Goal: Complete application form: Complete application form

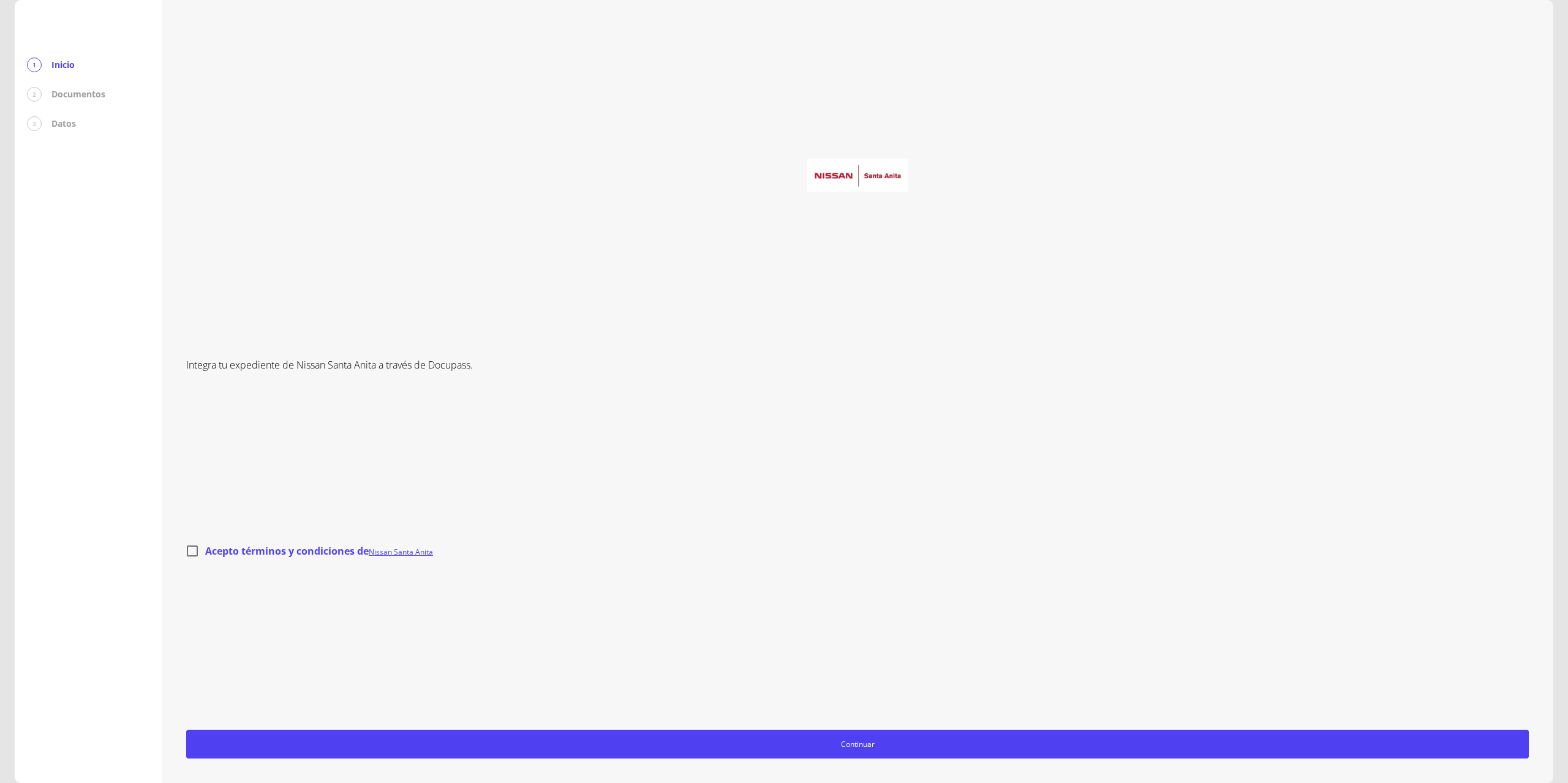
click at [193, 555] on input "Acepto términos y condiciones de Nissan Santa Anita" at bounding box center [193, 551] width 26 height 26
checkbox input "true"
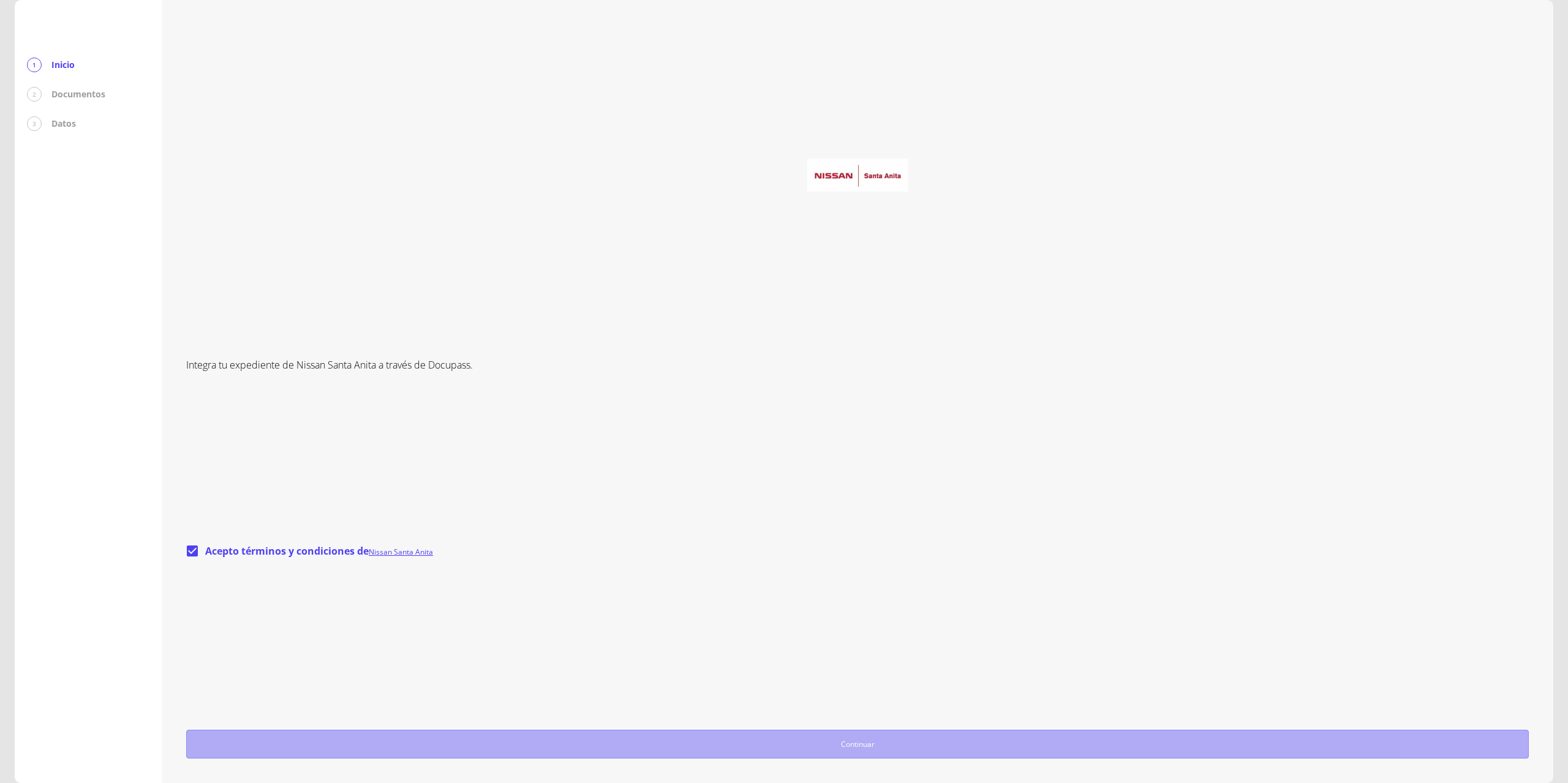
click at [864, 738] on span "Continuar" at bounding box center [857, 744] width 1331 height 13
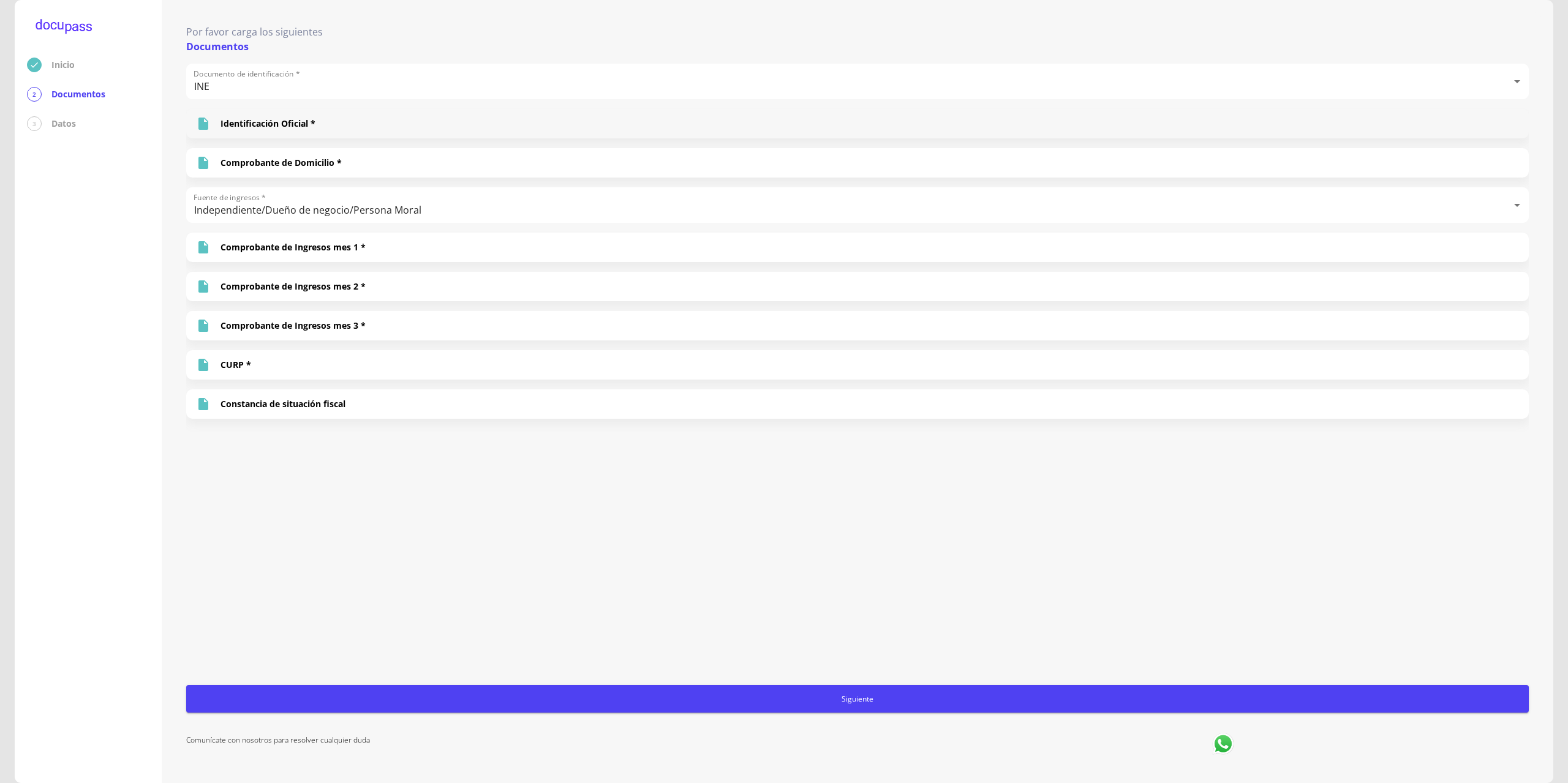
click at [297, 125] on p "Identificación Oficial *" at bounding box center [268, 124] width 95 height 12
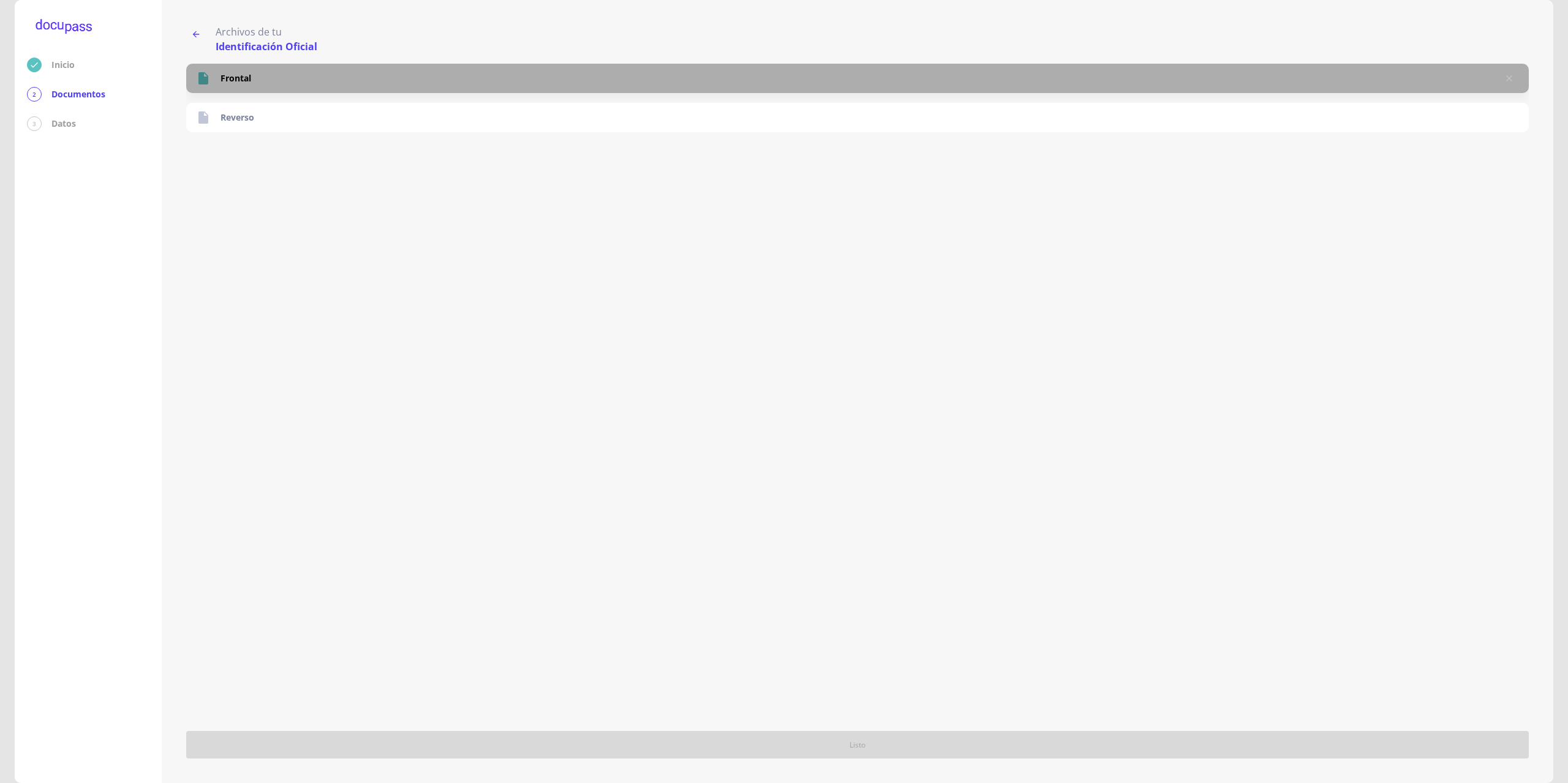
click at [269, 79] on div "Frontal" at bounding box center [857, 79] width 1342 height 29
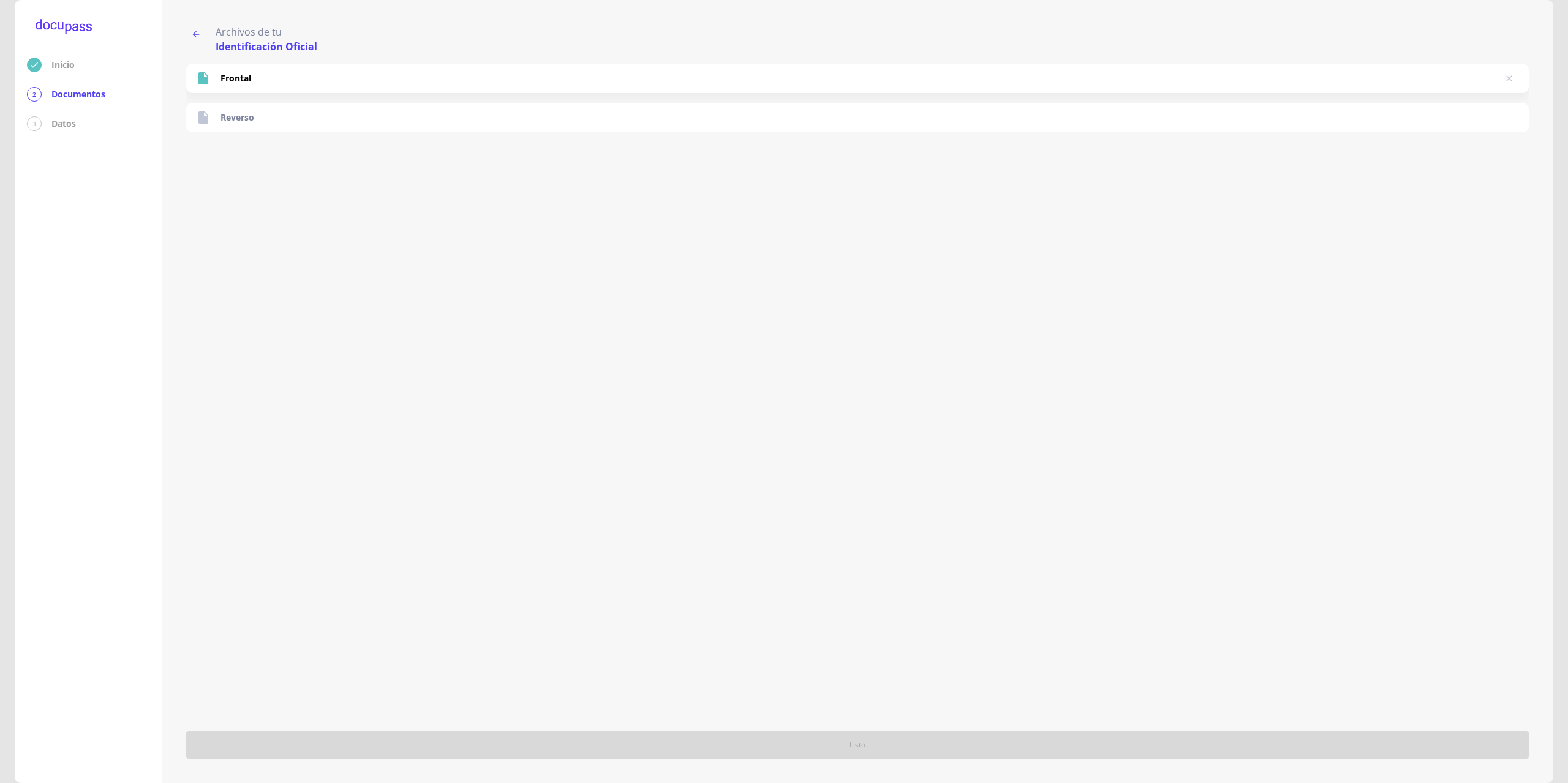
click at [189, 35] on button "button" at bounding box center [195, 34] width 20 height 20
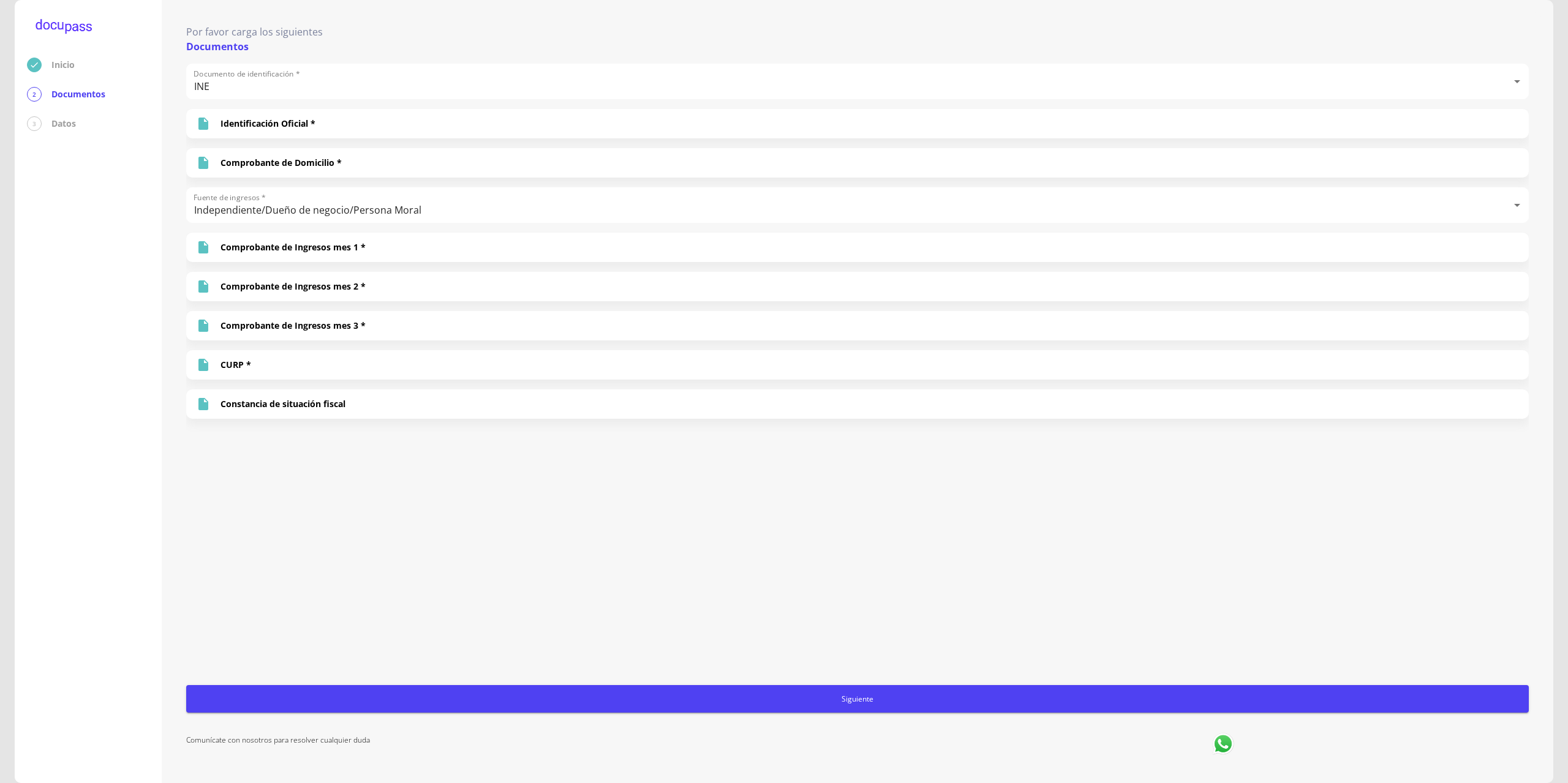
click at [597, 546] on div "Documento de identificación * INE INE Identificación Oficial * Comprobante de D…" at bounding box center [857, 370] width 1342 height 612
click at [651, 591] on div "Documento de identificación * INE INE Identificación Oficial * Comprobante de D…" at bounding box center [857, 370] width 1342 height 612
click at [746, 599] on div "Documento de identificación * INE INE Identificación Oficial * Comprobante de D…" at bounding box center [857, 370] width 1342 height 612
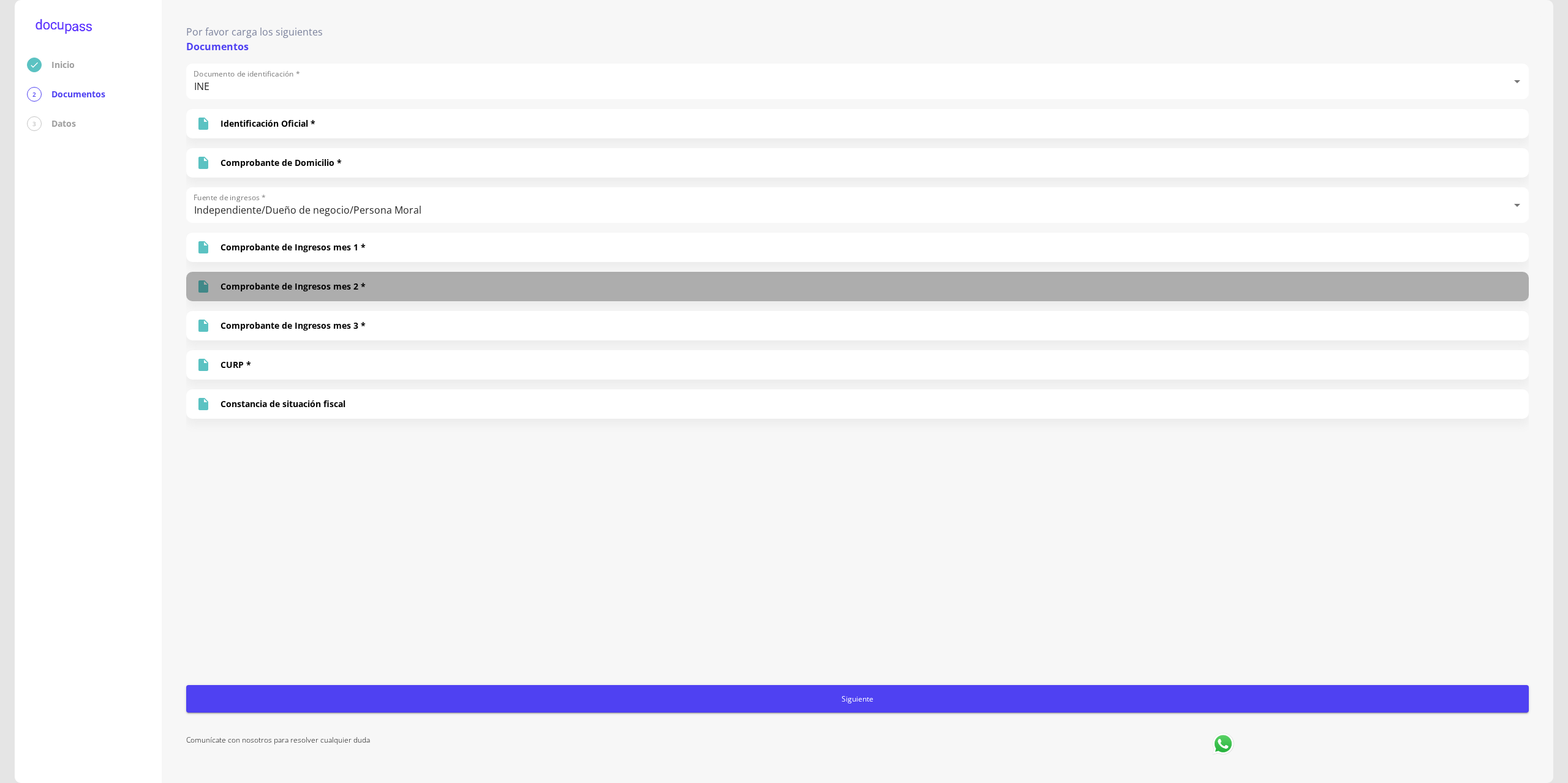
click at [324, 279] on div "Comprobante de Ingresos mes 2 *" at bounding box center [857, 287] width 1342 height 29
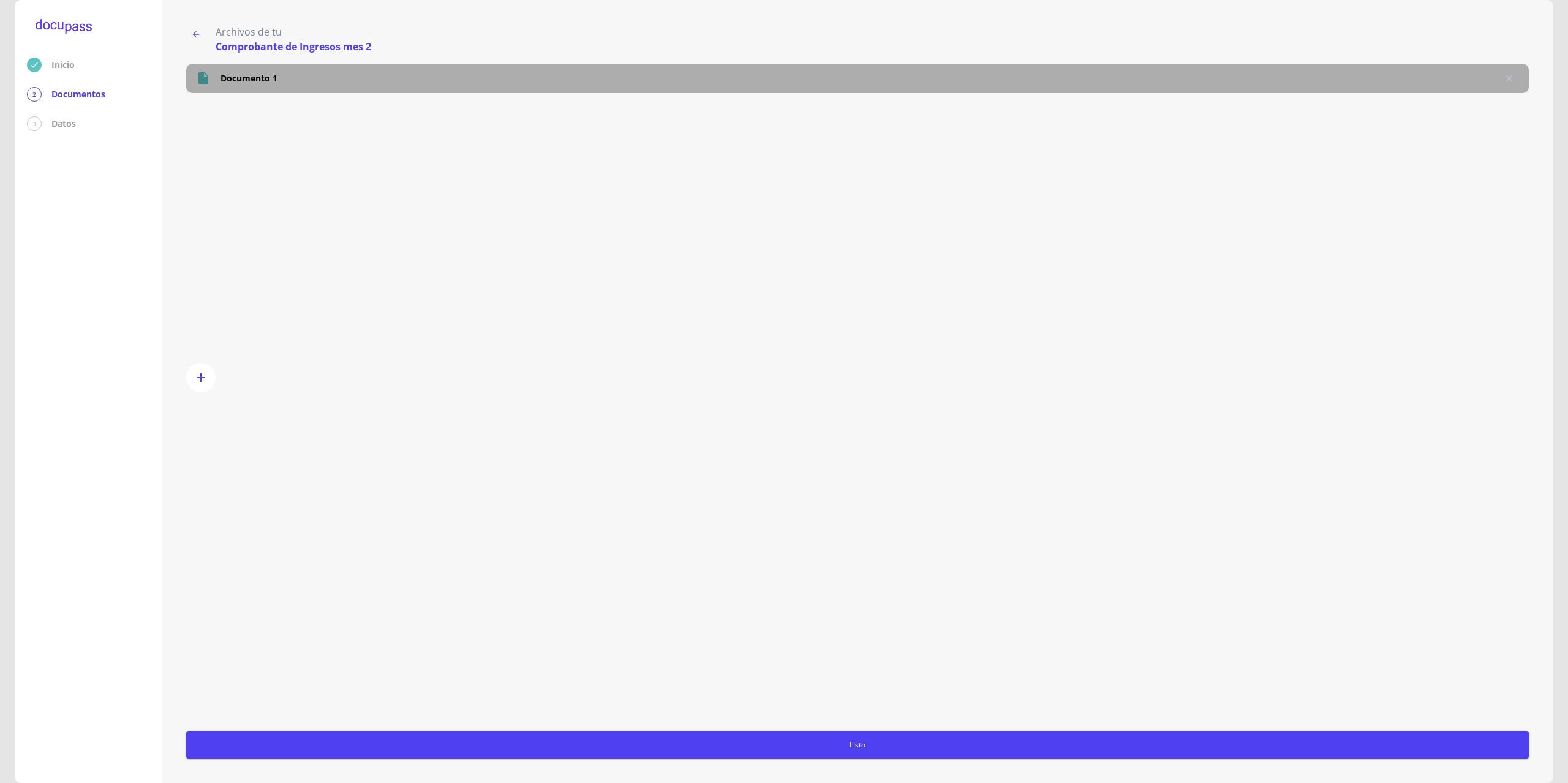
click at [257, 82] on p "Documento 1" at bounding box center [249, 79] width 57 height 12
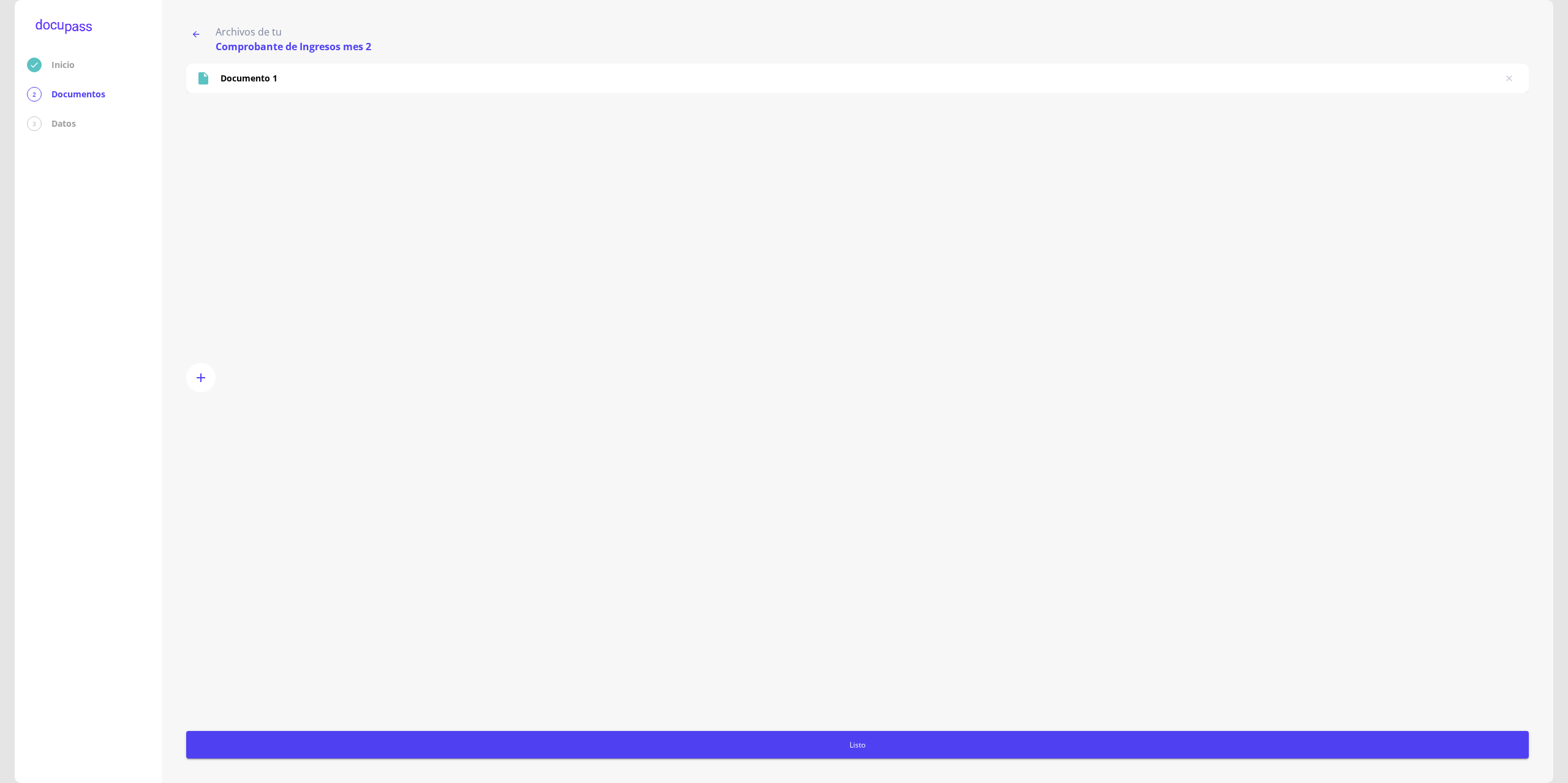
click at [192, 32] on icon "button" at bounding box center [195, 34] width 10 height 10
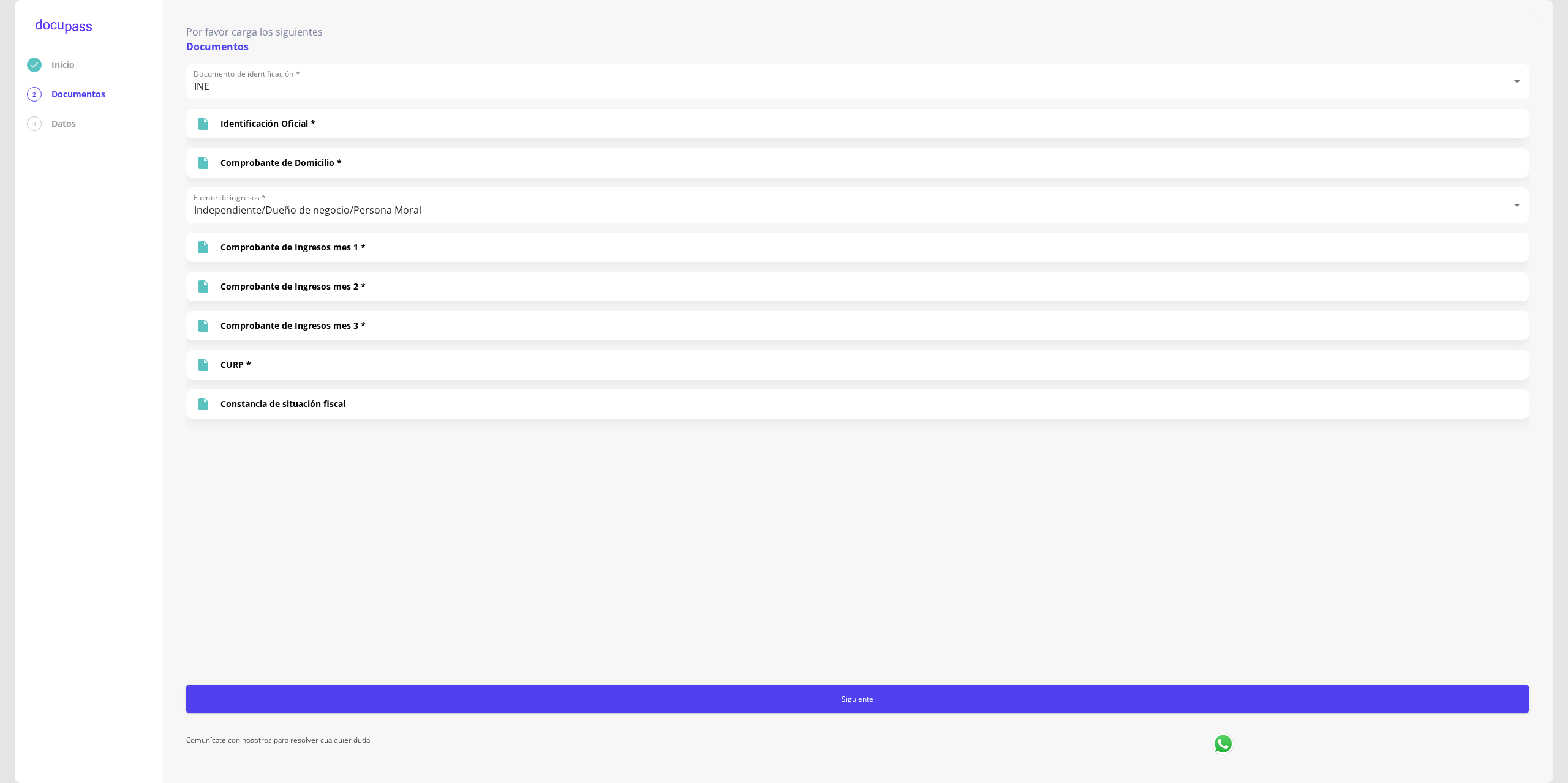
click at [583, 703] on span "Siguiente" at bounding box center [857, 698] width 1333 height 13
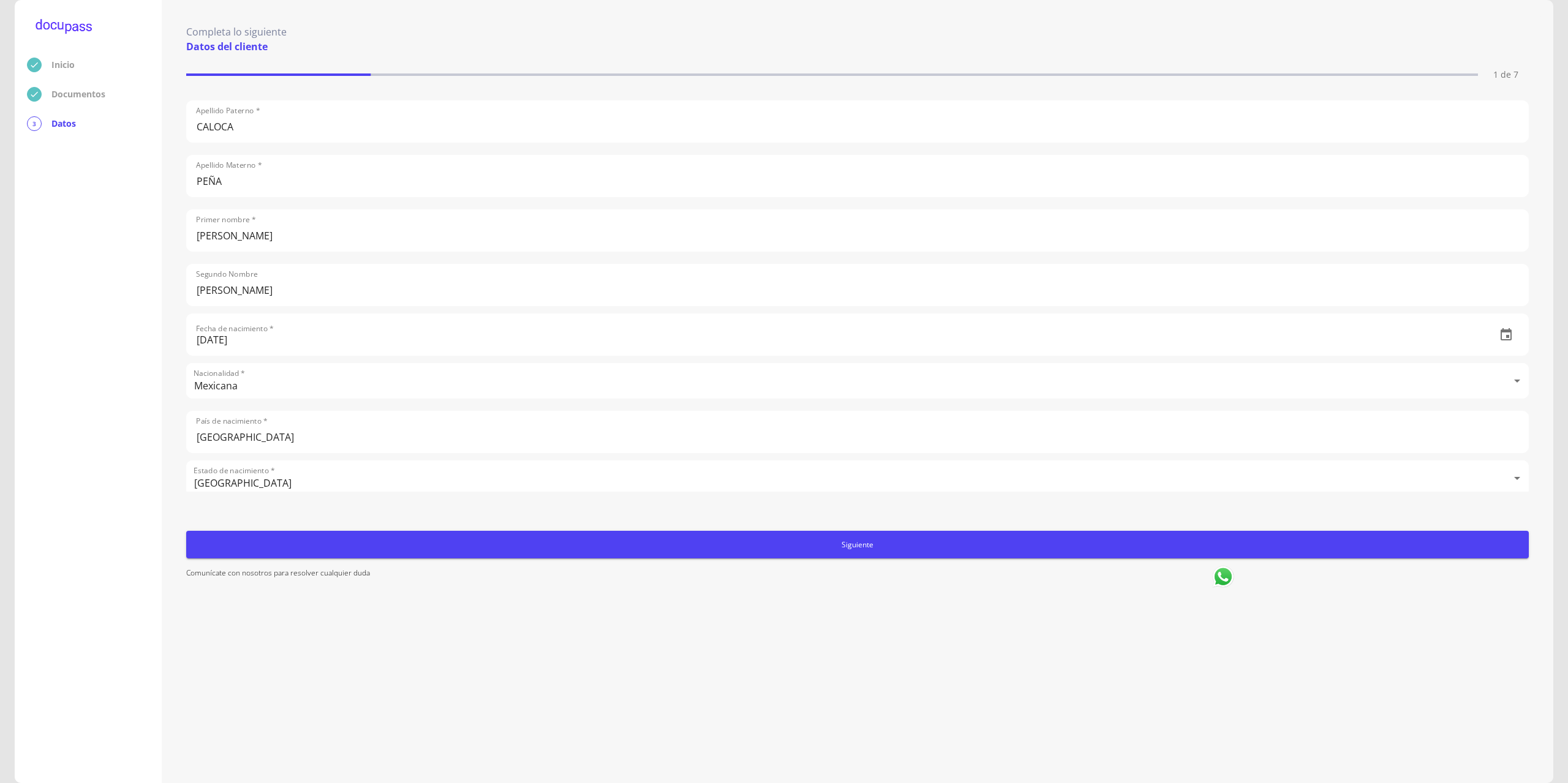
click at [49, 94] on div "Documentos" at bounding box center [88, 94] width 123 height 15
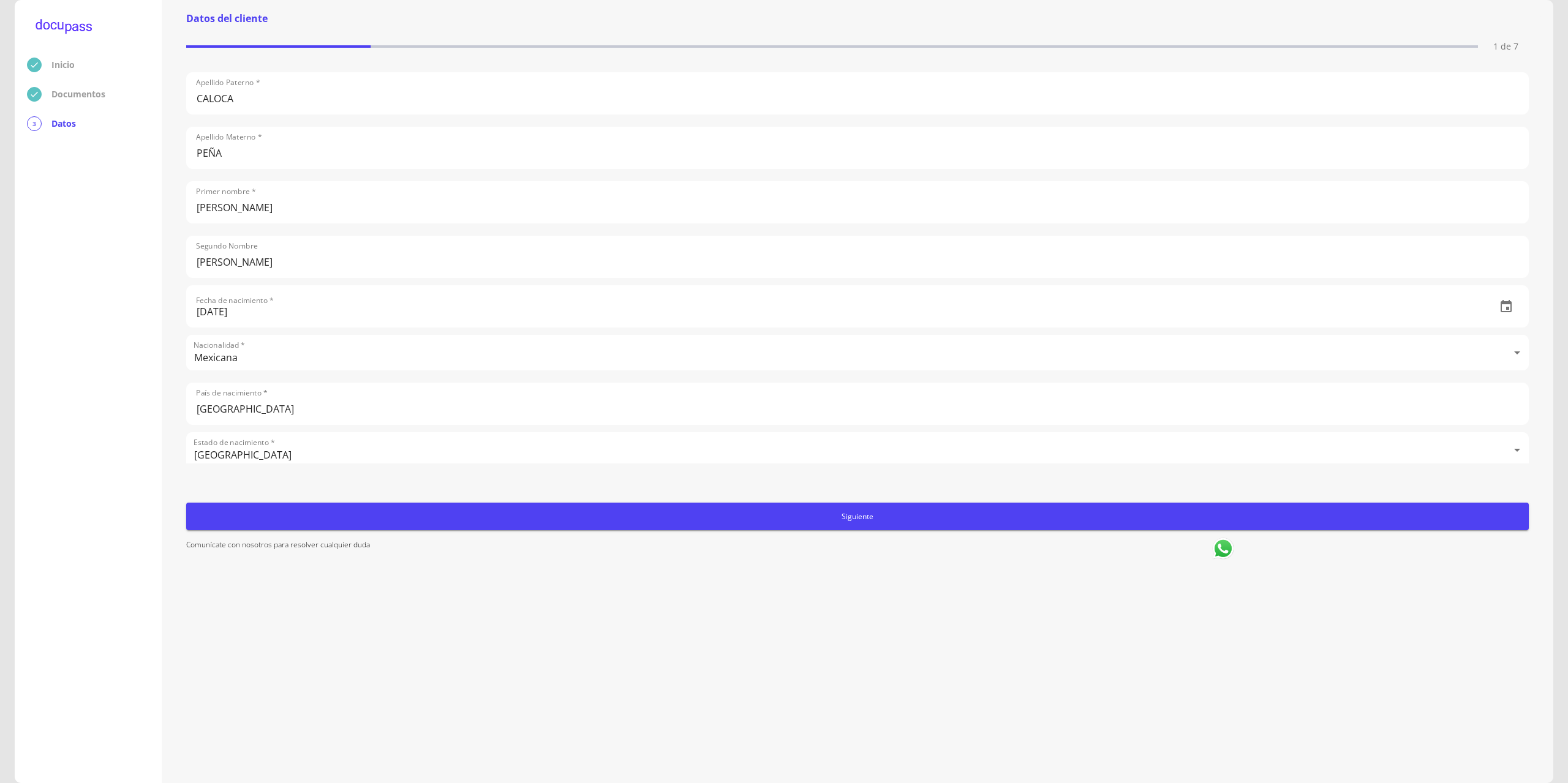
scroll to position [19, 0]
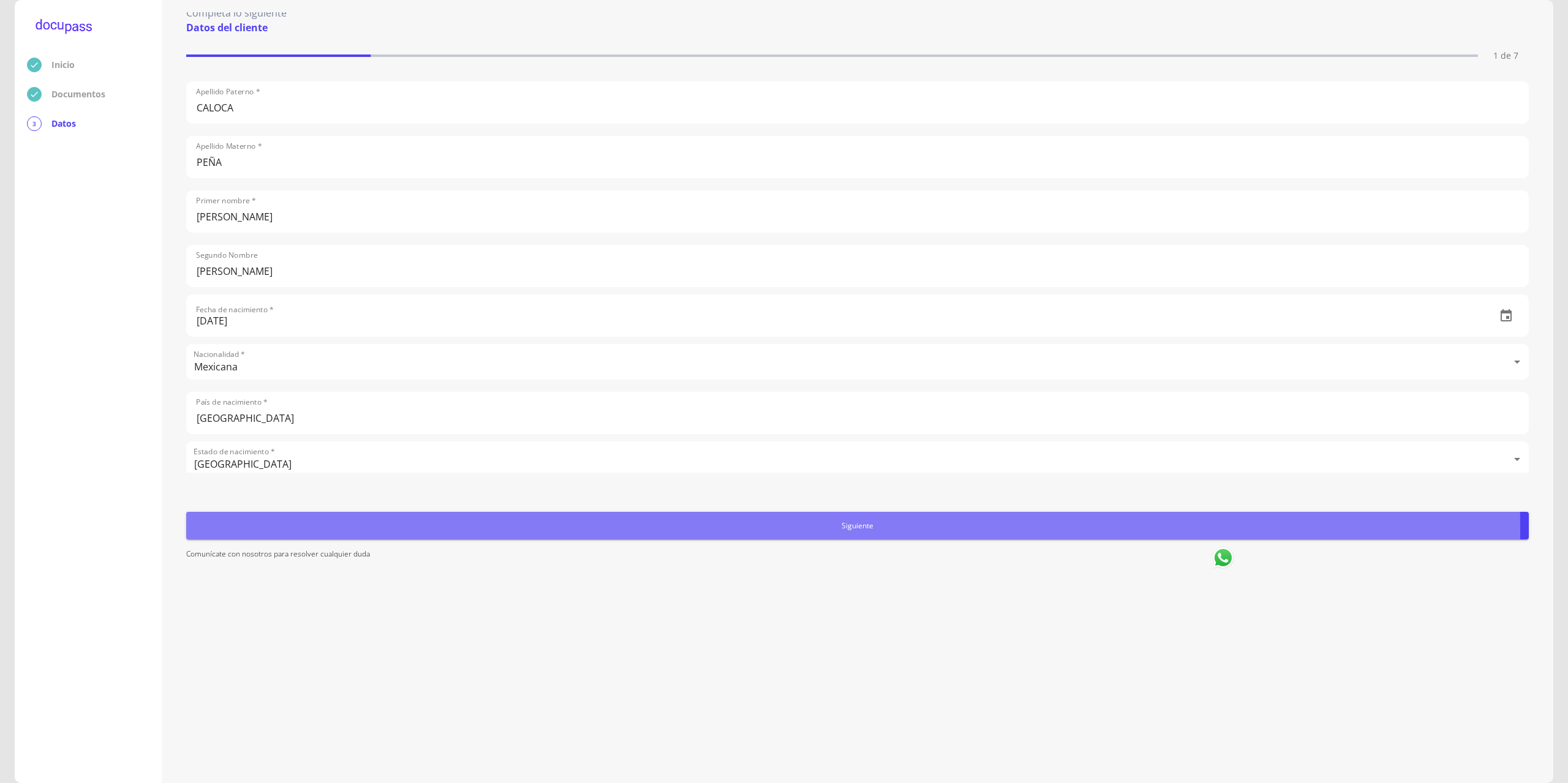
click at [522, 530] on span "Siguiente" at bounding box center [857, 525] width 1333 height 13
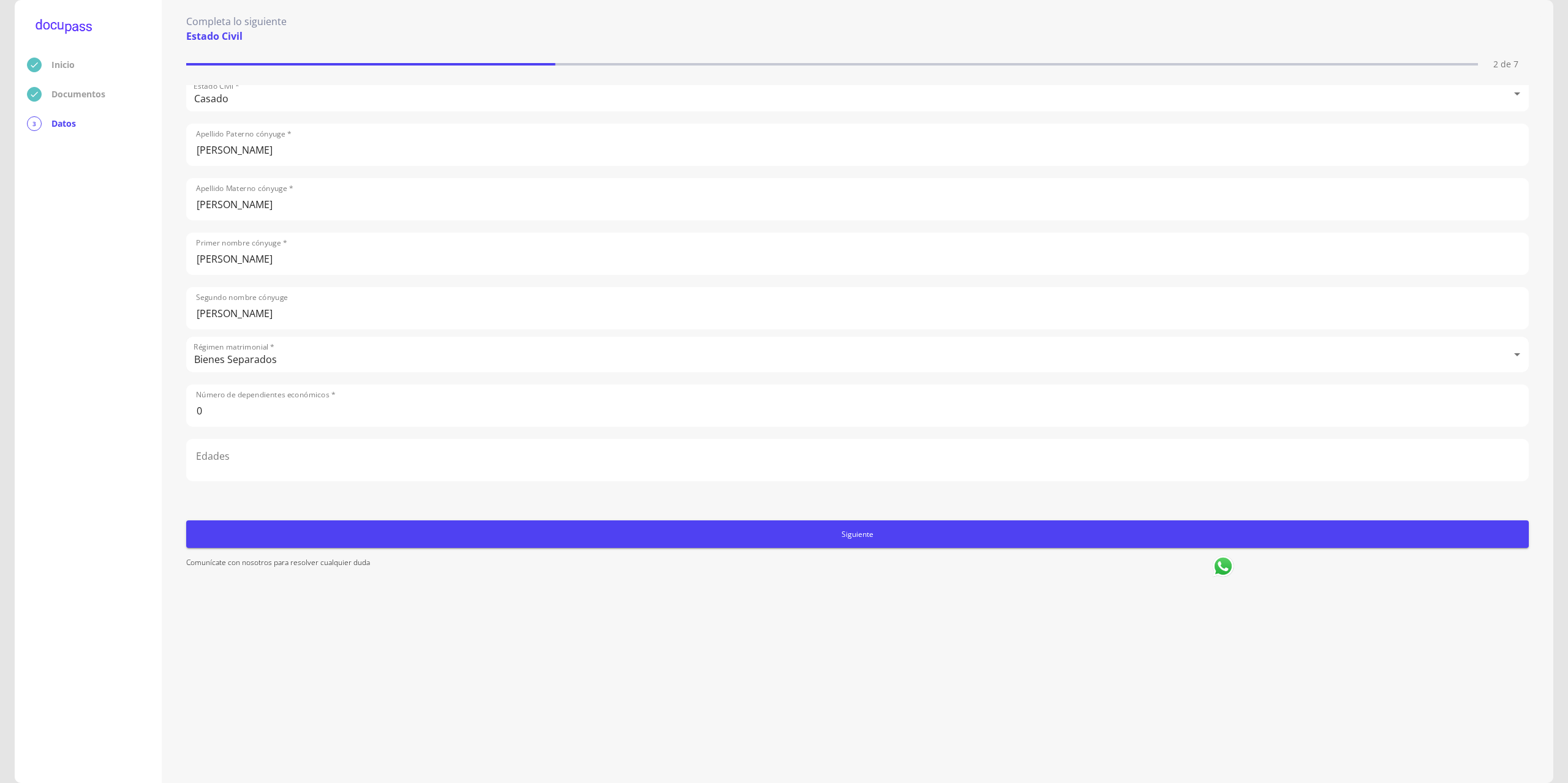
scroll to position [10, 0]
click at [355, 347] on body "Inicio Documentos 3 Datos Completa lo siguiente Estado Civil 2 de 7 Estado Civi…" at bounding box center [784, 392] width 1568 height 783
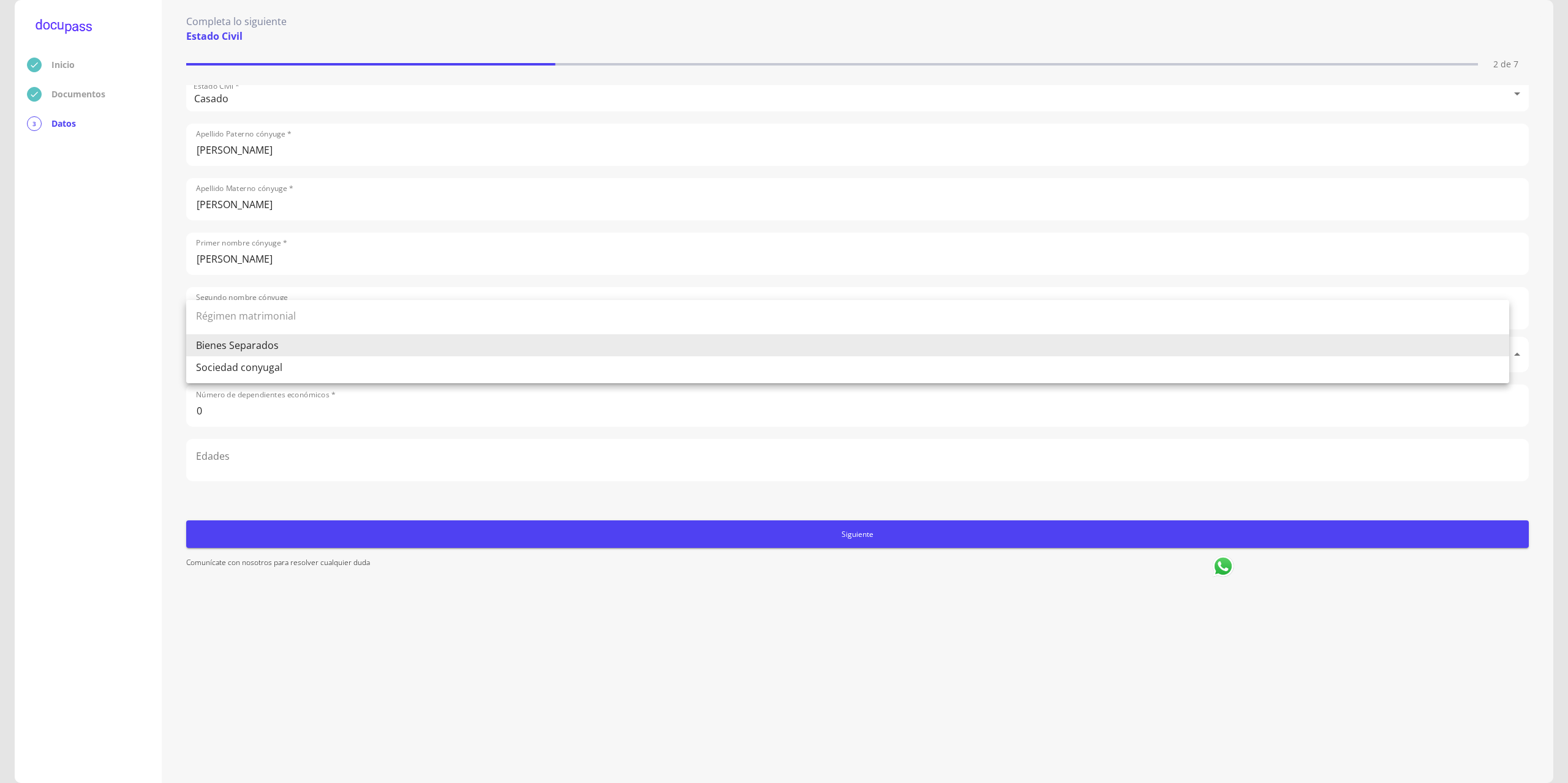
click at [276, 372] on li "Sociedad conyugal" at bounding box center [847, 367] width 1323 height 22
type input "Sociedad conyugal"
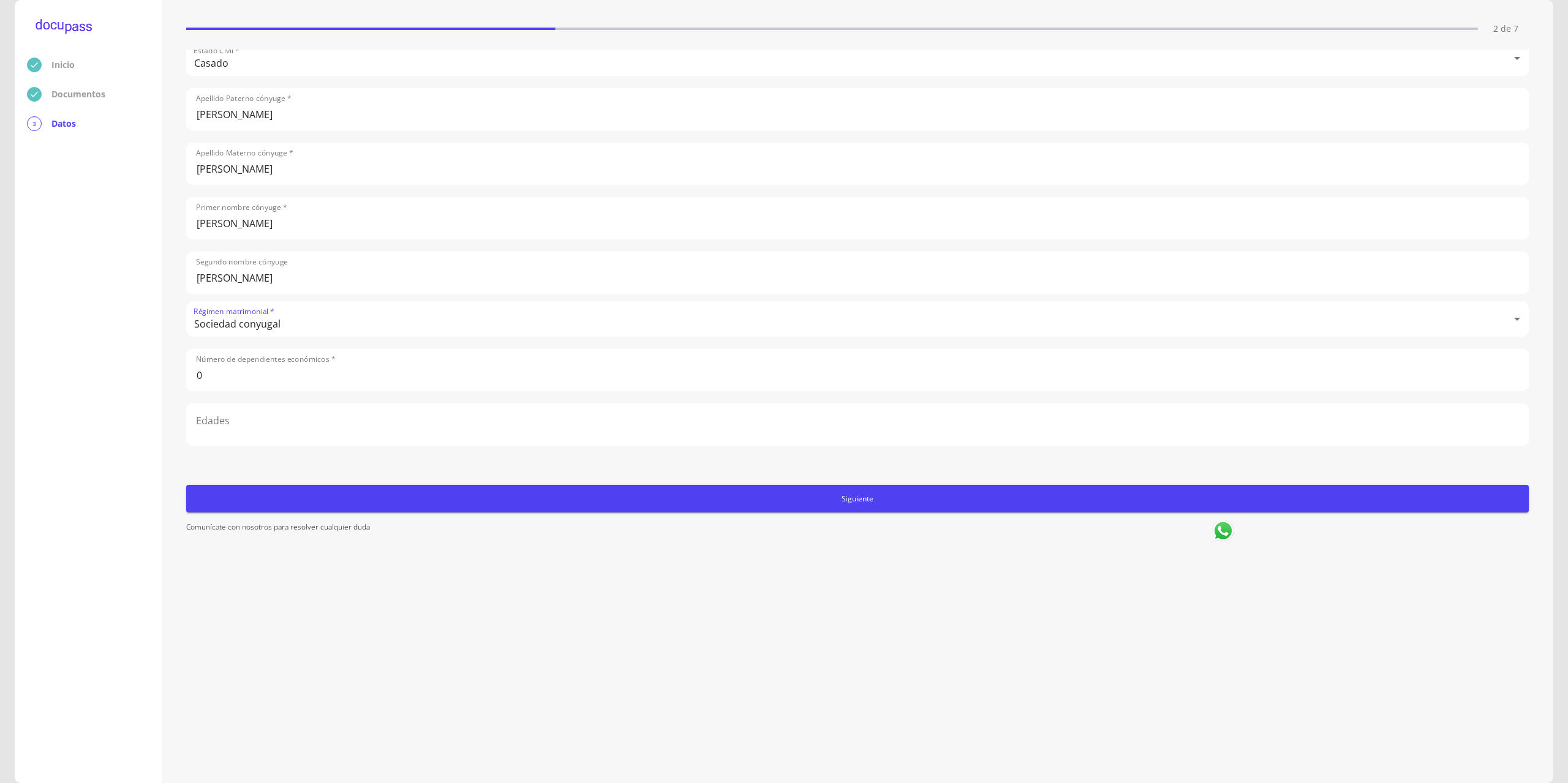
scroll to position [59, 0]
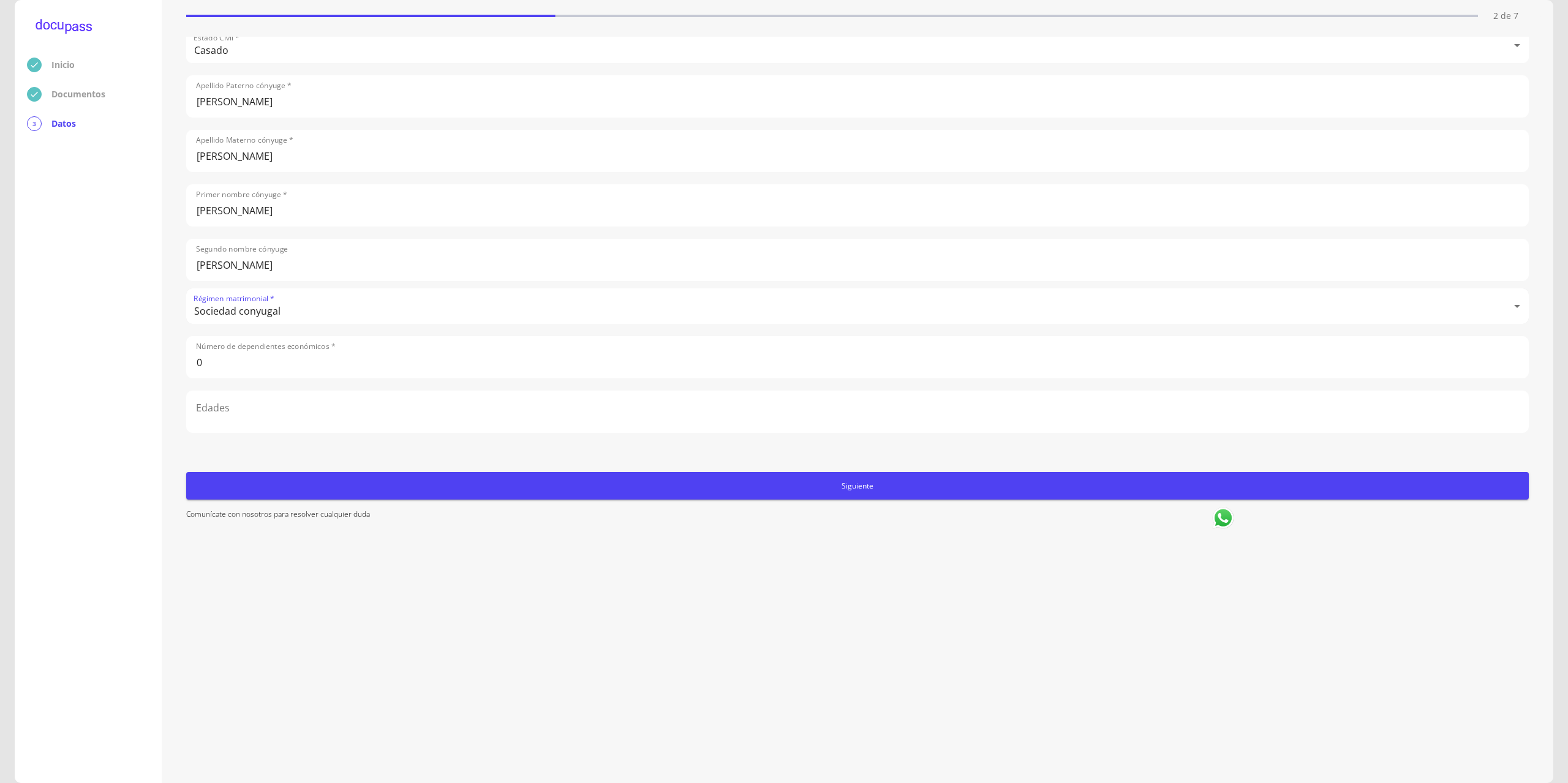
click at [250, 404] on input "text" at bounding box center [857, 411] width 1342 height 41
type input "28"
click at [579, 579] on form "Estado Civil * [DEMOGRAPHIC_DATA][PERSON_NAME] Apellido Paterno cónyuge * [PERS…" at bounding box center [857, 404] width 1342 height 734
click at [850, 491] on span "Siguiente" at bounding box center [857, 486] width 1333 height 13
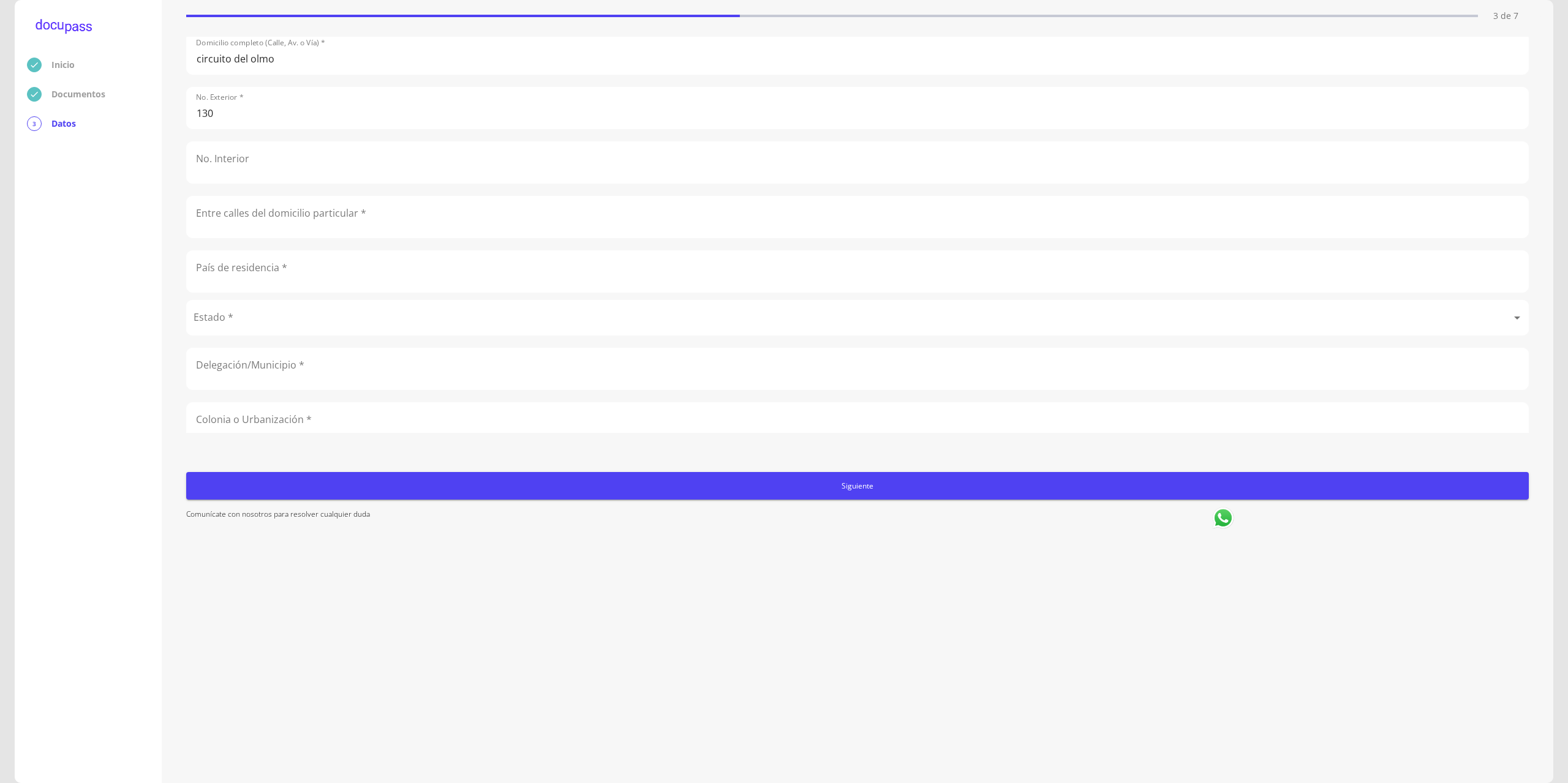
scroll to position [0, 0]
drag, startPoint x: 277, startPoint y: 68, endPoint x: 249, endPoint y: 67, distance: 28.0
click at [249, 67] on input "circuito del olmo" at bounding box center [857, 62] width 1342 height 41
type input "circuito del Olivo"
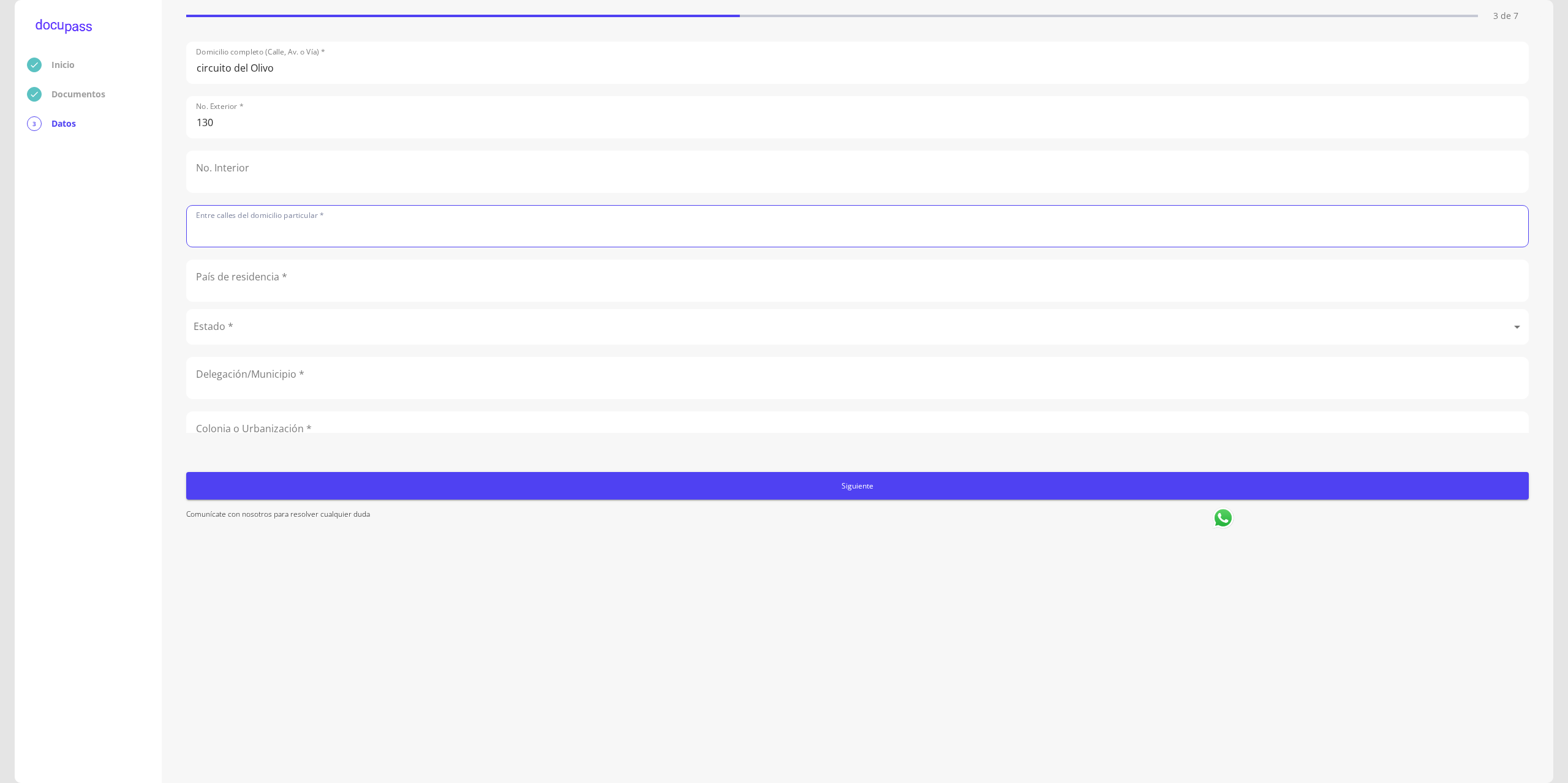
click at [303, 239] on input "text" at bounding box center [857, 226] width 1342 height 41
type input "[PERSON_NAME] y [PERSON_NAME]"
click at [290, 284] on input "text" at bounding box center [857, 280] width 1342 height 41
type input "[GEOGRAPHIC_DATA]"
type input "Altus Bosques"
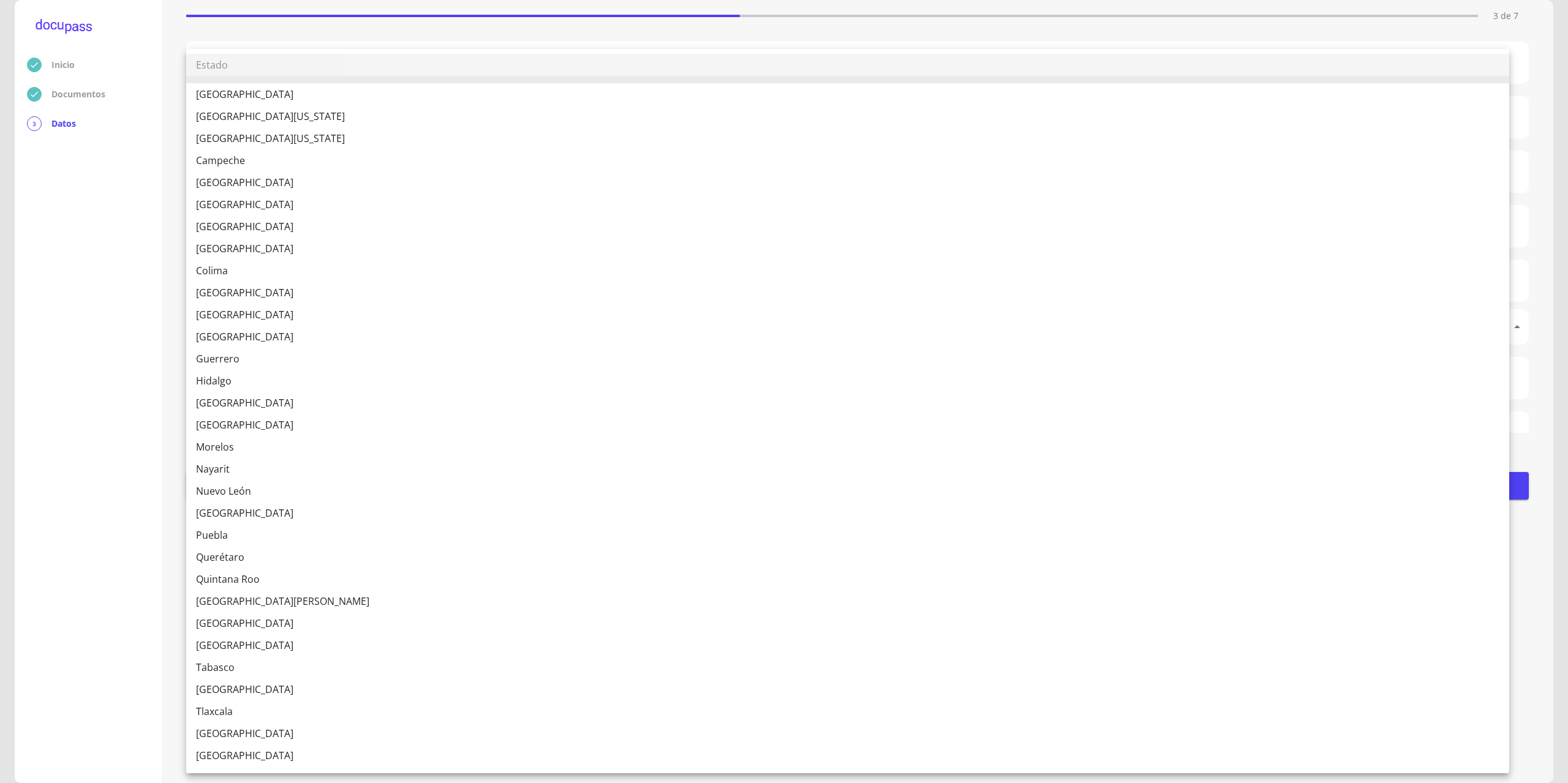
click at [233, 329] on body "Inicio Documentos 3 Datos Completa lo siguiente Datos del domicilio (idéntico a…" at bounding box center [784, 392] width 1568 height 783
click at [220, 398] on li "[GEOGRAPHIC_DATA]" at bounding box center [847, 403] width 1323 height 22
type input "[GEOGRAPHIC_DATA]"
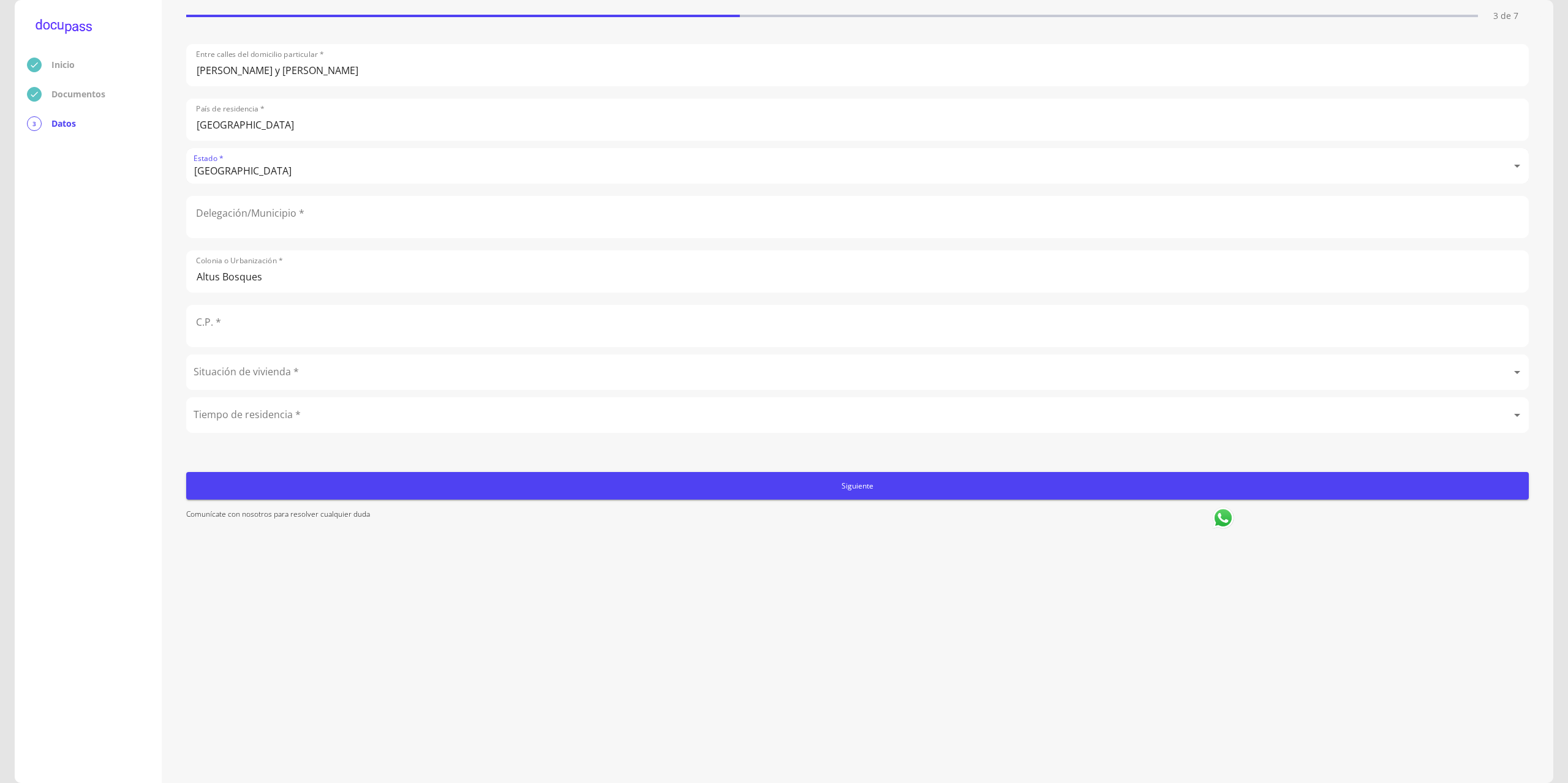
scroll to position [170, 0]
click at [271, 201] on input "text" at bounding box center [857, 216] width 1342 height 41
type input "[PERSON_NAME]"
click at [236, 328] on input "text" at bounding box center [857, 326] width 1342 height 41
type input "45654"
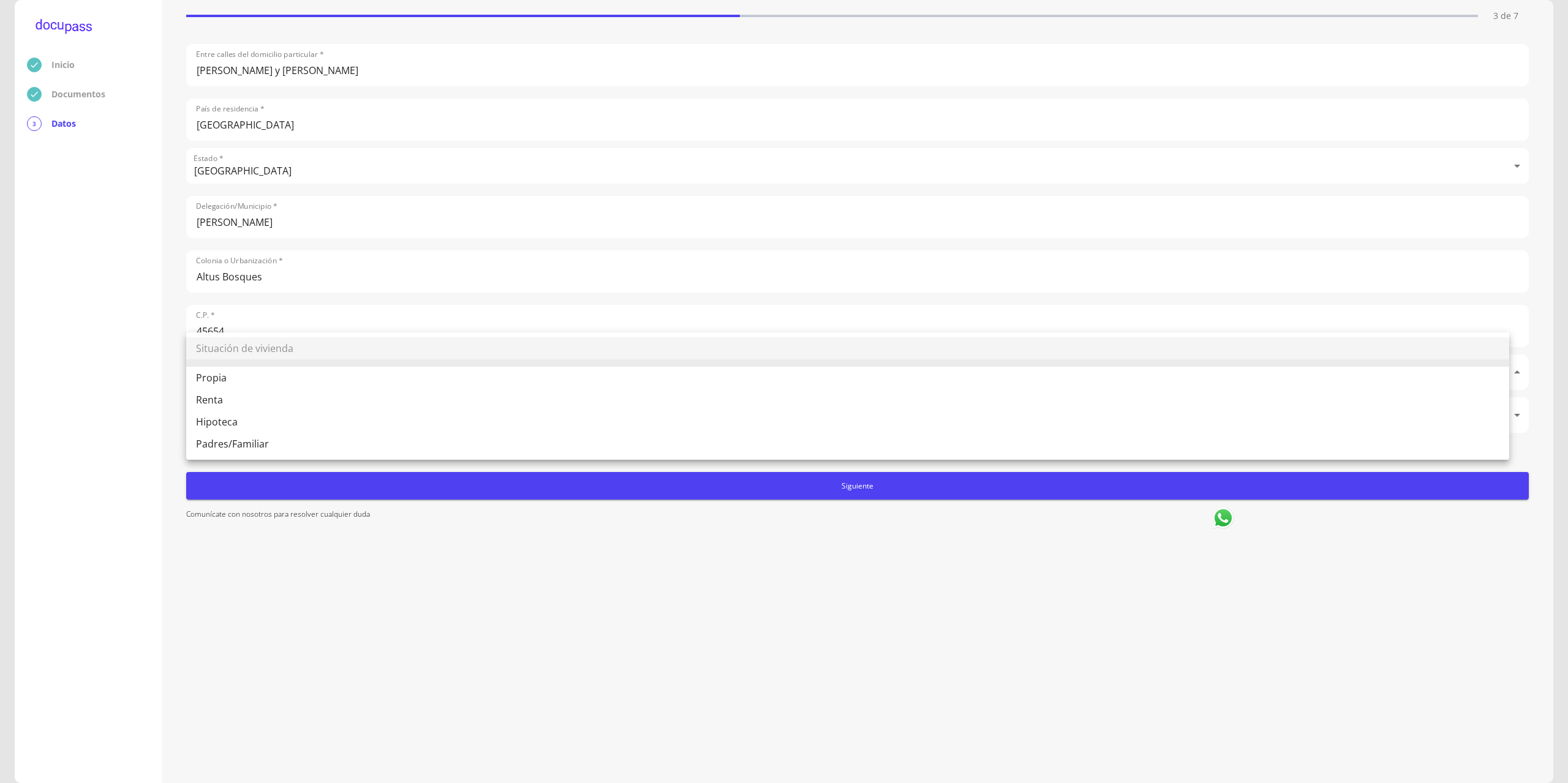
click at [252, 365] on body "Inicio Documentos 3 Datos Completa lo siguiente Datos del domicilio (idéntico a…" at bounding box center [784, 392] width 1568 height 783
click at [228, 408] on li "Renta" at bounding box center [847, 400] width 1323 height 22
type input "Renta"
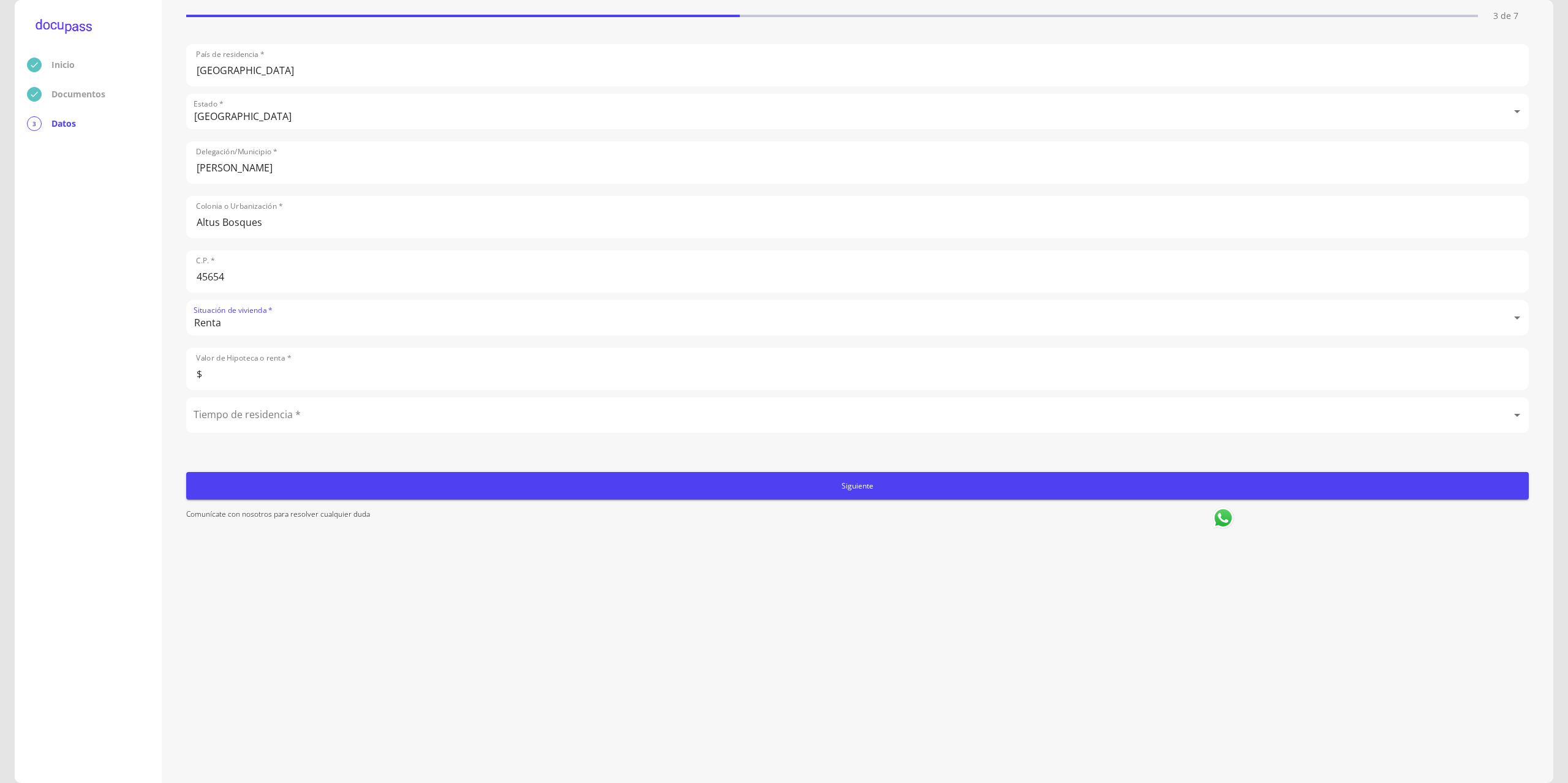
scroll to position [225, 0]
click at [283, 361] on input "$" at bounding box center [857, 368] width 1342 height 41
type input "$7,000"
click at [281, 409] on body "Inicio Documentos 3 Datos Completa lo siguiente Datos del domicilio (idéntico a…" at bounding box center [784, 392] width 1568 height 783
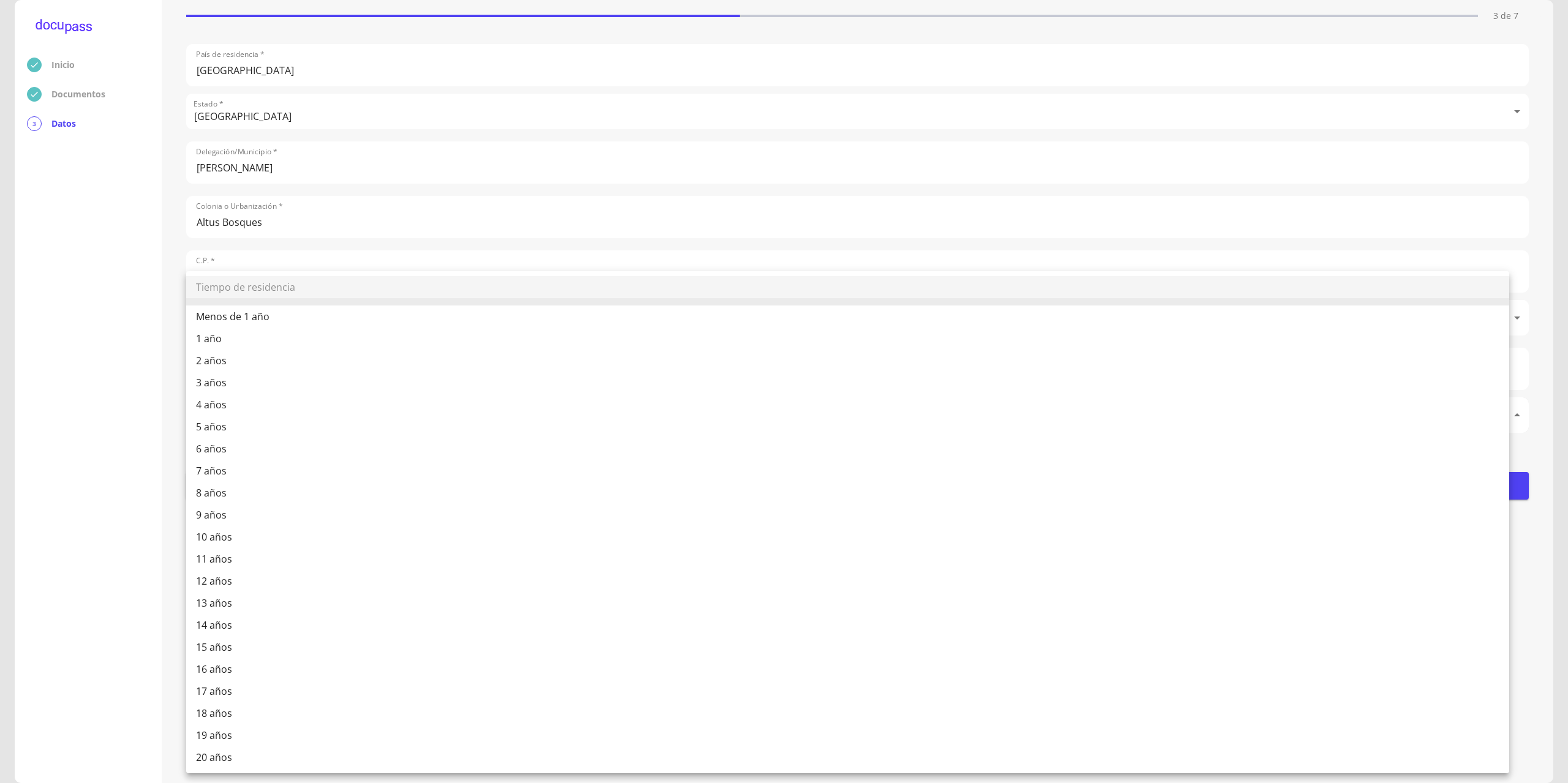
click at [224, 381] on li "3 años" at bounding box center [847, 383] width 1323 height 22
type input "3 años"
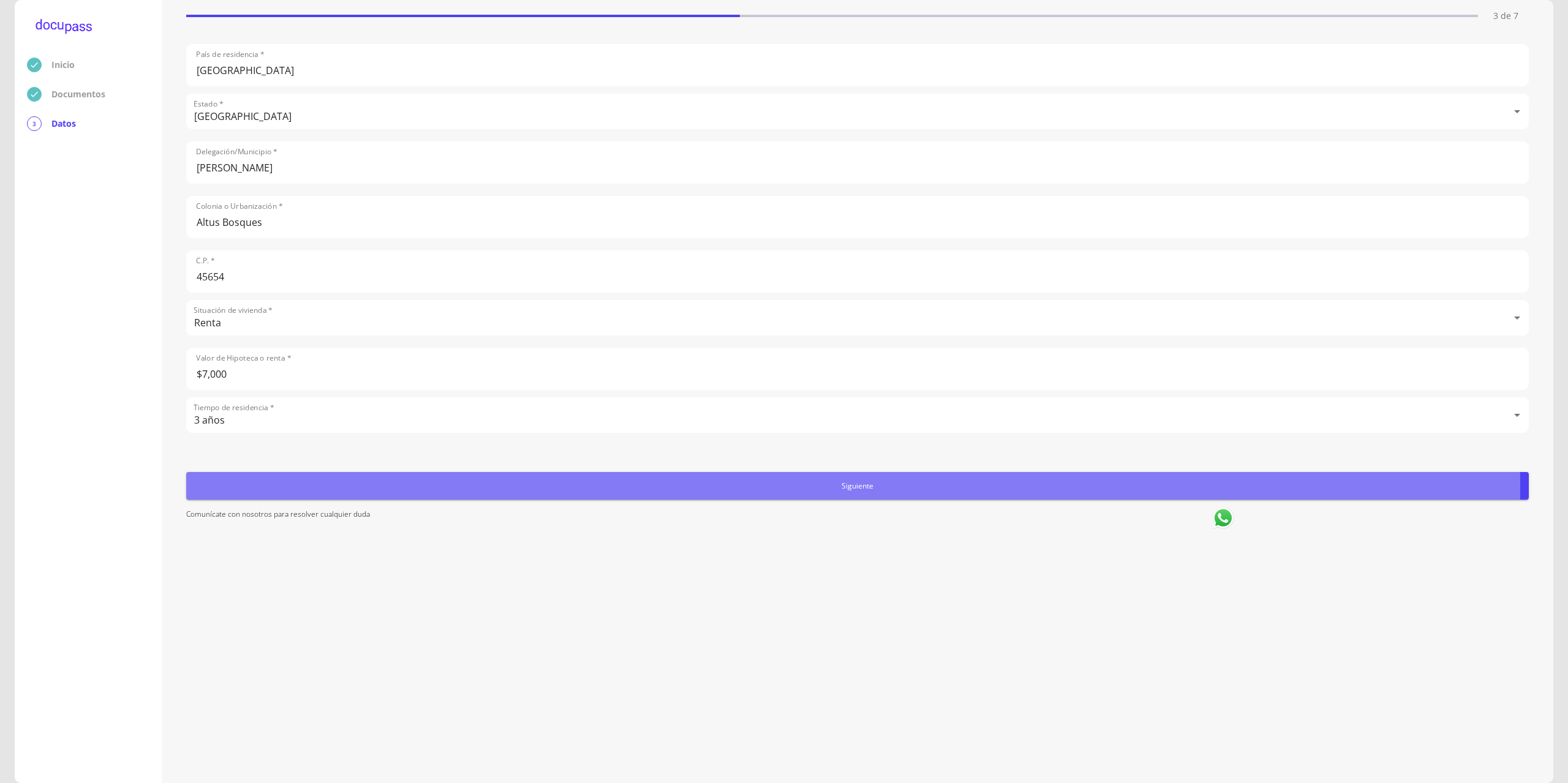
click at [773, 486] on span "Siguiente" at bounding box center [857, 486] width 1333 height 13
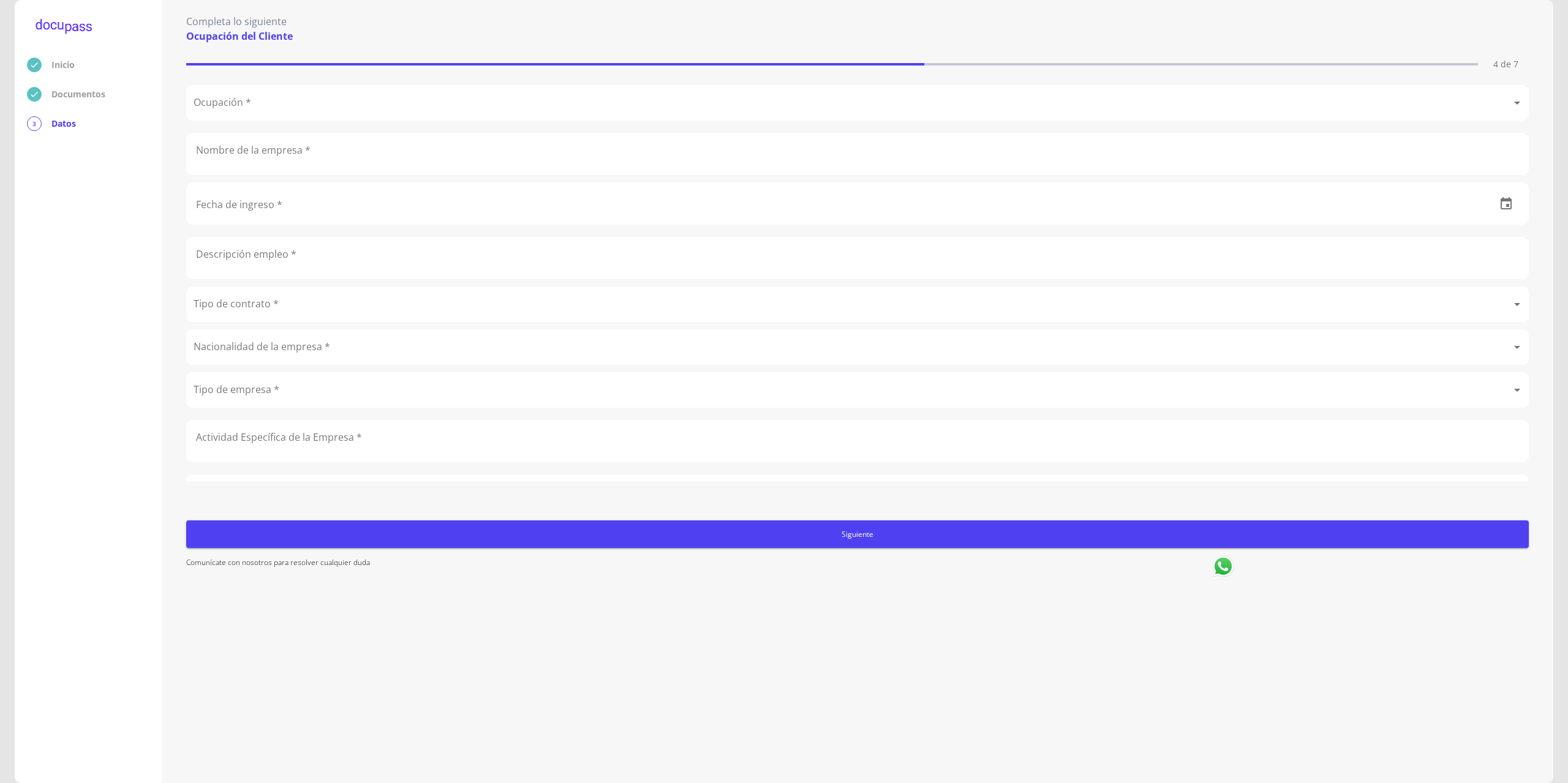
scroll to position [0, 0]
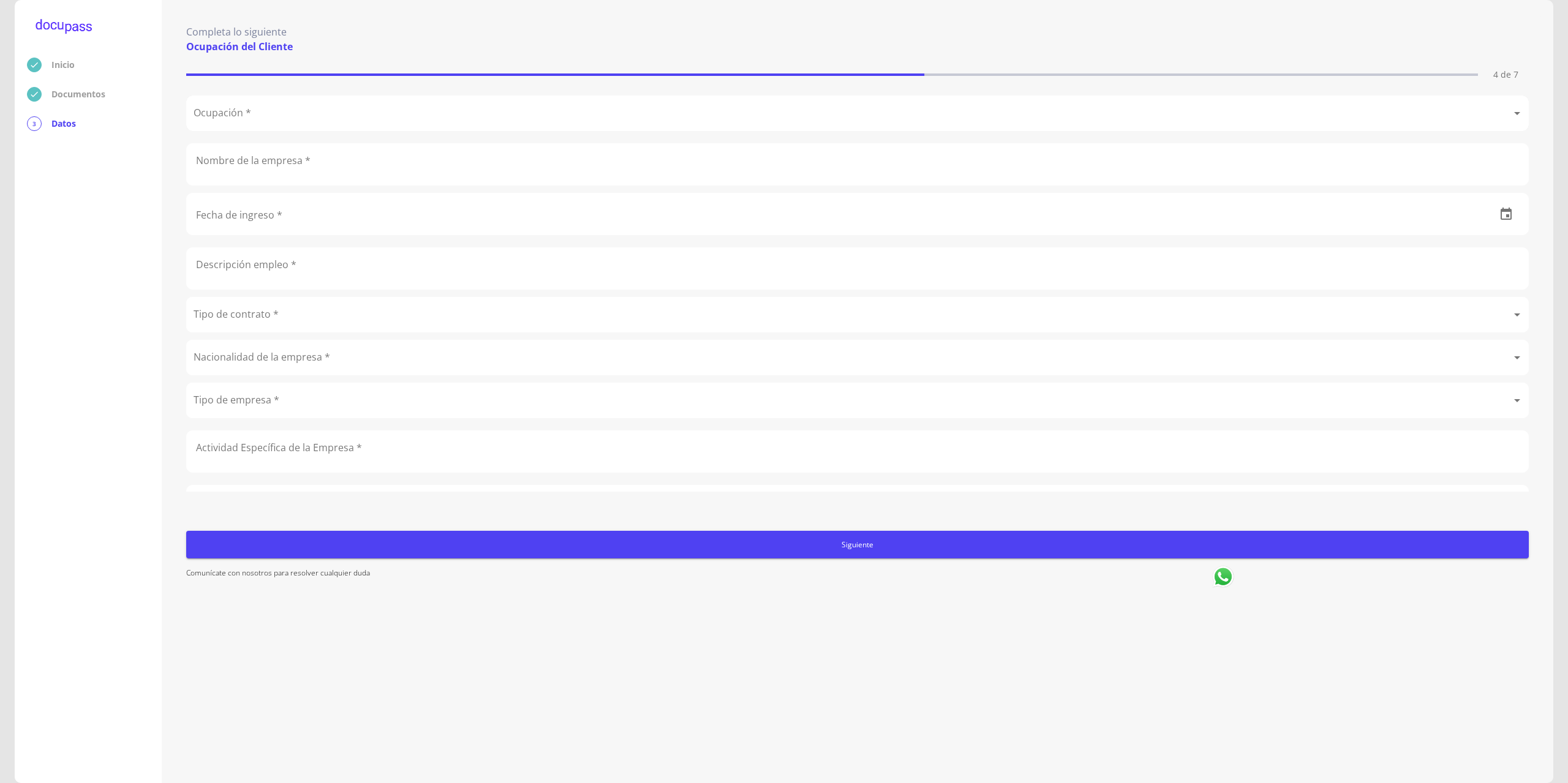
click at [264, 116] on body "Inicio Documentos 3 Datos Completa lo siguiente Ocupación del Cliente 4 de 7 Oc…" at bounding box center [784, 392] width 1568 height 783
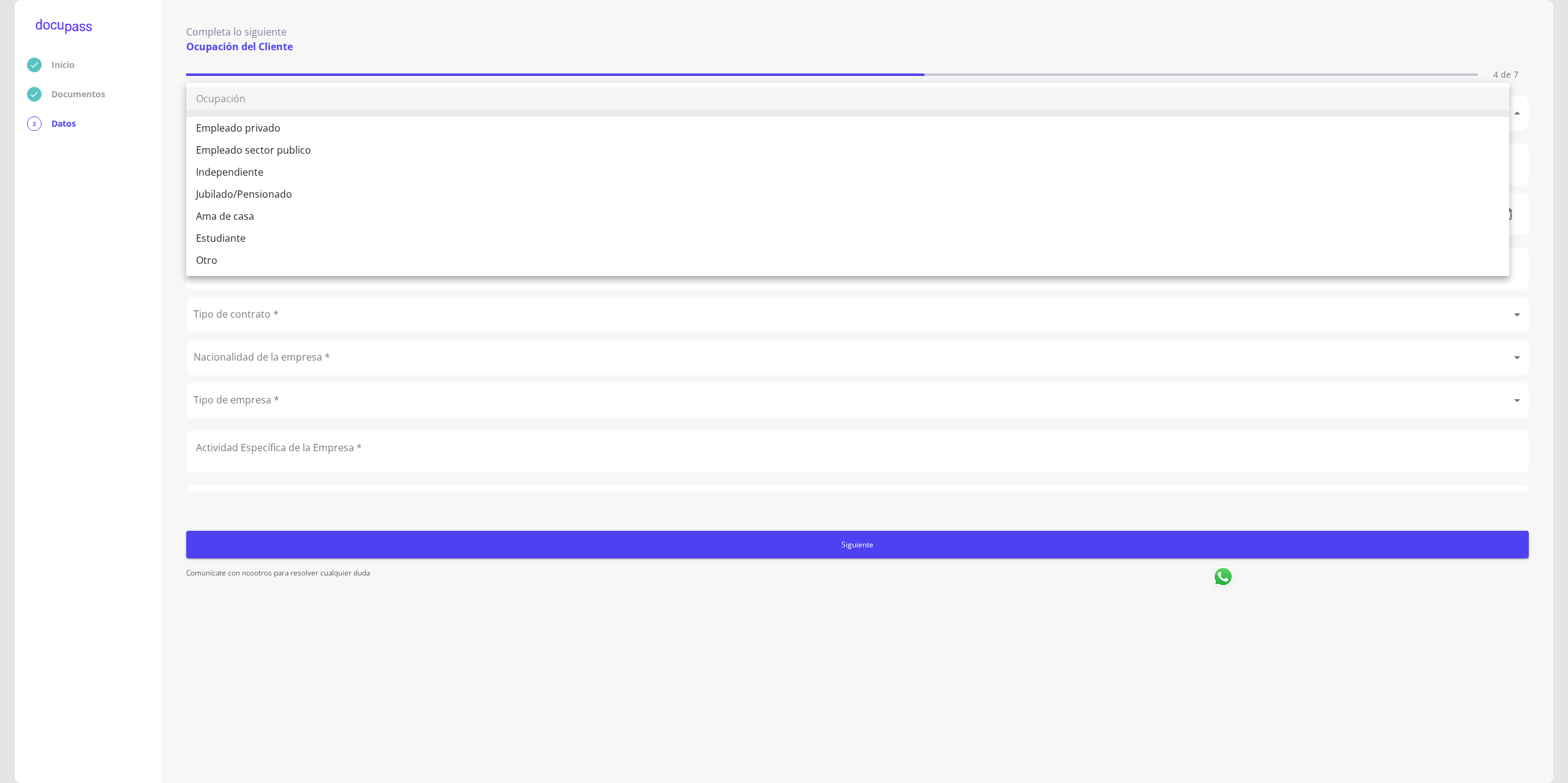
click at [263, 125] on li "Empleado privado" at bounding box center [847, 128] width 1323 height 22
type input "Empleado privado"
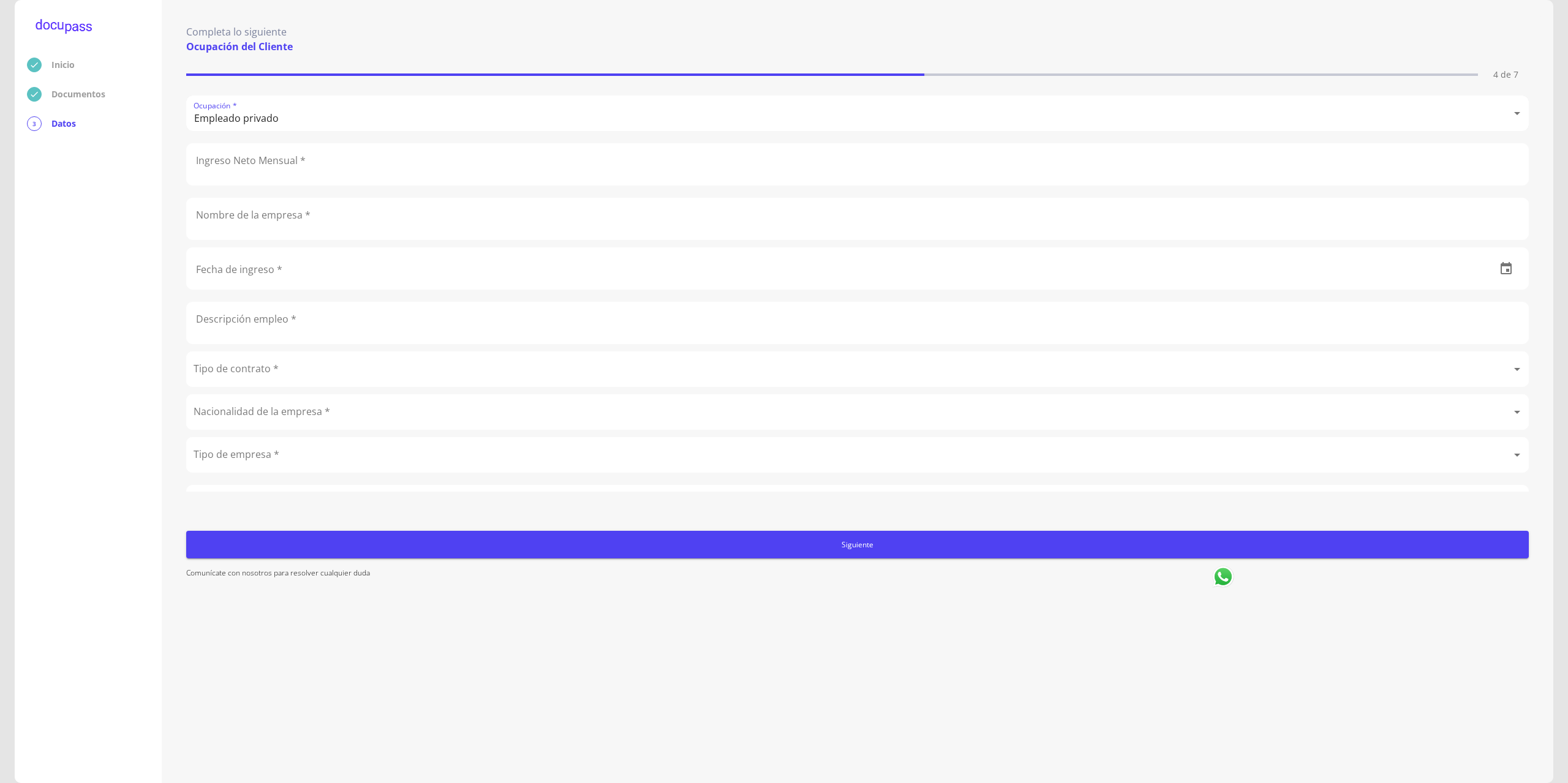
click at [250, 175] on input "text" at bounding box center [857, 163] width 1342 height 41
type input "30000"
click at [249, 222] on input "text" at bounding box center [857, 219] width 1342 height 41
type input "Ikohm Soluciones"
type input "2_"
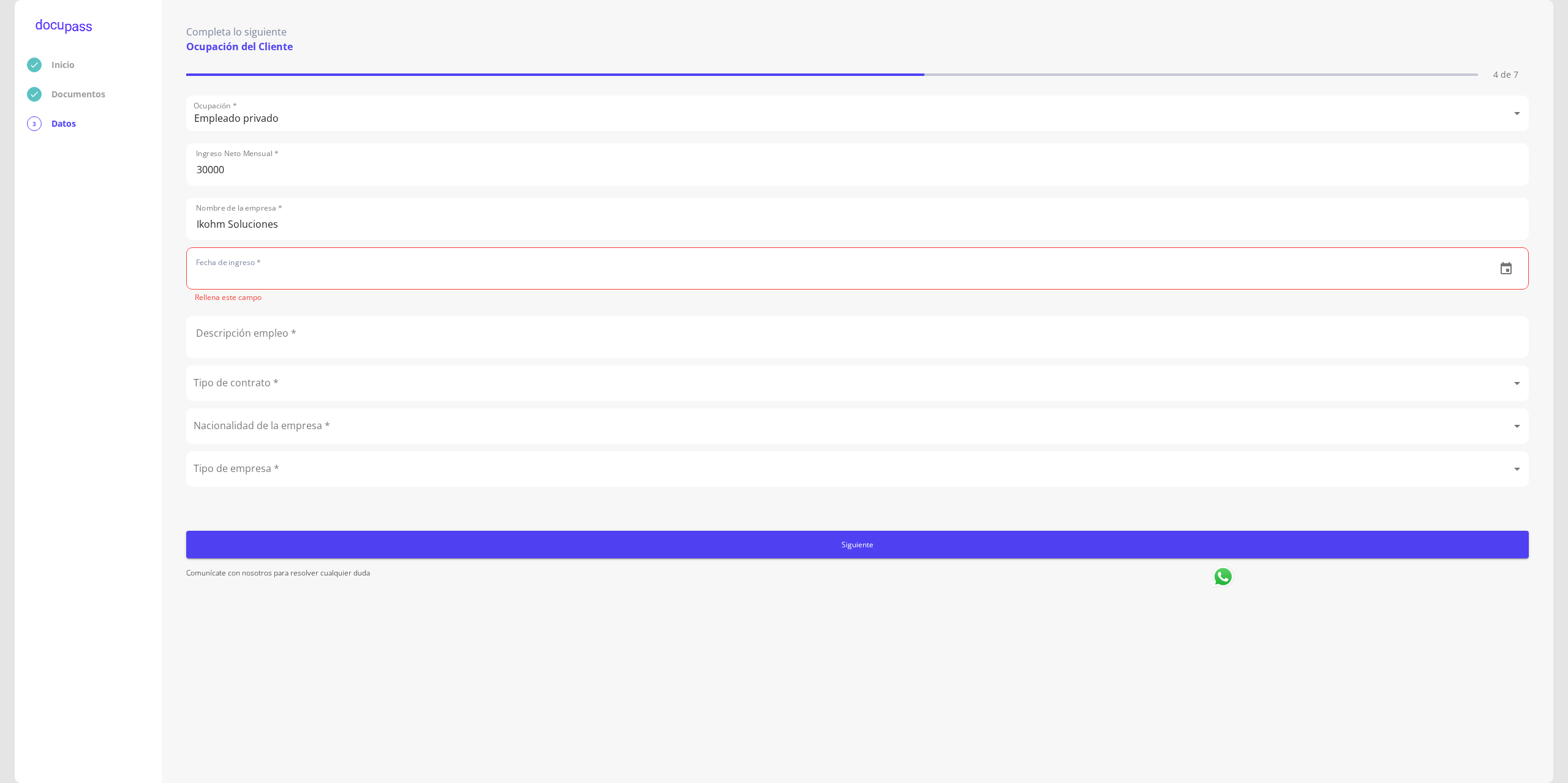
click at [264, 243] on div "Ocupación * Empleado privado Empleado privado Ingreso Neto Mensual * 30000 Nomb…" at bounding box center [857, 294] width 1342 height 396
click at [258, 271] on input "text" at bounding box center [836, 268] width 1299 height 41
click at [1499, 269] on icon "button" at bounding box center [1506, 269] width 15 height 15
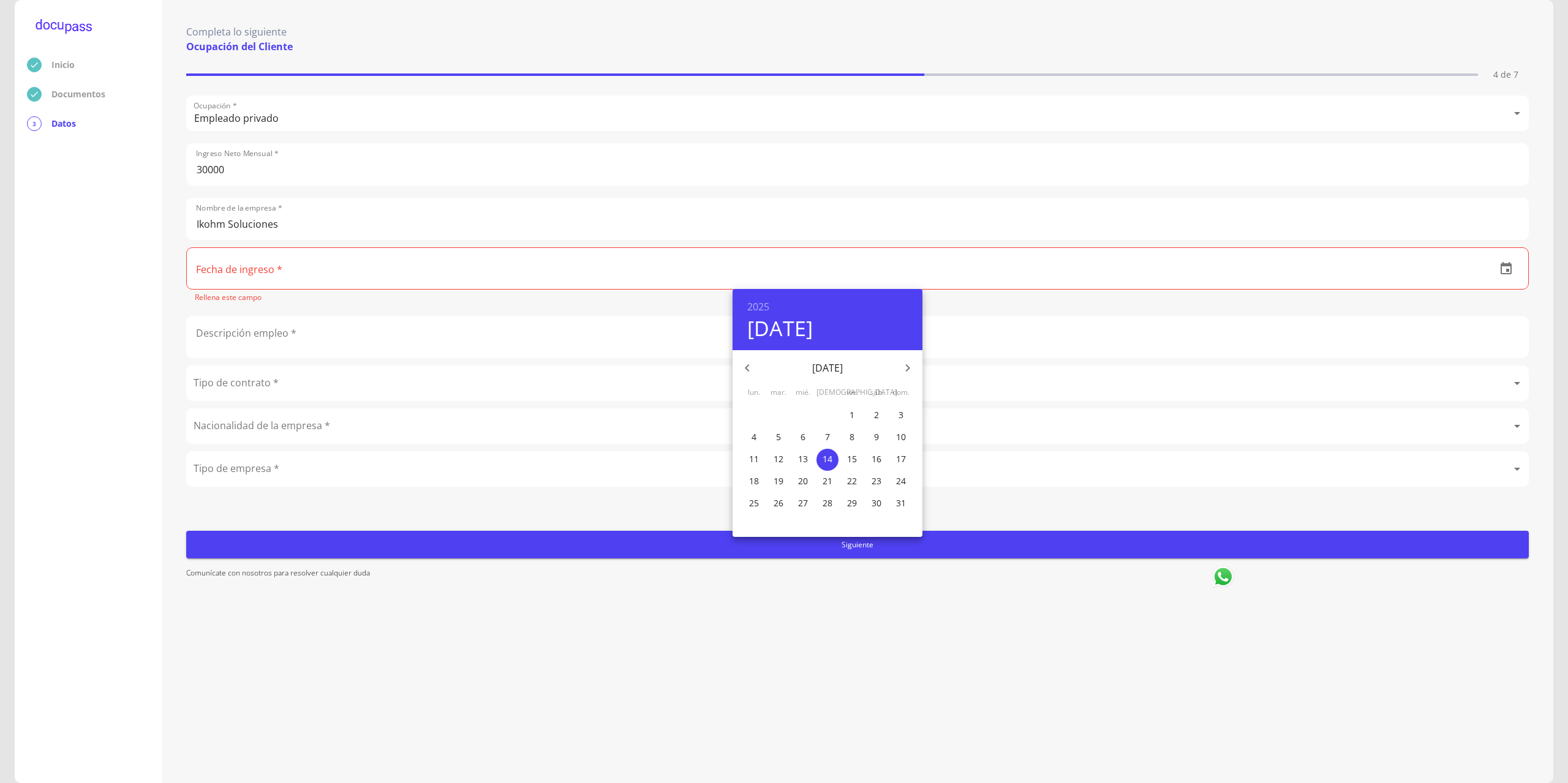
click at [848, 370] on p "[DATE]" at bounding box center [827, 367] width 131 height 15
click at [749, 373] on icon "button" at bounding box center [747, 367] width 15 height 15
click at [749, 372] on icon "button" at bounding box center [747, 367] width 15 height 15
click at [813, 326] on h4 "[DATE]" at bounding box center [780, 328] width 66 height 26
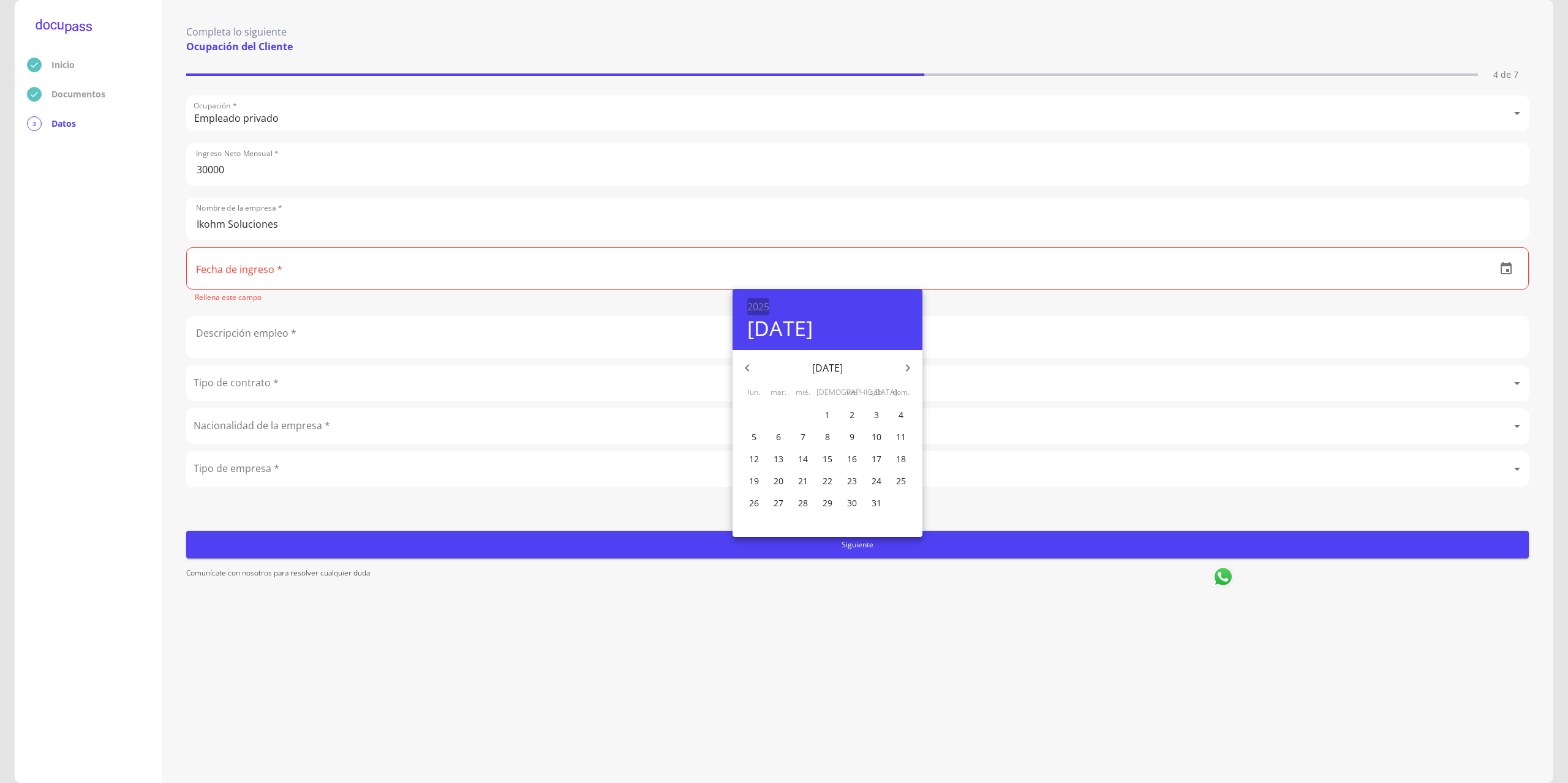
click at [764, 304] on h6 "2025" at bounding box center [758, 307] width 22 height 17
click at [831, 509] on div "2023" at bounding box center [827, 512] width 190 height 24
click at [747, 366] on icon "button" at bounding box center [747, 368] width 4 height 8
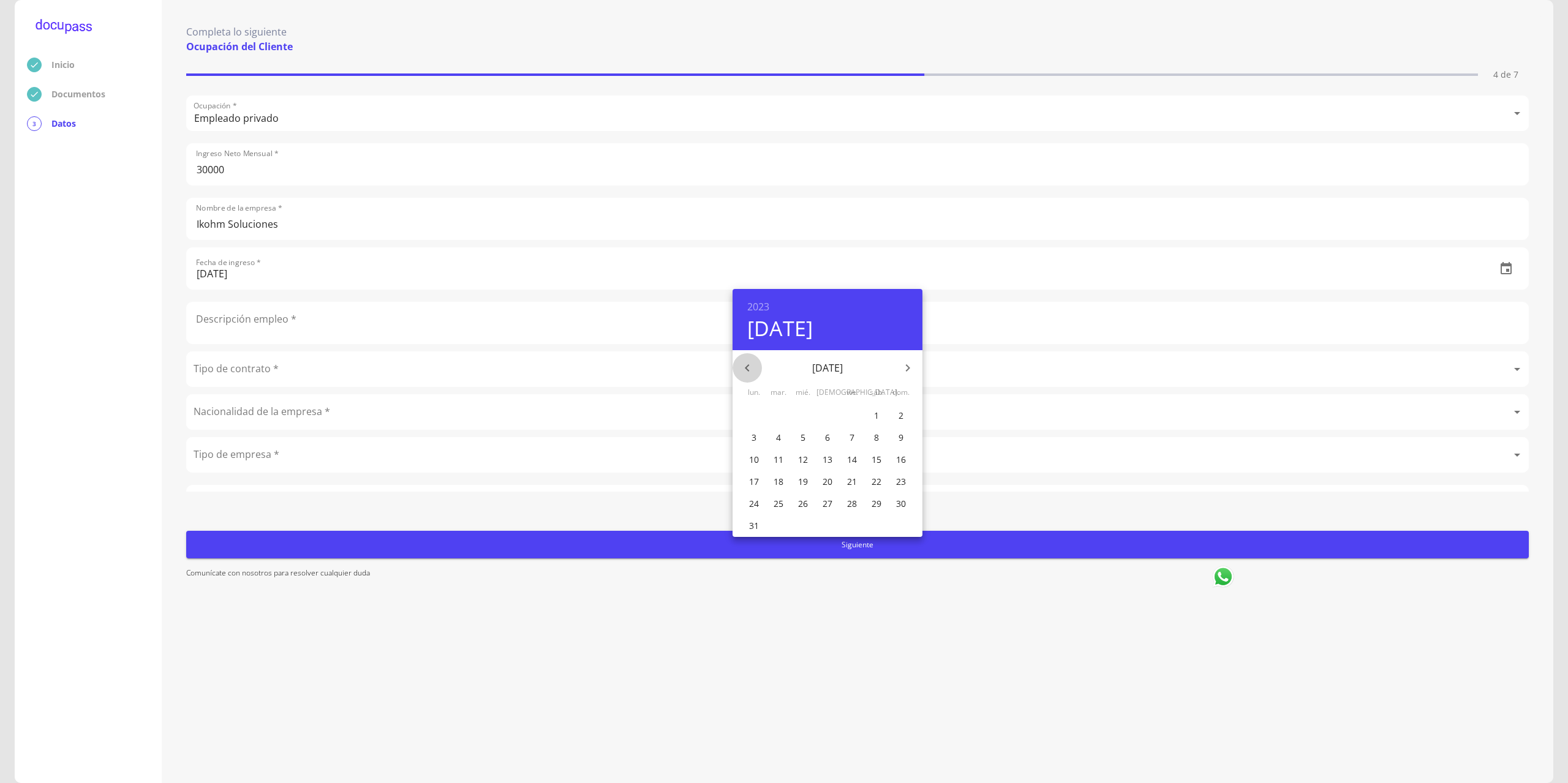
click at [747, 366] on icon "button" at bounding box center [747, 367] width 15 height 15
click at [907, 372] on icon "button" at bounding box center [907, 367] width 15 height 15
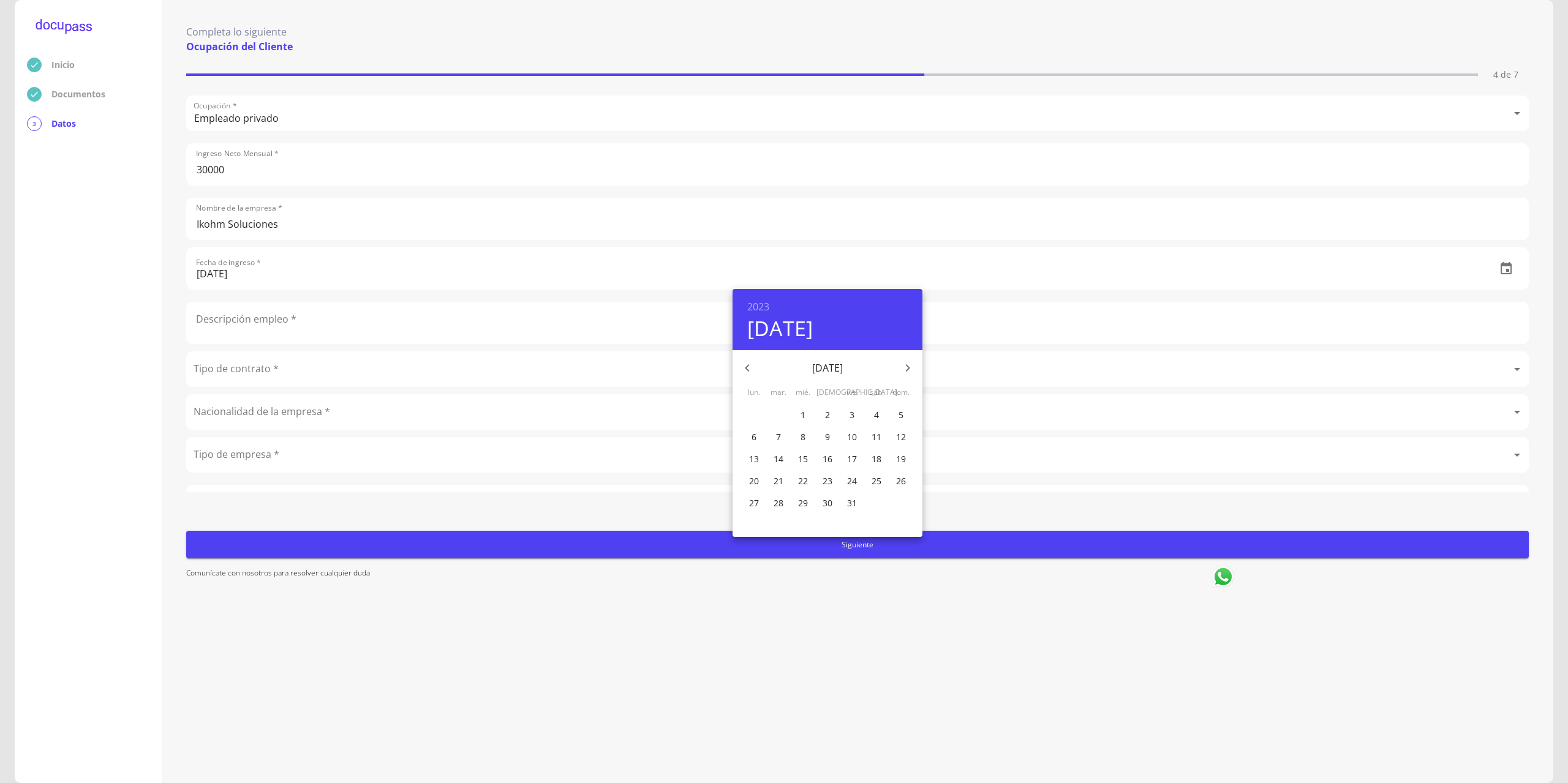
click at [776, 481] on p "21" at bounding box center [778, 481] width 10 height 12
type input "[DATE]"
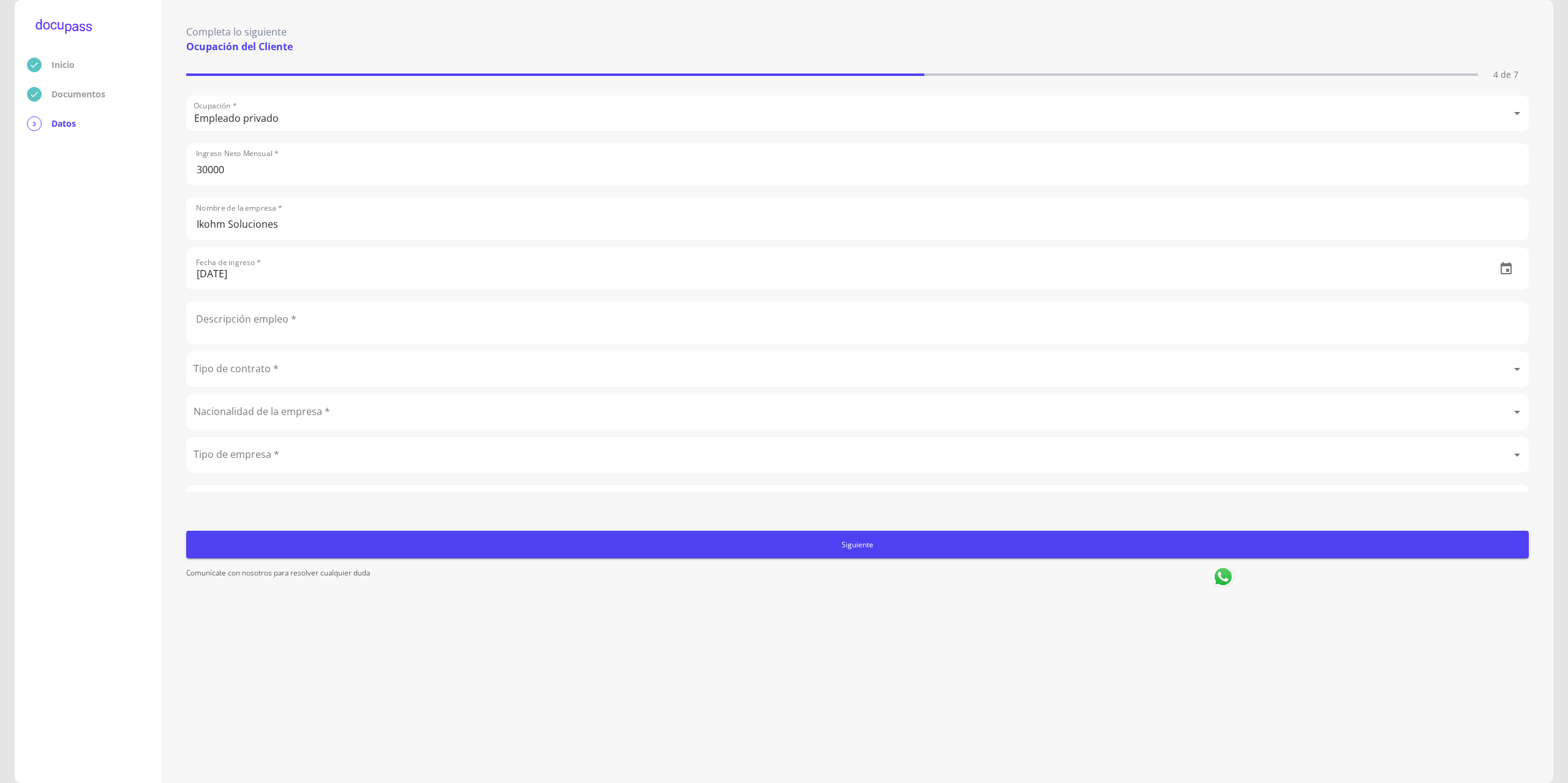
click at [262, 321] on input "text" at bounding box center [857, 322] width 1342 height 41
type input "Lider de proyectos"
click at [245, 375] on body "Inicio Documentos 3 Datos Completa lo siguiente Ocupación del Cliente 4 de 7 Oc…" at bounding box center [784, 392] width 1568 height 783
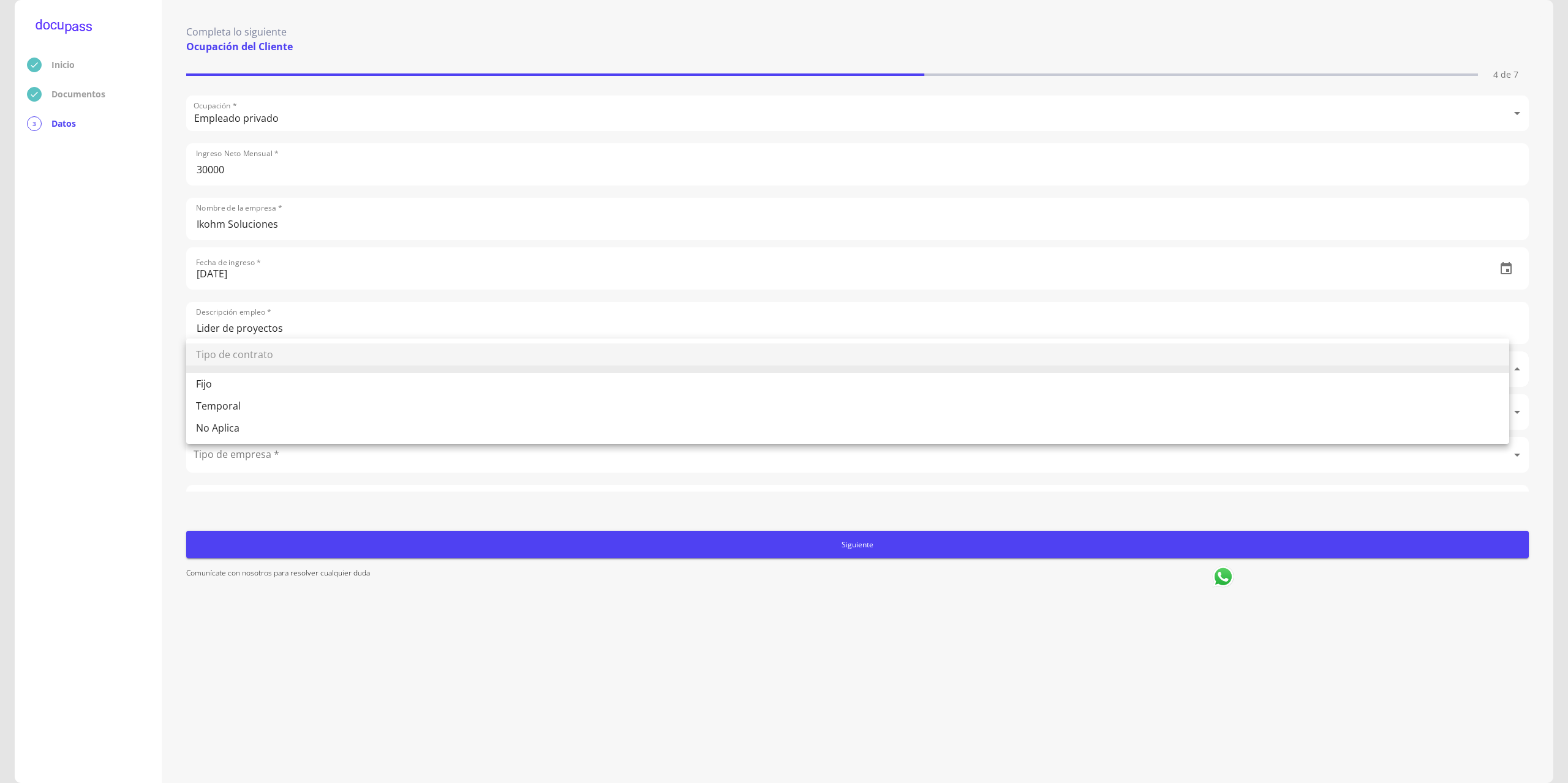
click at [230, 387] on li "Fijo" at bounding box center [847, 384] width 1323 height 22
type input "Fijo"
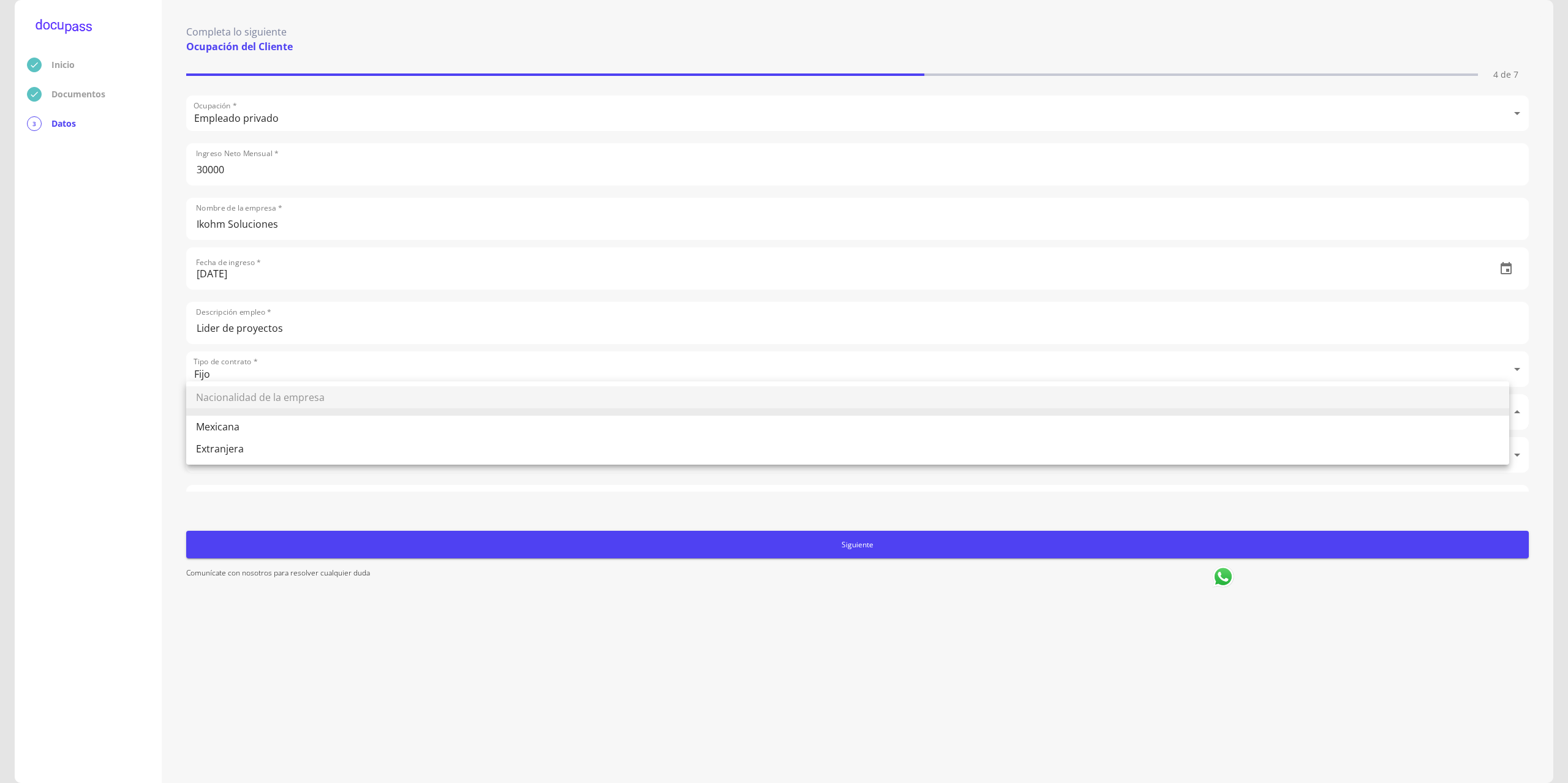
click at [270, 417] on body "Inicio Documentos 3 Datos Completa lo siguiente Ocupación del Cliente 4 de 7 Oc…" at bounding box center [784, 392] width 1568 height 783
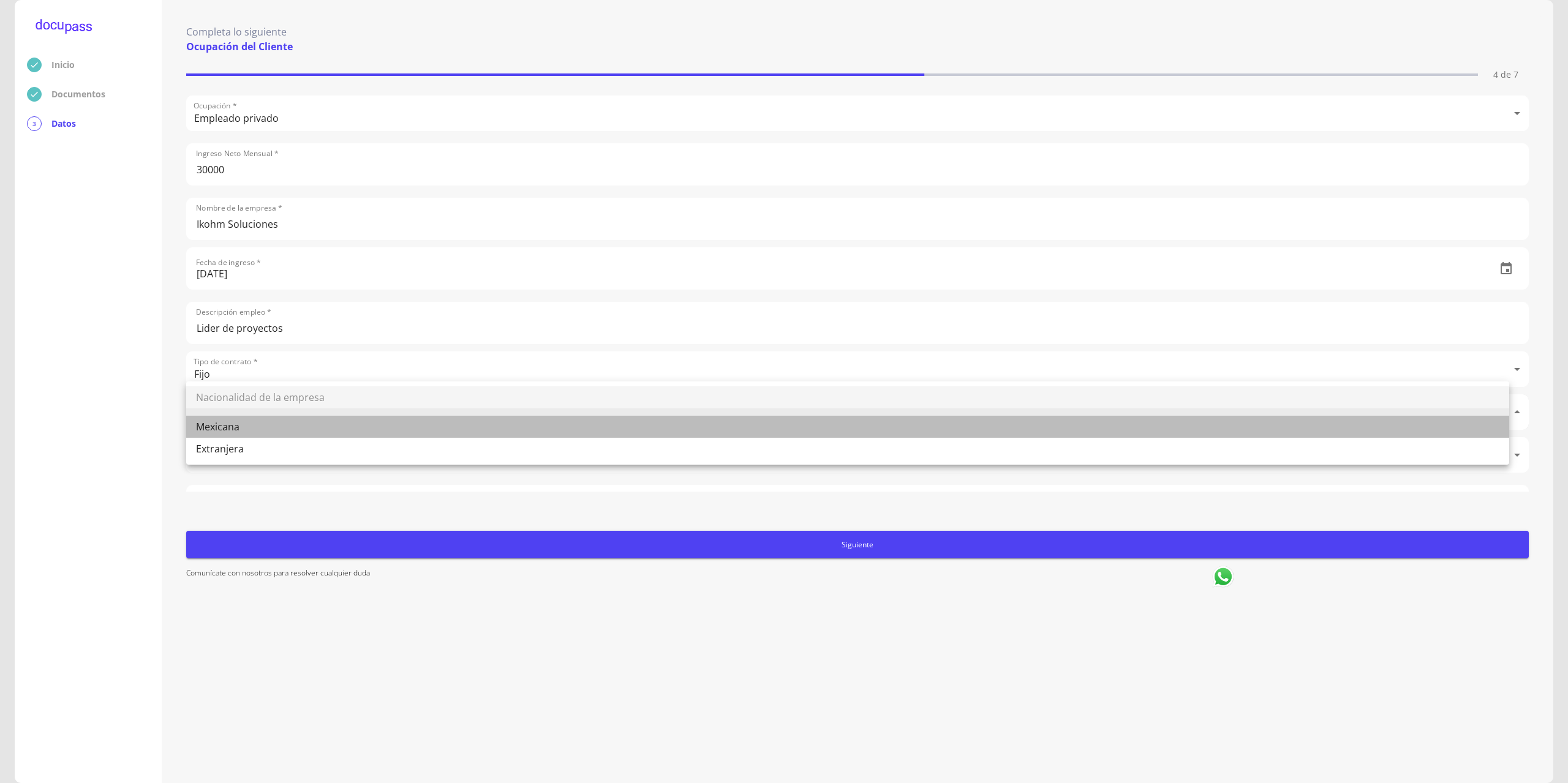
click at [254, 430] on li "Mexicana" at bounding box center [847, 427] width 1323 height 22
type input "Mexicana"
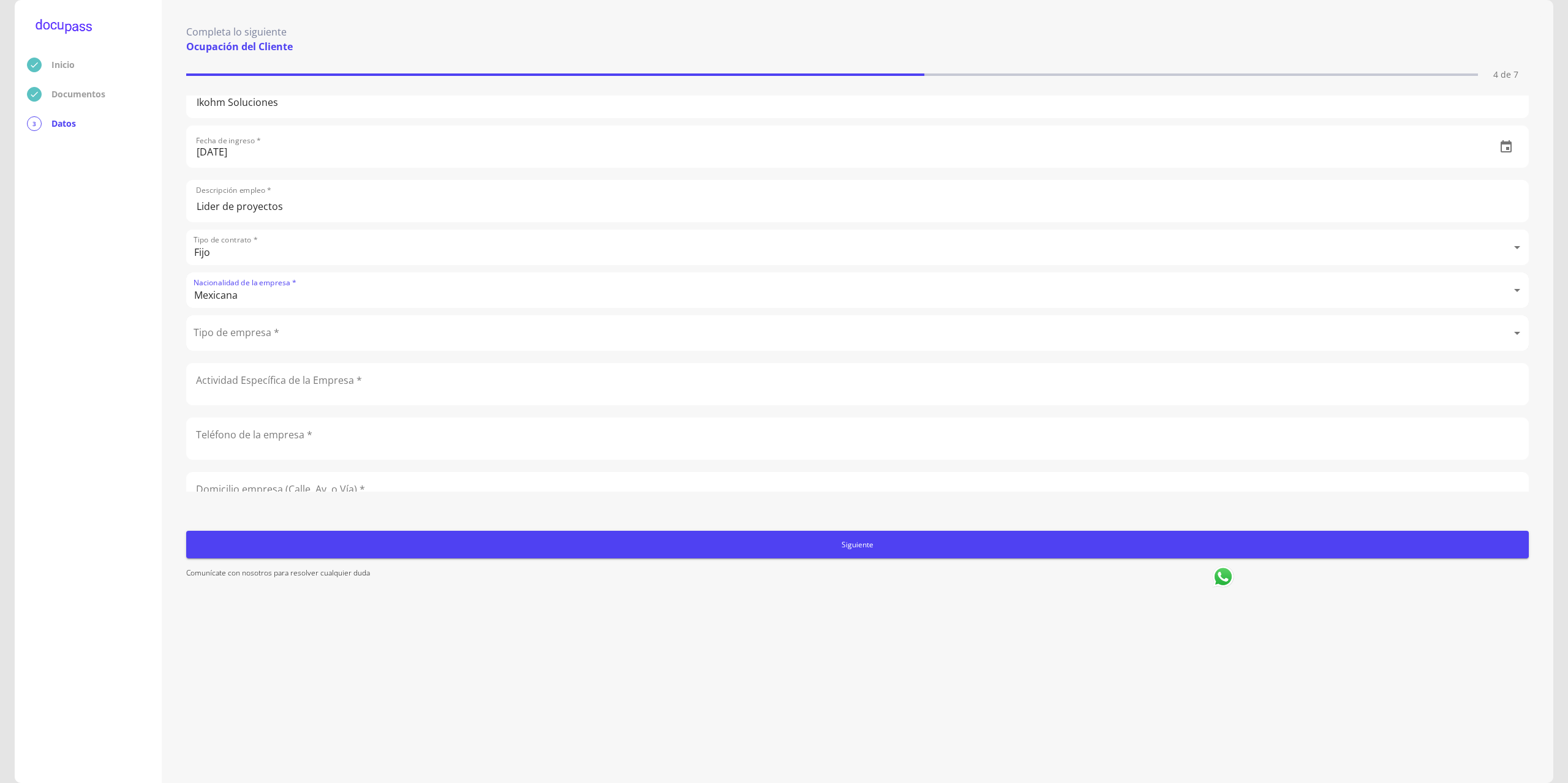
scroll to position [123, 0]
click at [251, 328] on body "Inicio Documentos 3 Datos Completa lo siguiente Ocupación del Cliente 4 de 7 Oc…" at bounding box center [784, 392] width 1568 height 783
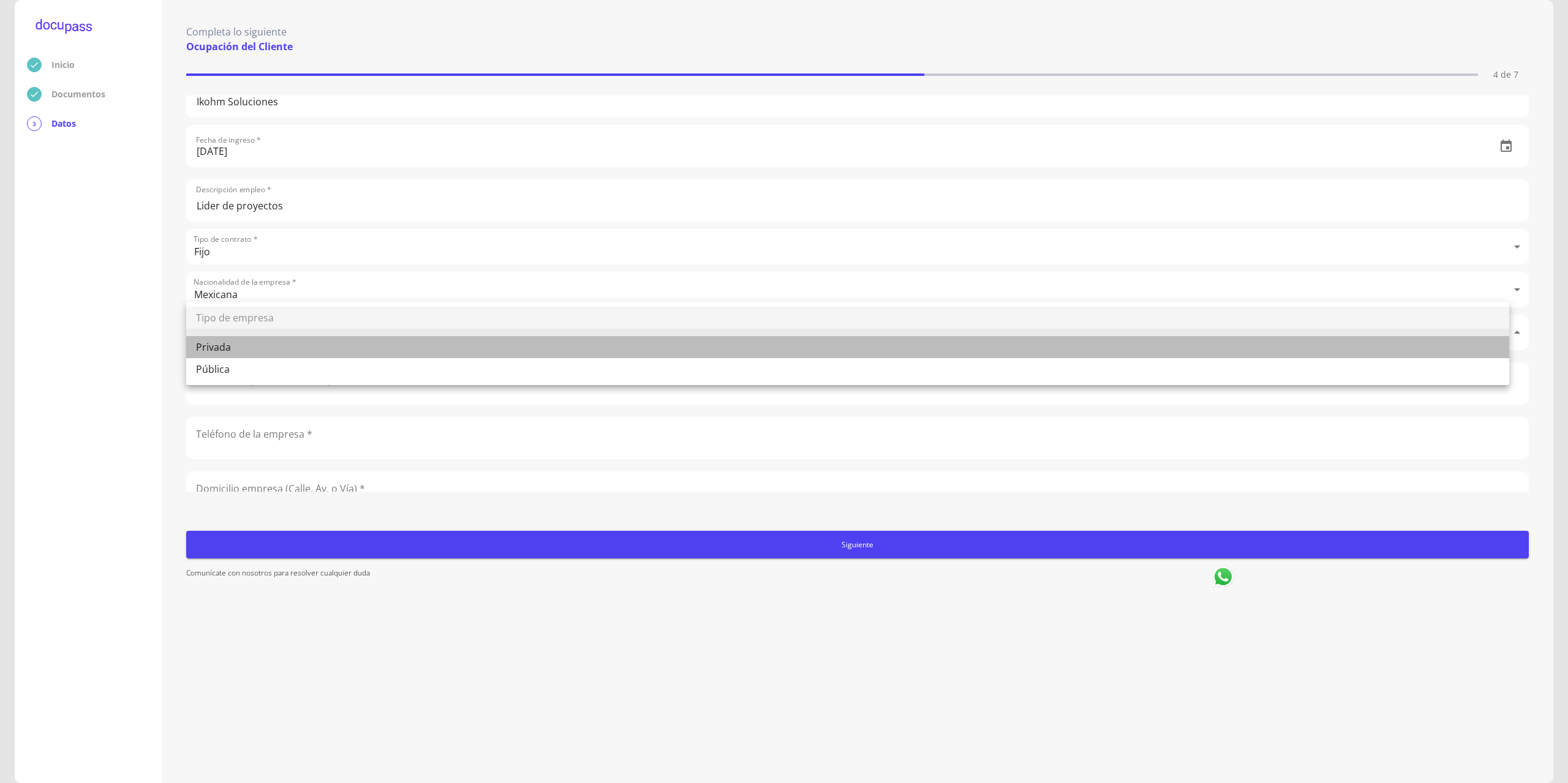
click at [236, 352] on li "Privada" at bounding box center [847, 347] width 1323 height 22
type input "Privada"
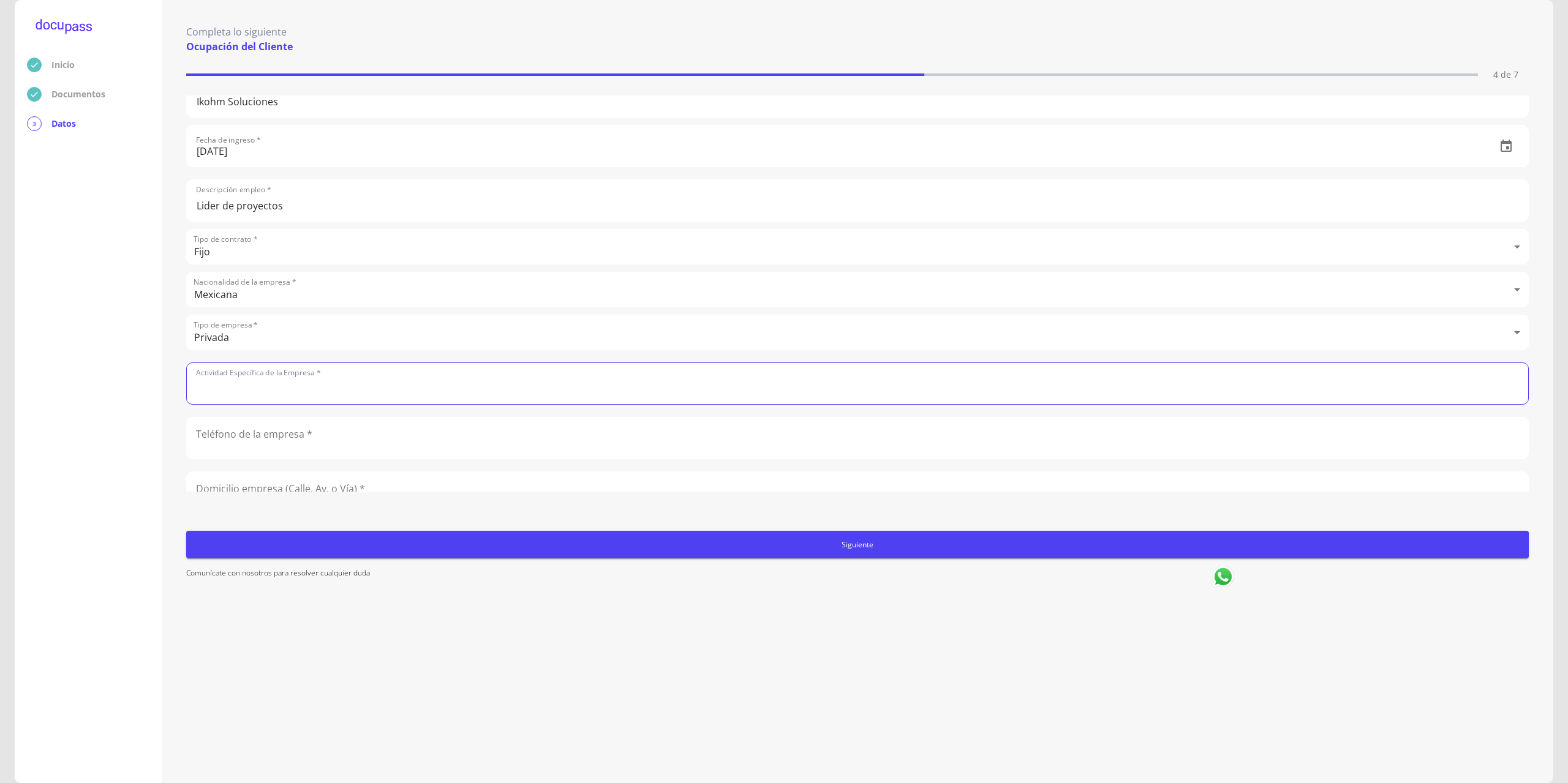
click at [250, 384] on input "text" at bounding box center [857, 383] width 1342 height 41
type input "Manufactura y fabricación"
click at [259, 262] on input "number" at bounding box center [857, 254] width 1342 height 41
type input "3333313768"
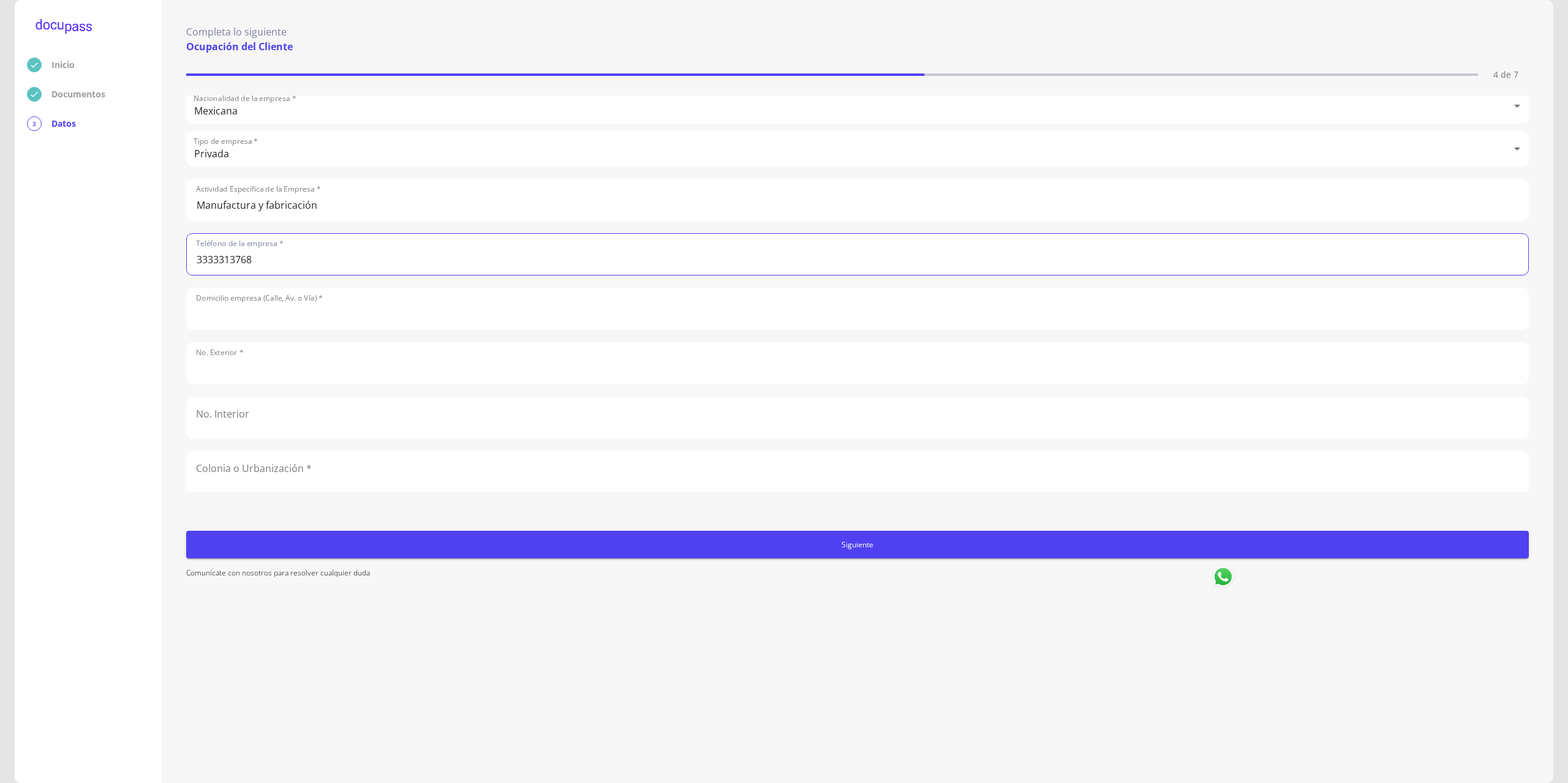
type input "Priv. [PERSON_NAME]"
type input "285"
type input "45600"
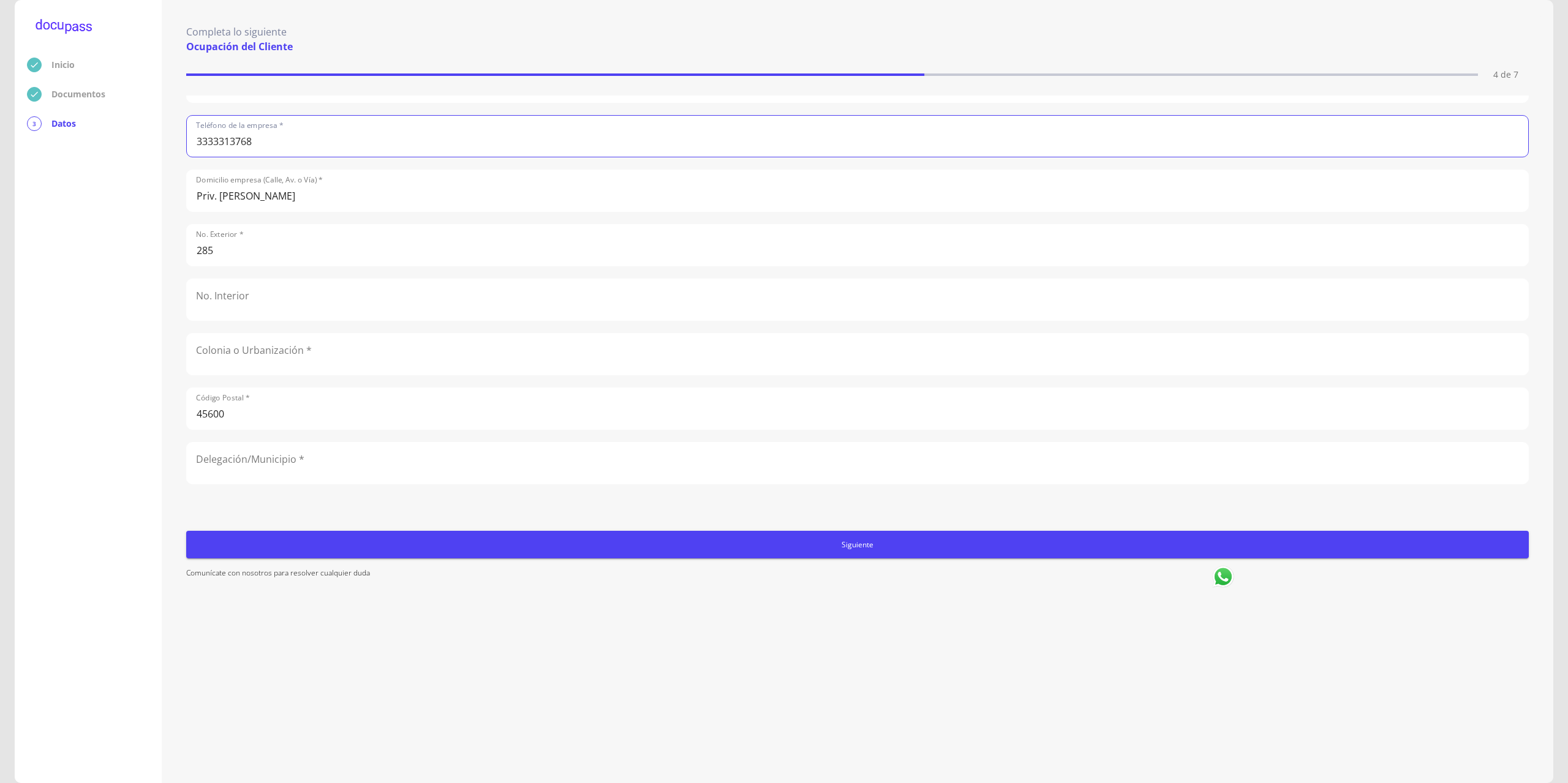
click at [308, 328] on div "Ocupación * Empleado privado Empleado privado Ingreso Neto Mensual * 30000 Nomb…" at bounding box center [857, 294] width 1342 height 396
click at [308, 308] on input "text" at bounding box center [857, 296] width 1342 height 41
type input "285"
click at [298, 357] on input "text" at bounding box center [857, 350] width 1342 height 41
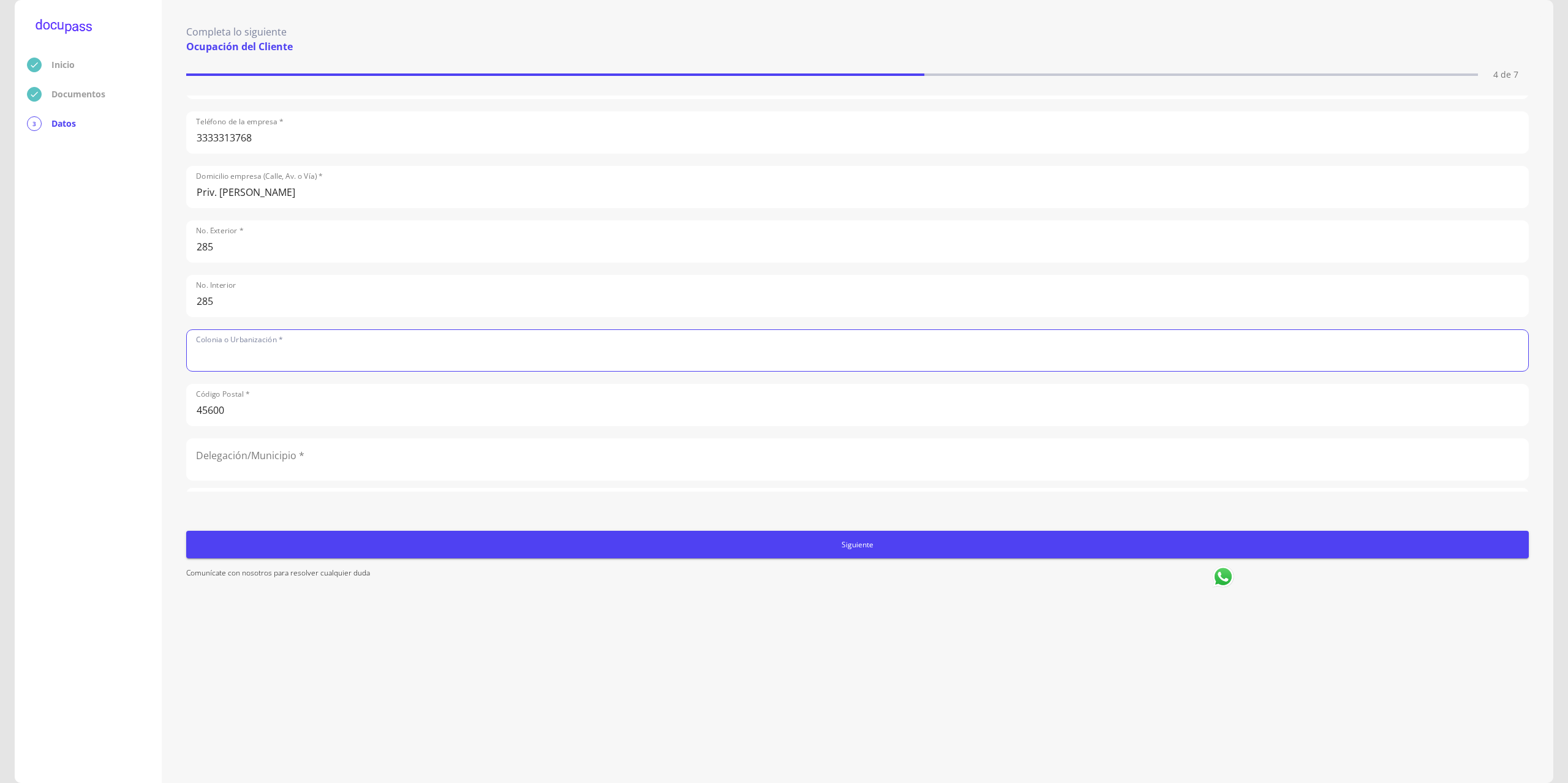
click at [304, 361] on input "text" at bounding box center [857, 350] width 1342 height 41
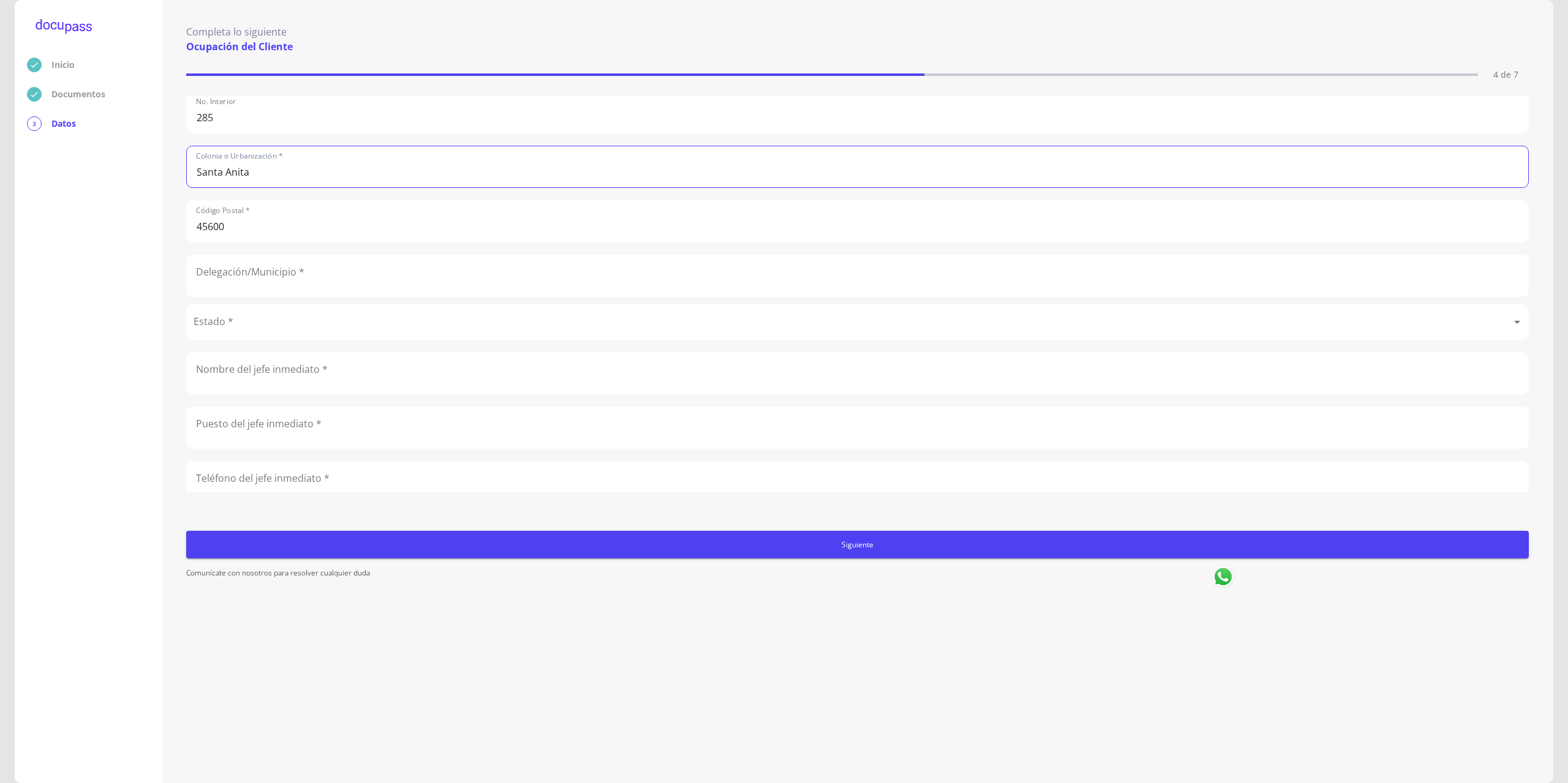
type input "Santa Anita"
click at [276, 281] on input "text" at bounding box center [857, 275] width 1342 height 41
type input "T"
type input "San [PERSON_NAME]"
click at [272, 319] on body "Inicio Documentos 3 Datos Completa lo siguiente Ocupación del Cliente 4 de 7 Oc…" at bounding box center [784, 392] width 1568 height 783
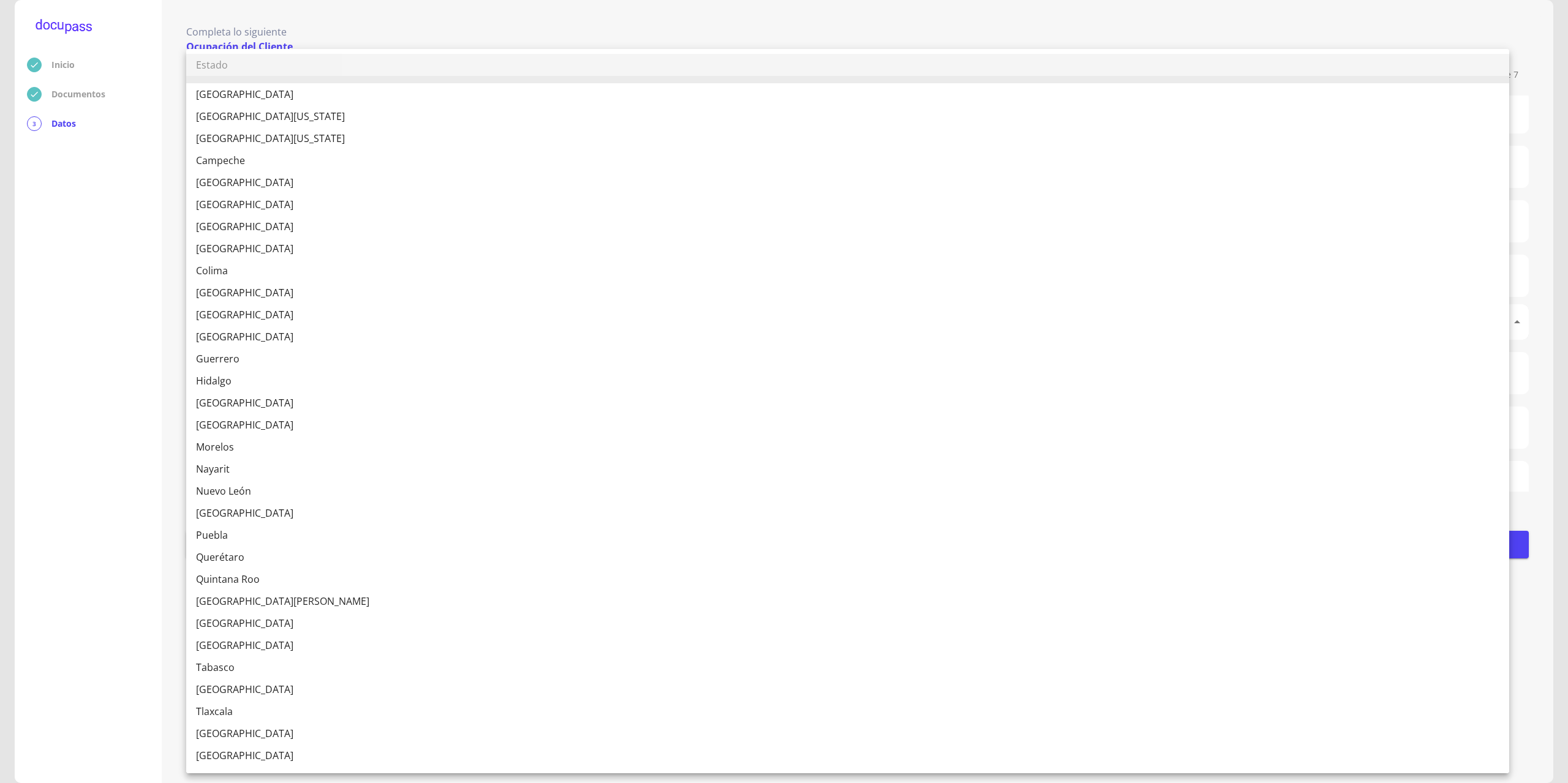
click at [205, 400] on li "[GEOGRAPHIC_DATA]" at bounding box center [847, 403] width 1323 height 22
type input "[GEOGRAPHIC_DATA]"
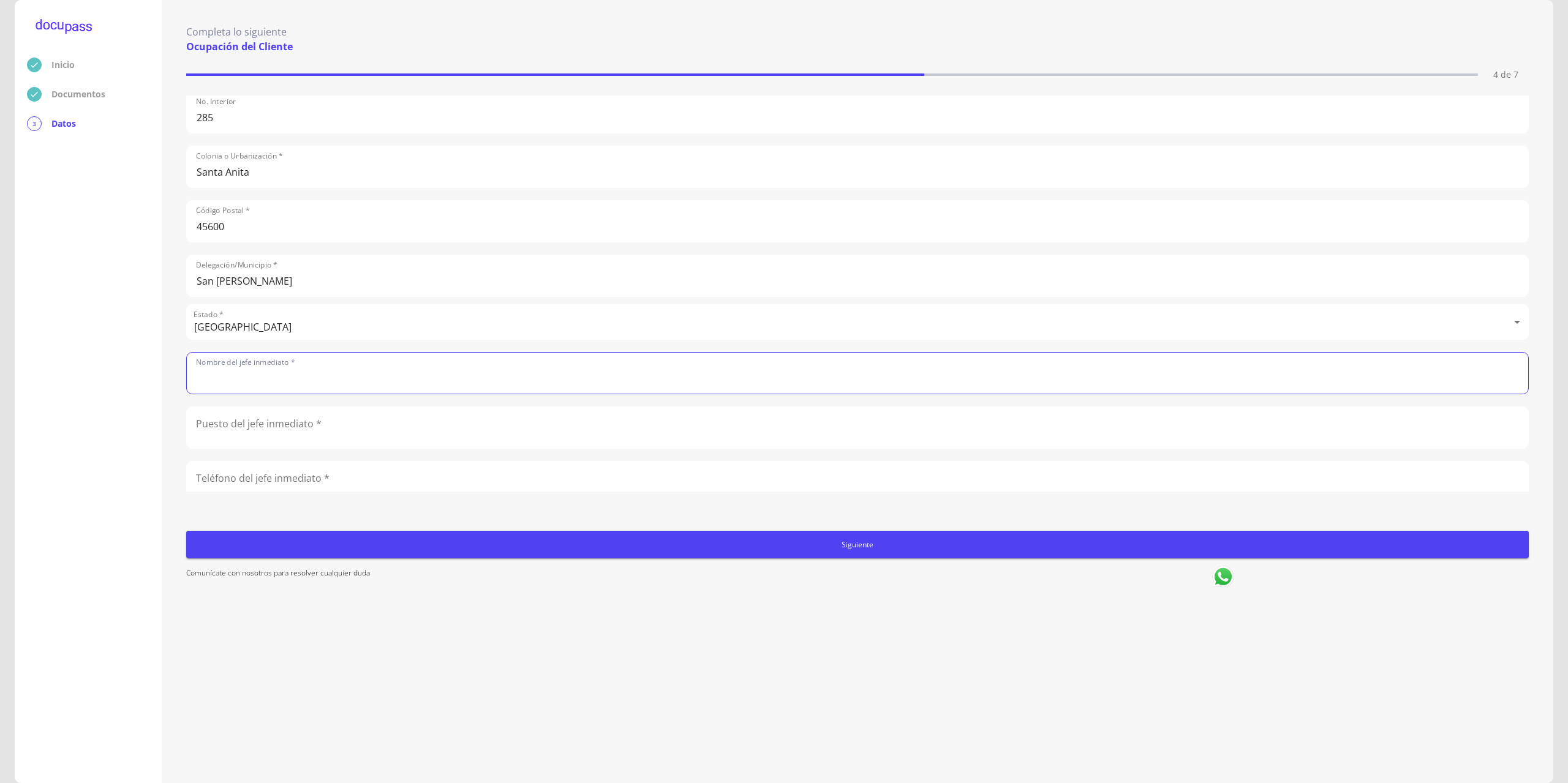
click at [245, 377] on input "text" at bounding box center [857, 372] width 1342 height 41
type input "[PERSON_NAME]"
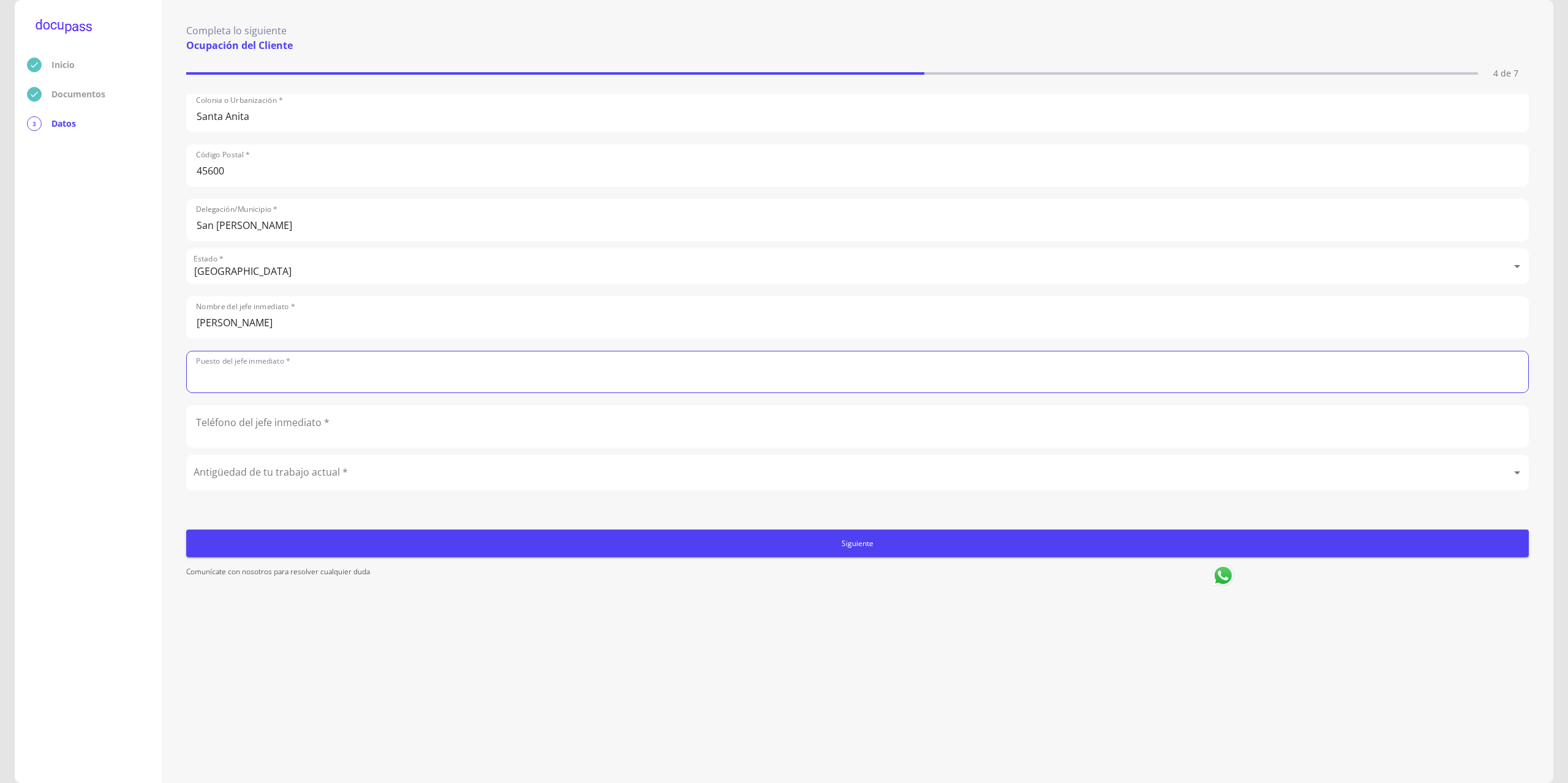
click at [261, 368] on input "text" at bounding box center [857, 372] width 1342 height 41
type input "Gerente Genral"
click at [274, 411] on input "number" at bounding box center [857, 426] width 1342 height 41
type input "3314712489"
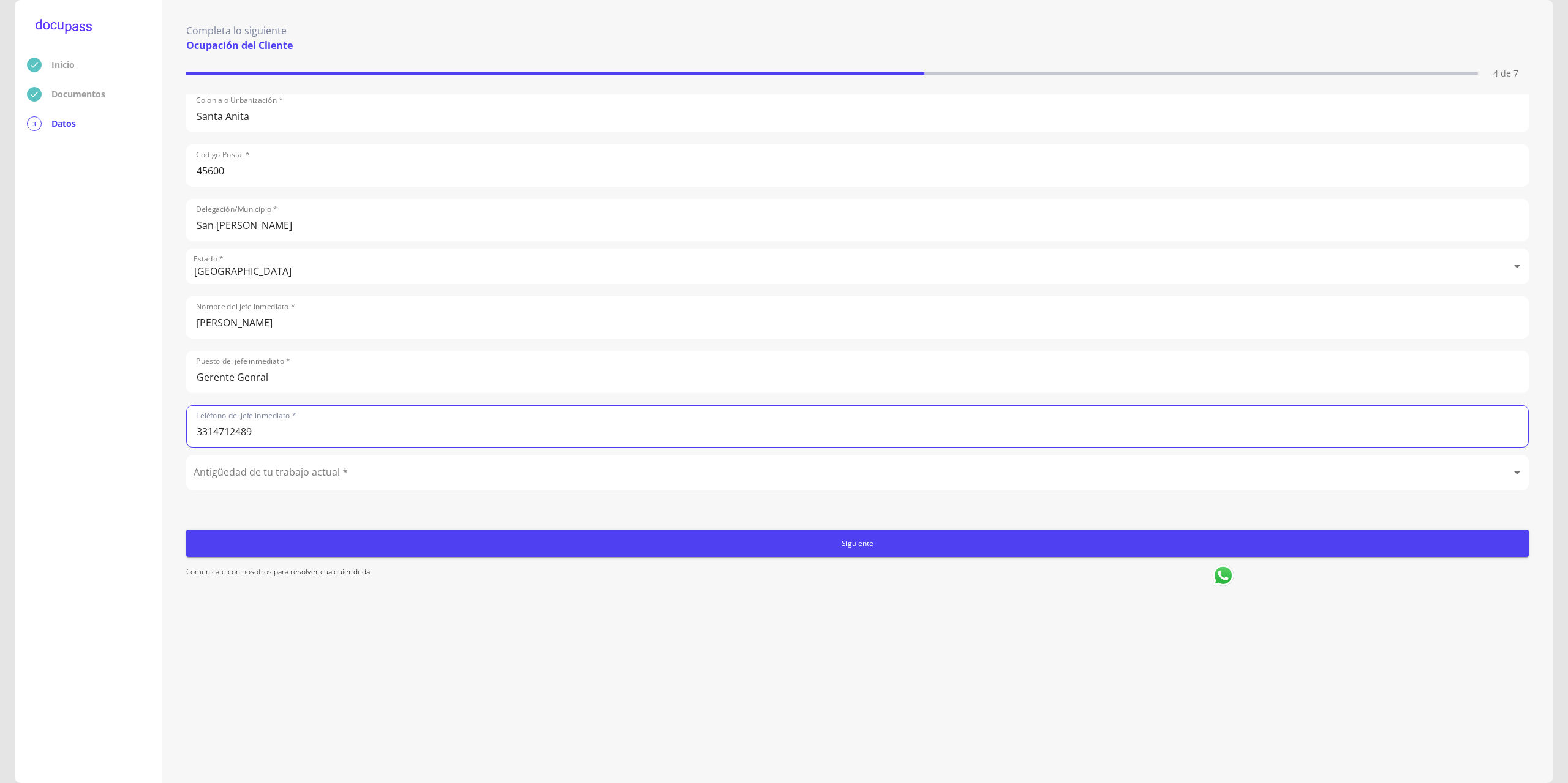
click at [264, 470] on body "Inicio Documentos 3 Datos Completa lo siguiente Ocupación del Cliente 4 de 7 Oc…" at bounding box center [784, 392] width 1568 height 783
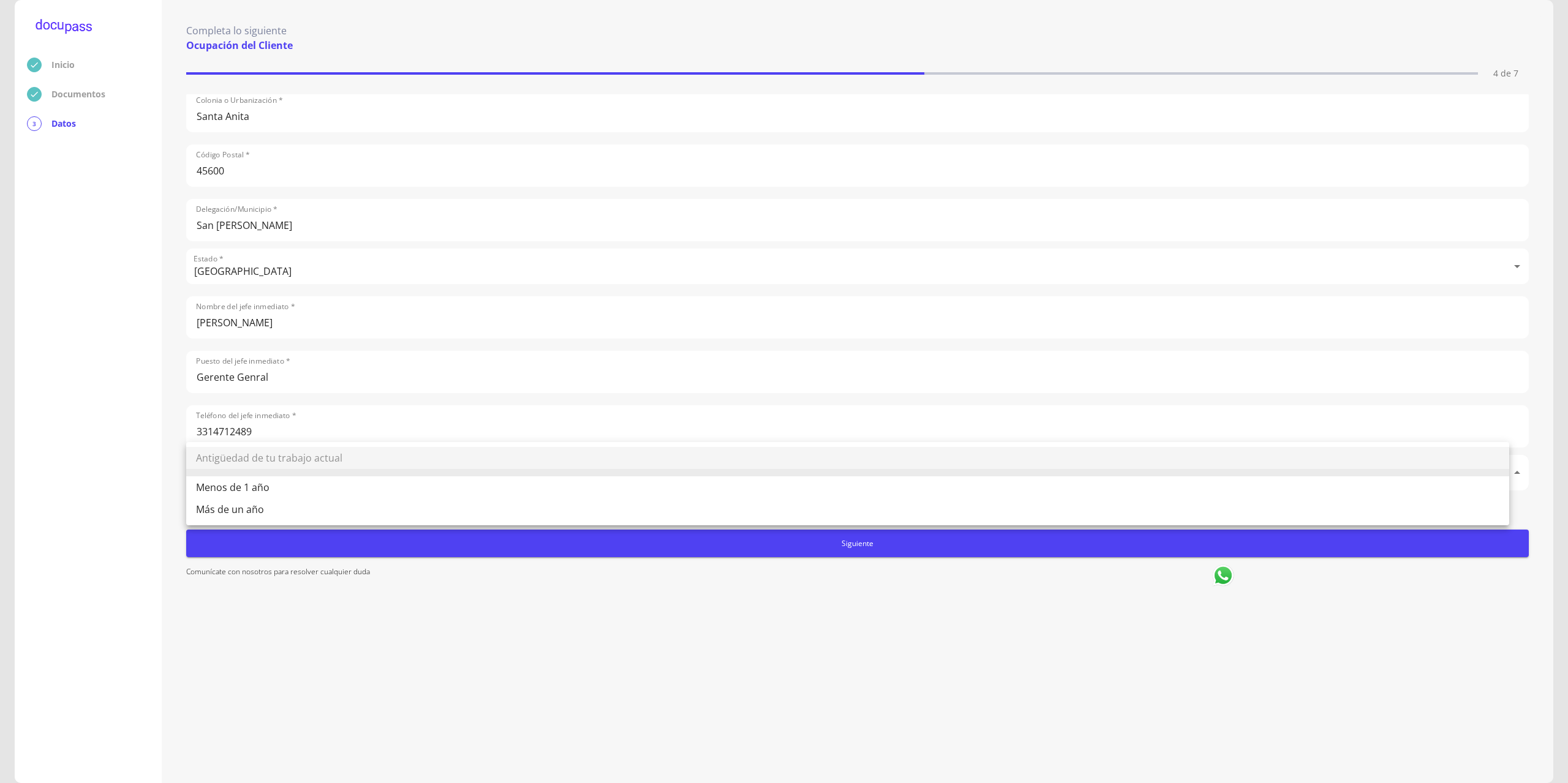
click at [259, 511] on li "Más de un año" at bounding box center [847, 510] width 1323 height 22
type input "Más de un año"
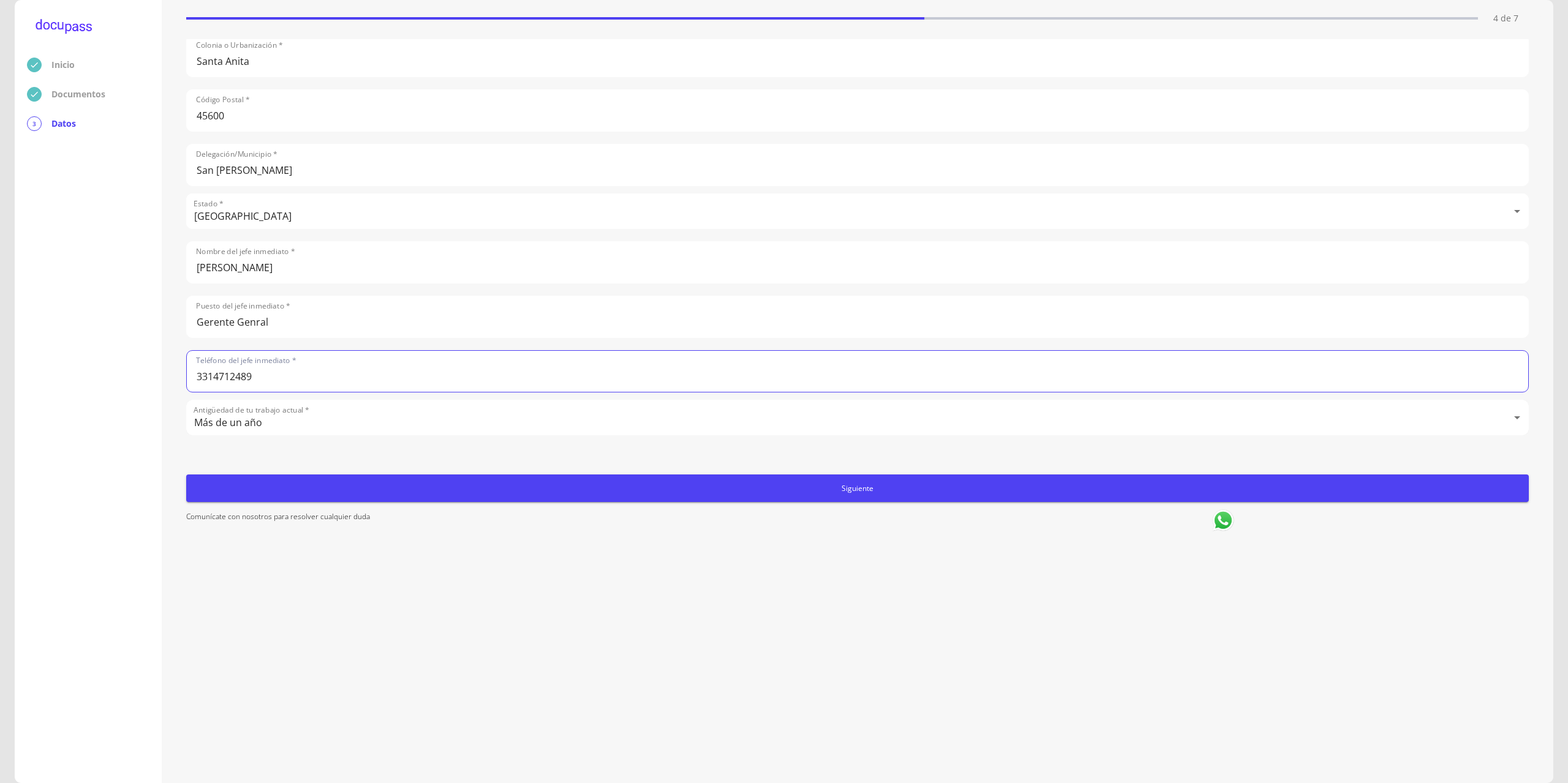
scroll to position [59, 0]
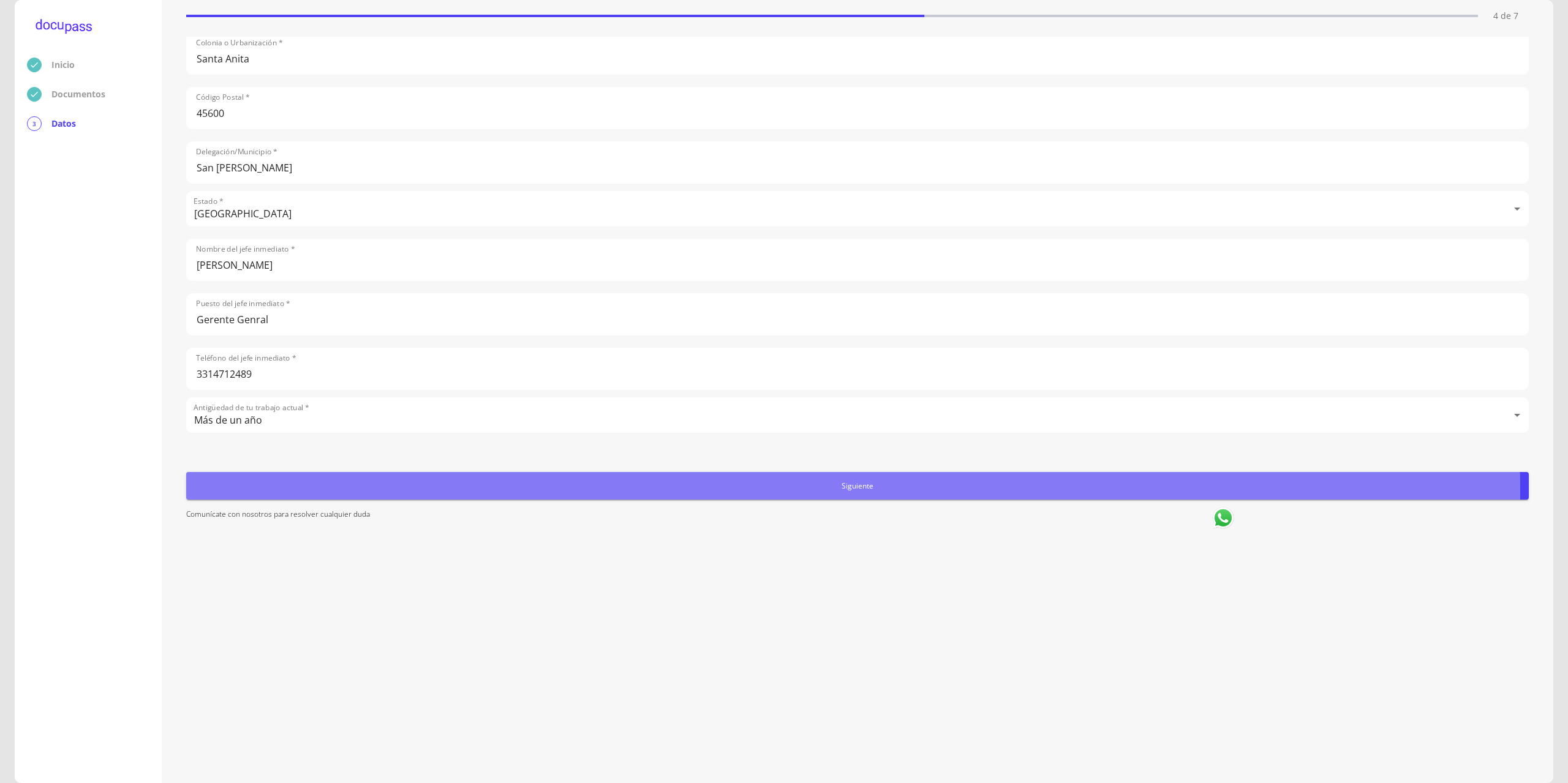
click at [825, 490] on span "Siguiente" at bounding box center [857, 486] width 1333 height 13
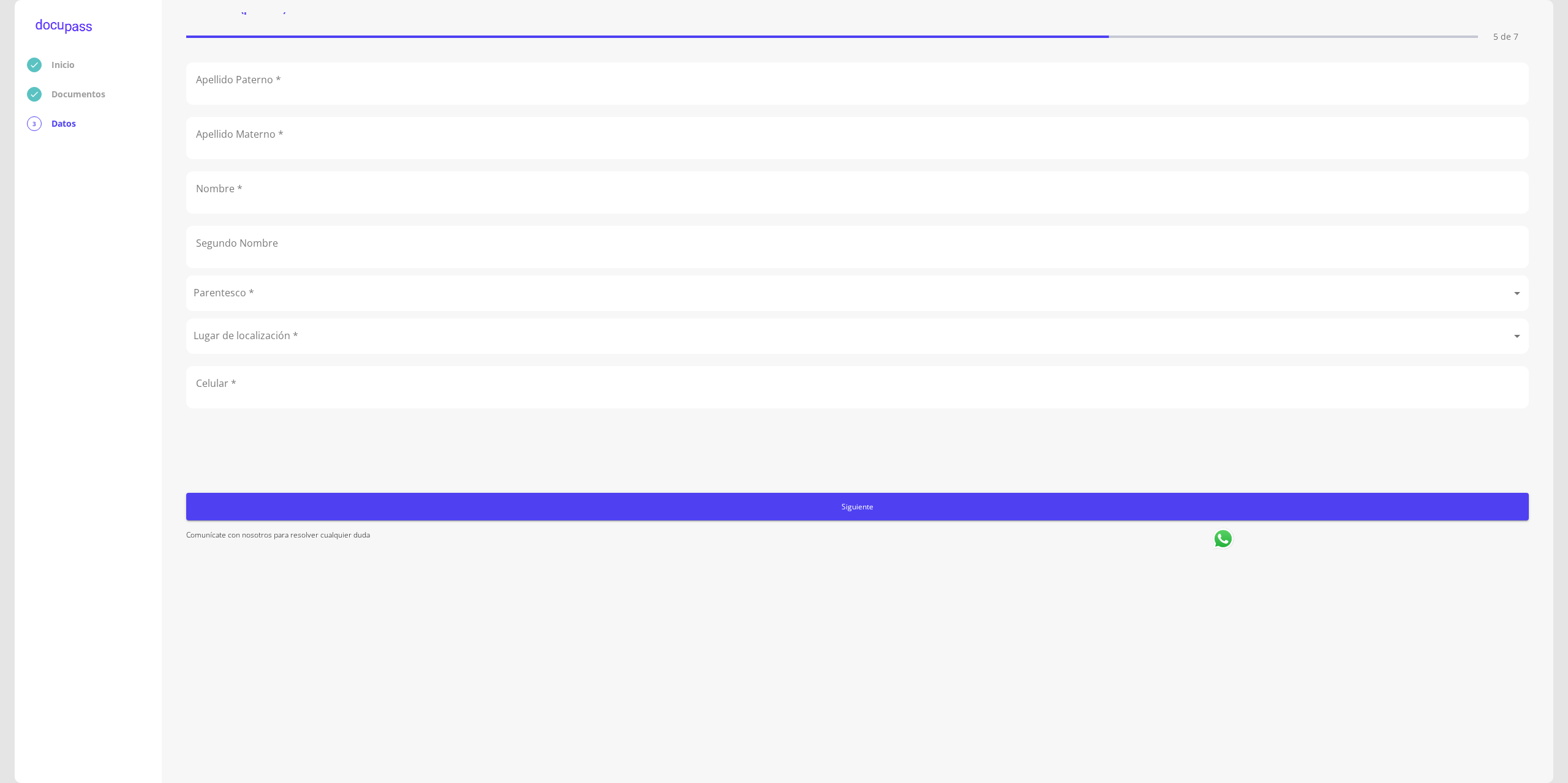
scroll to position [0, 0]
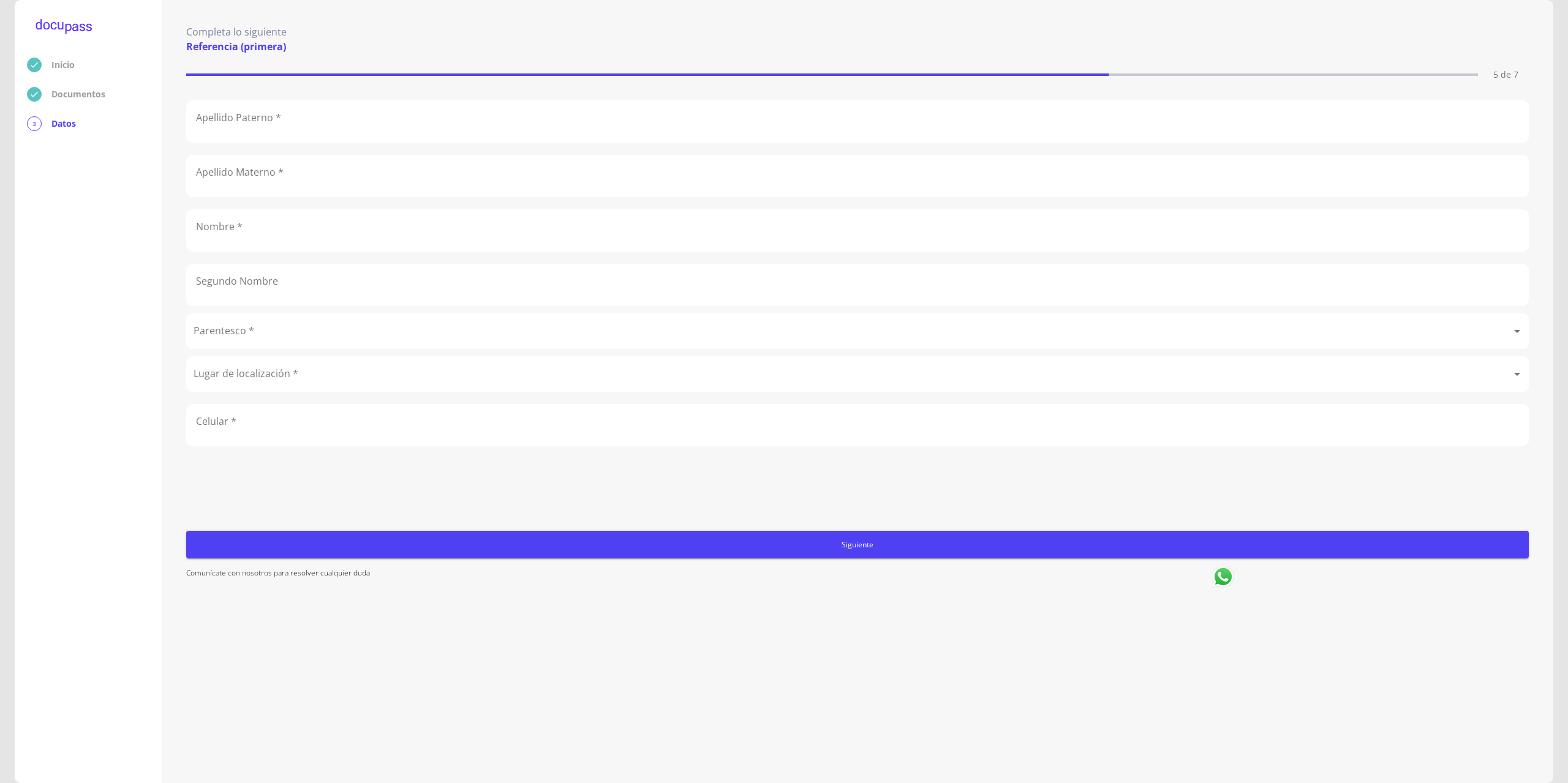
click at [251, 126] on input "text" at bounding box center [857, 121] width 1342 height 41
type input "P"
type input "[GEOGRAPHIC_DATA]"
type input "[PERSON_NAME]"
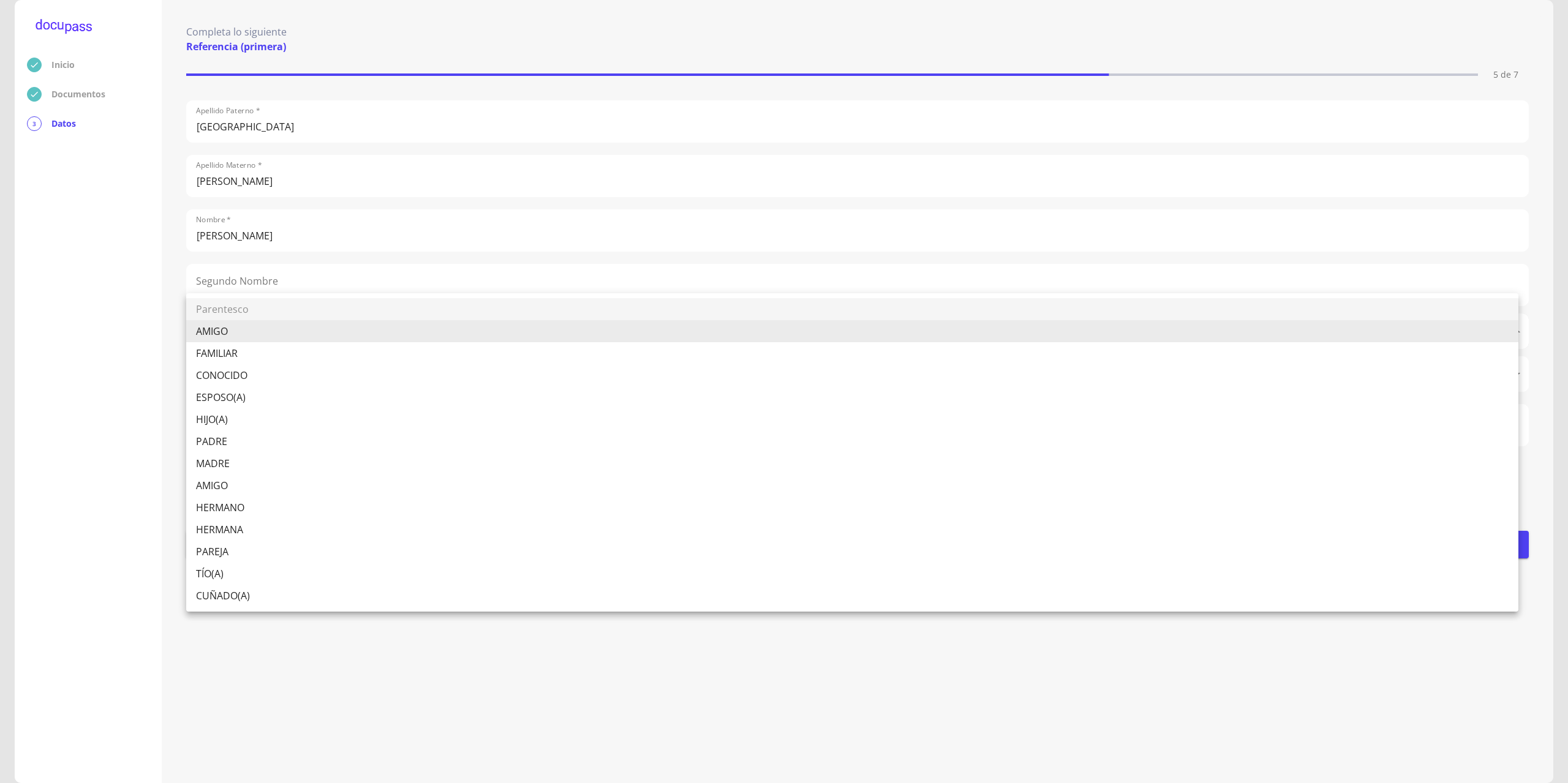
click at [255, 333] on body "Inicio Documentos 3 Datos Completa lo siguiente Referencia (primera) 5 de 7 Ape…" at bounding box center [784, 392] width 1568 height 783
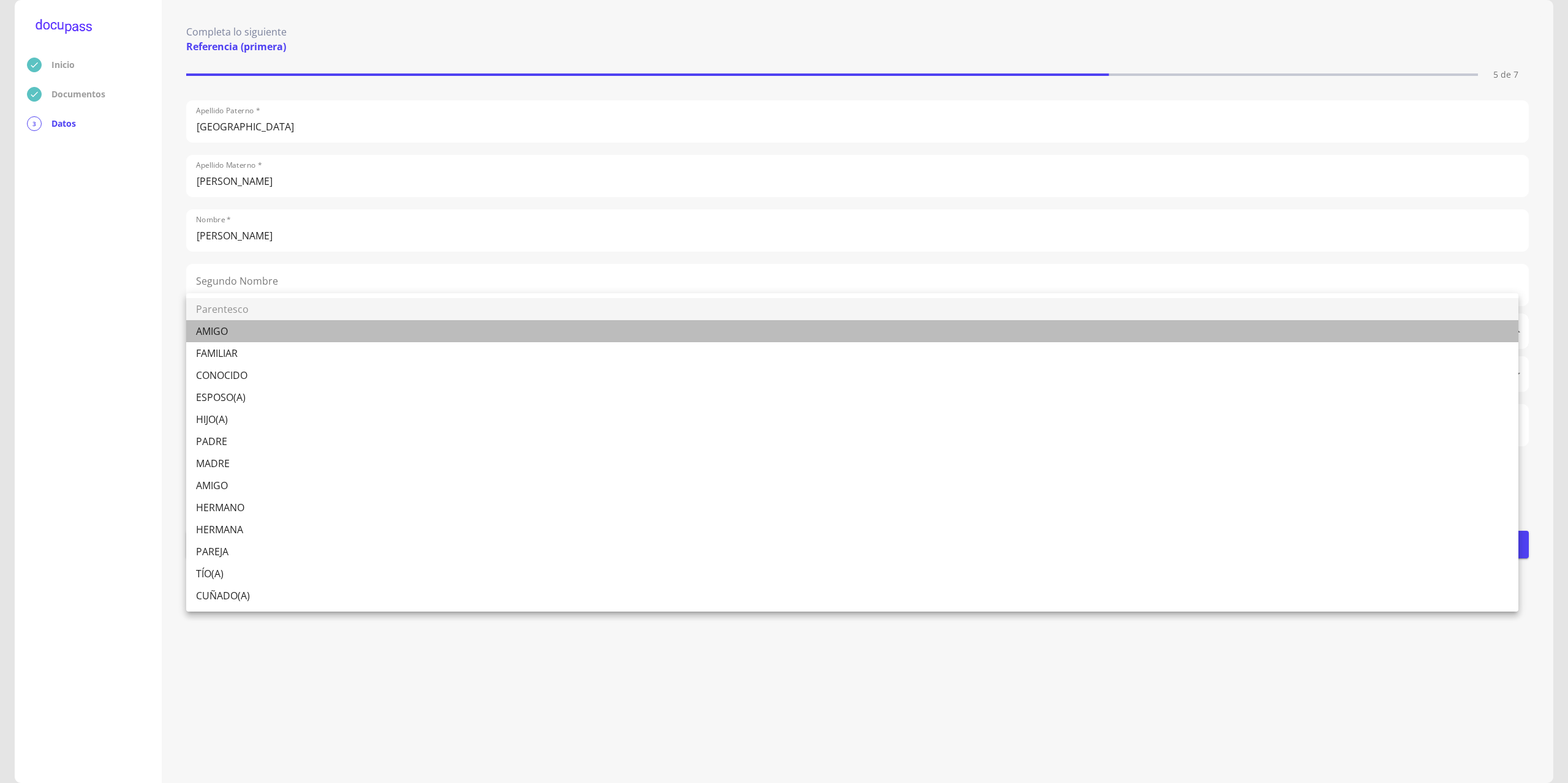
click at [243, 335] on li "AMIGO" at bounding box center [851, 332] width 1332 height 22
type input "AMIGO"
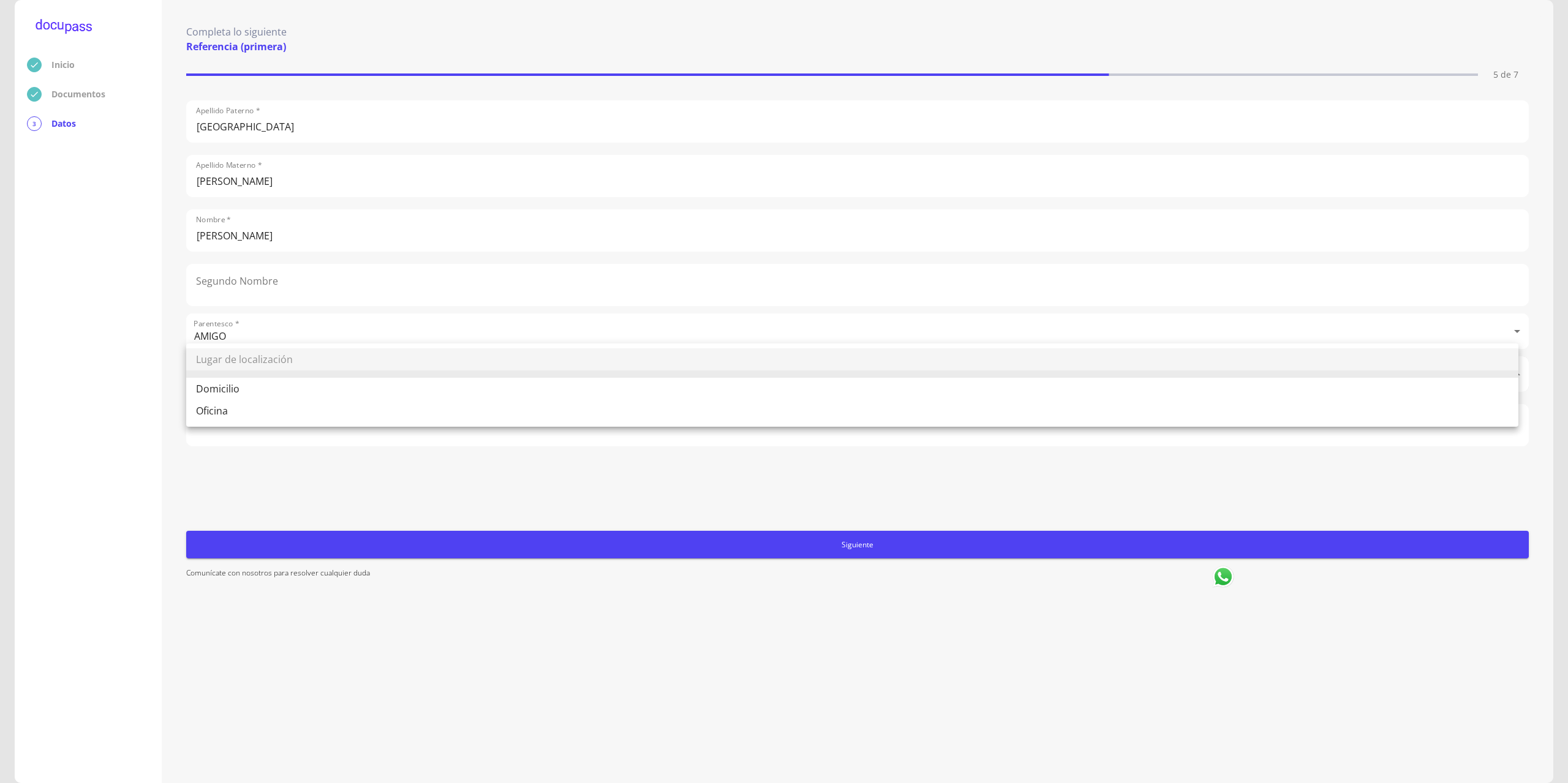
click at [239, 379] on body "Inicio Documentos 3 Datos Completa lo siguiente Referencia (primera) 5 de 7 Ape…" at bounding box center [784, 392] width 1568 height 783
click at [168, 352] on div at bounding box center [784, 392] width 1568 height 783
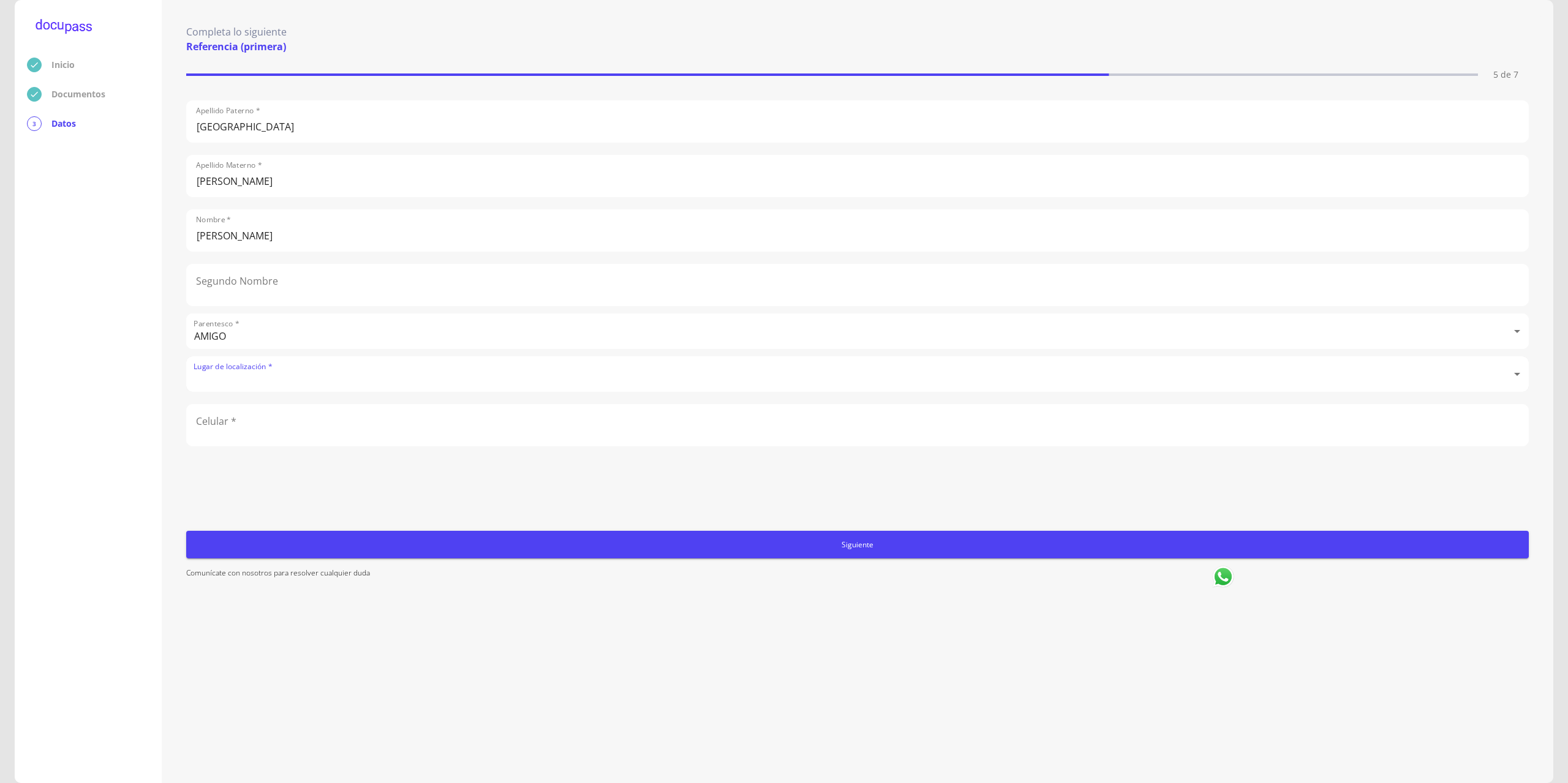
click at [236, 376] on body "Inicio Documentos 3 Datos Completa lo siguiente Referencia (primera) 5 de 7 Ape…" at bounding box center [784, 392] width 1568 height 783
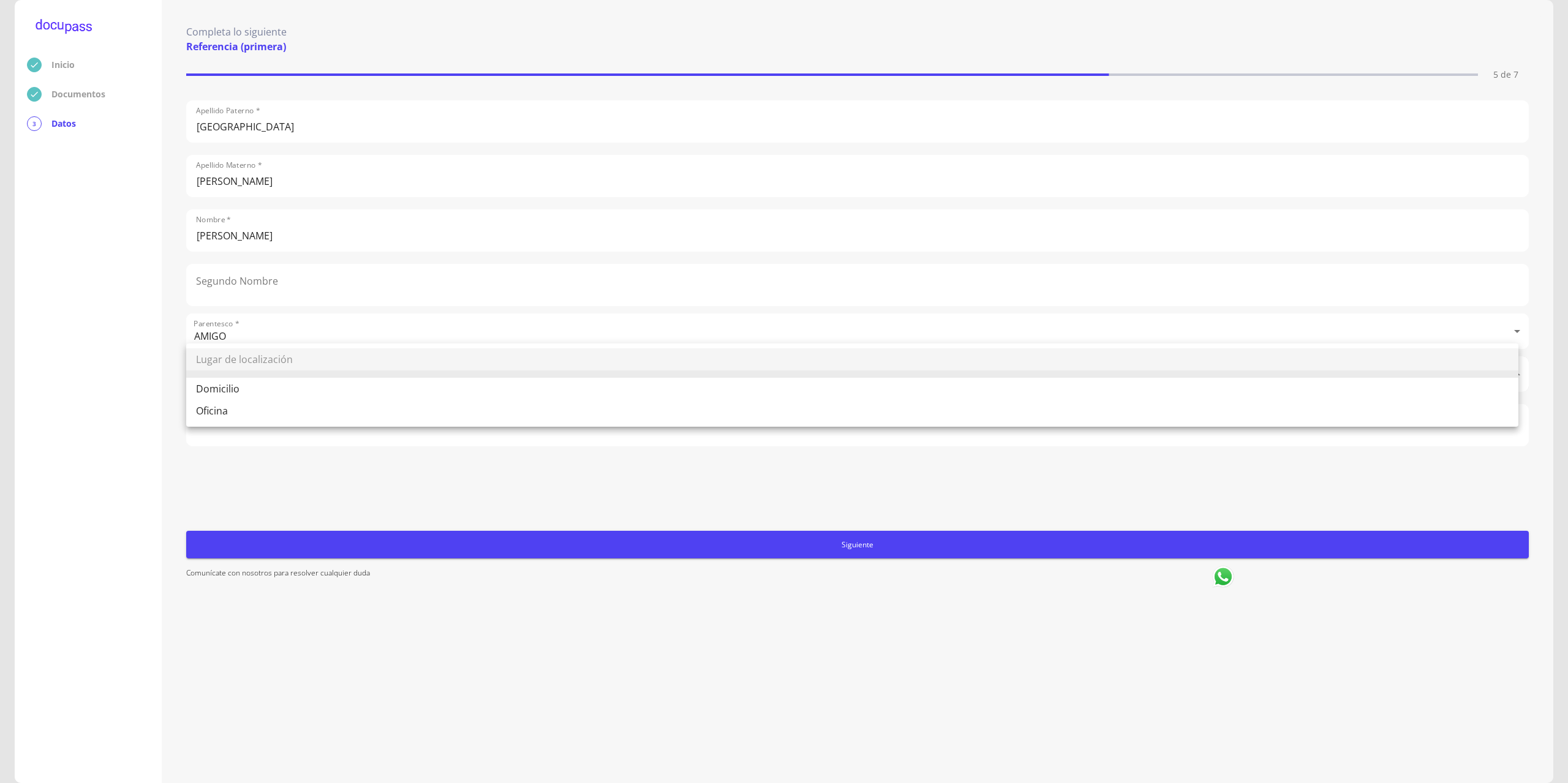
click at [234, 384] on li "Domicilio" at bounding box center [851, 389] width 1332 height 22
type input "Domicilio"
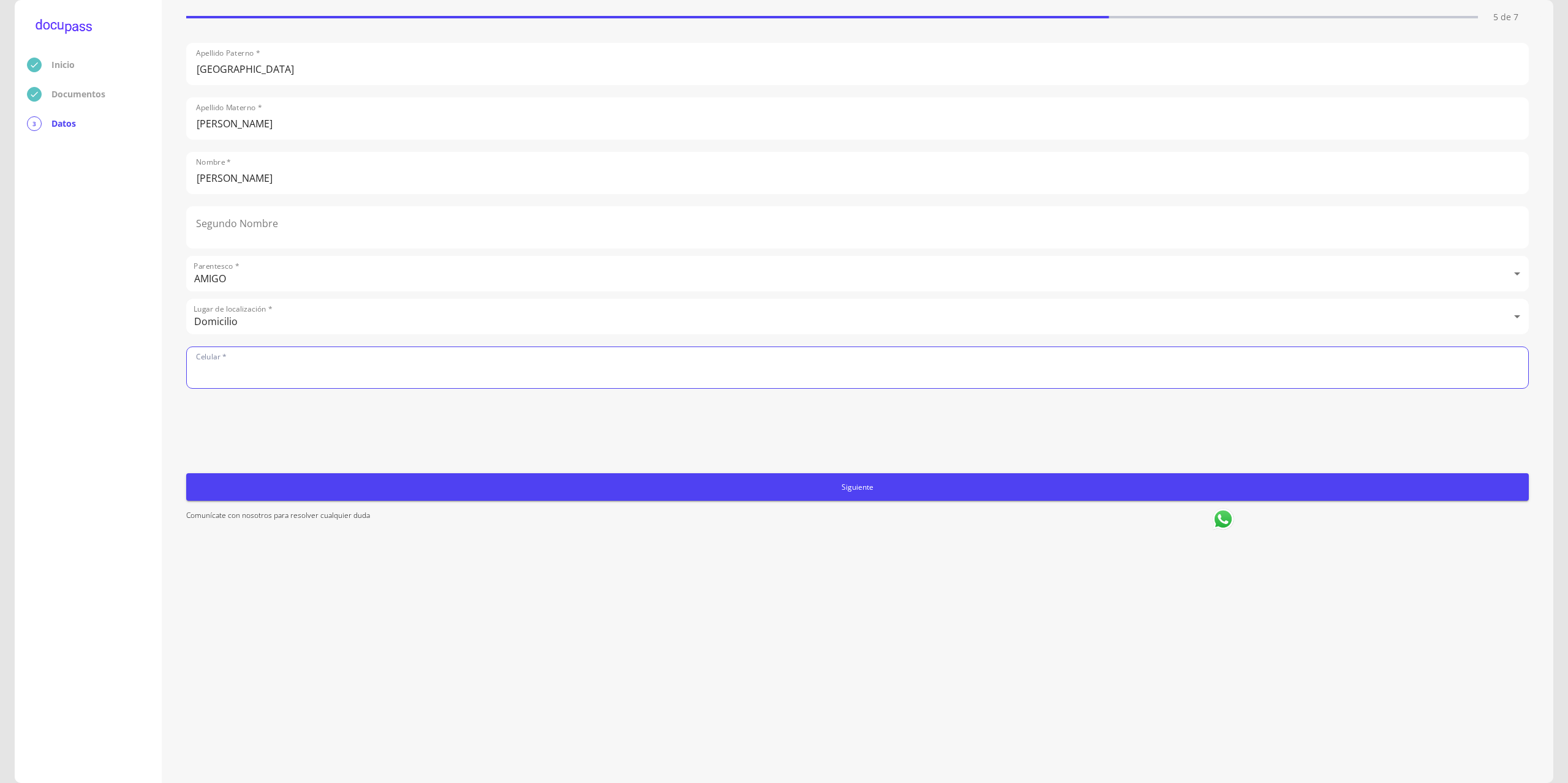
scroll to position [59, 0]
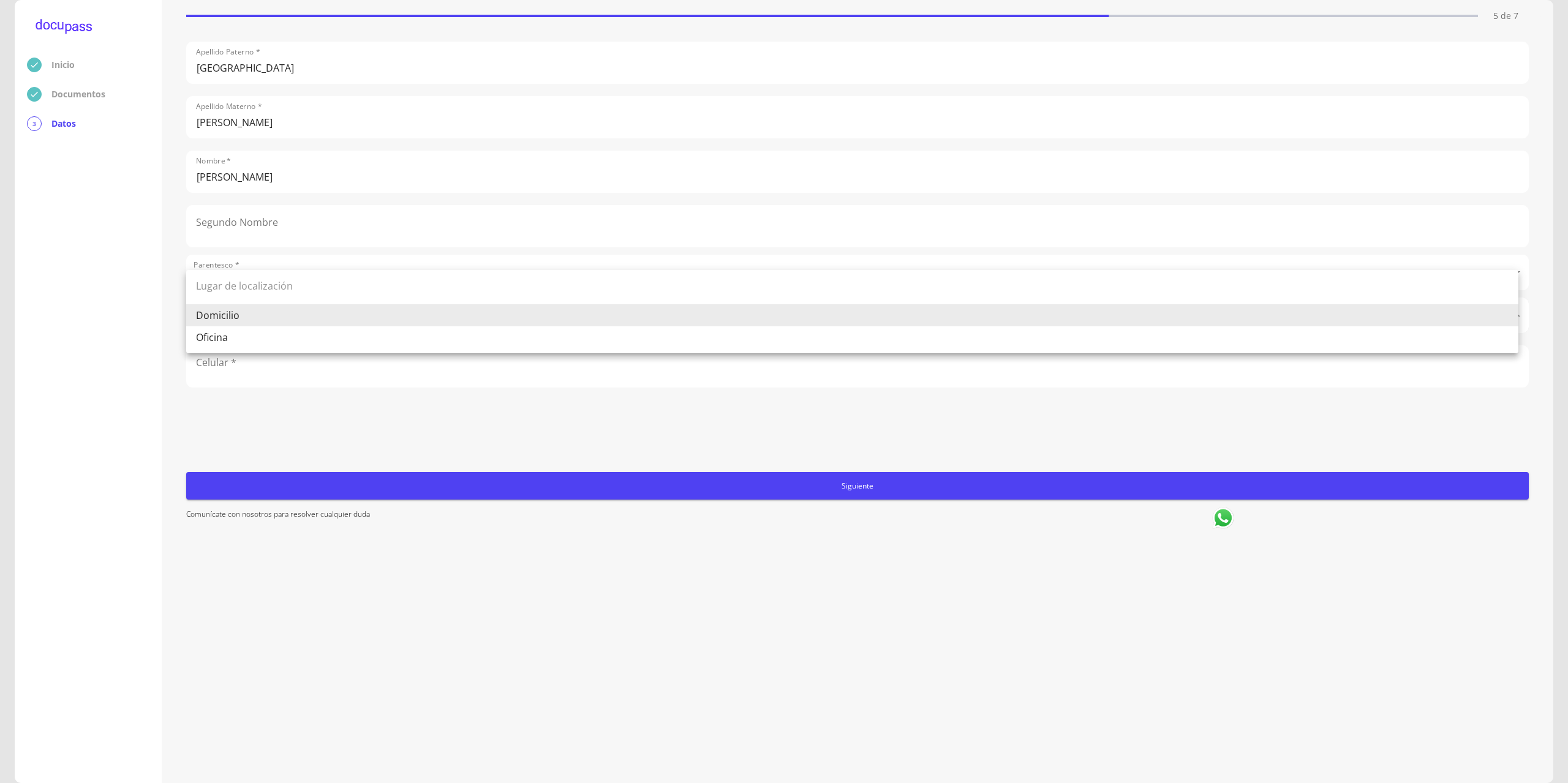
click at [214, 322] on body "Inicio Documentos 3 Datos Completa lo siguiente Referencia (primera) 5 de 7 Ape…" at bounding box center [784, 392] width 1568 height 783
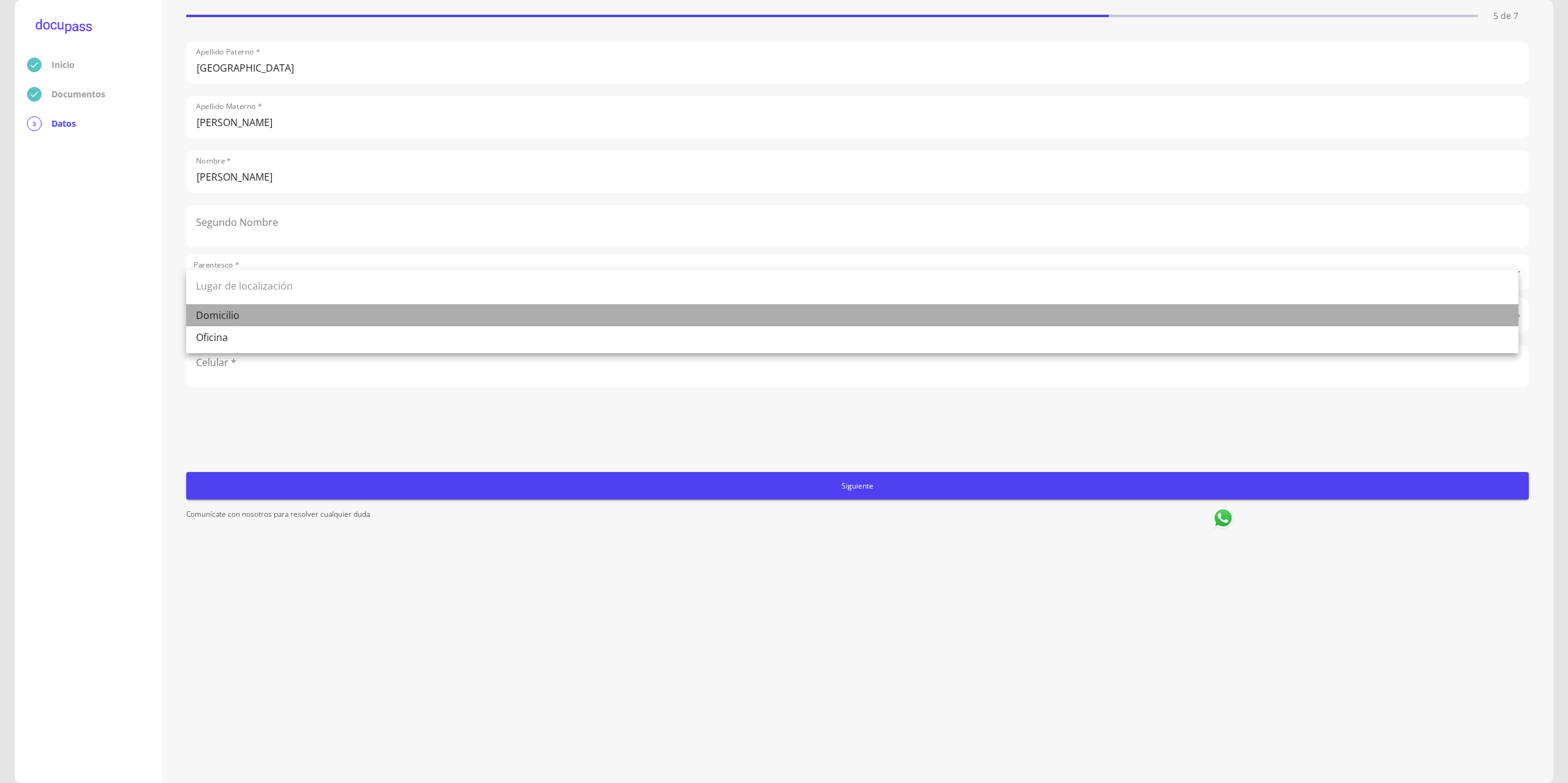
click at [224, 316] on li "Domicilio" at bounding box center [851, 315] width 1332 height 22
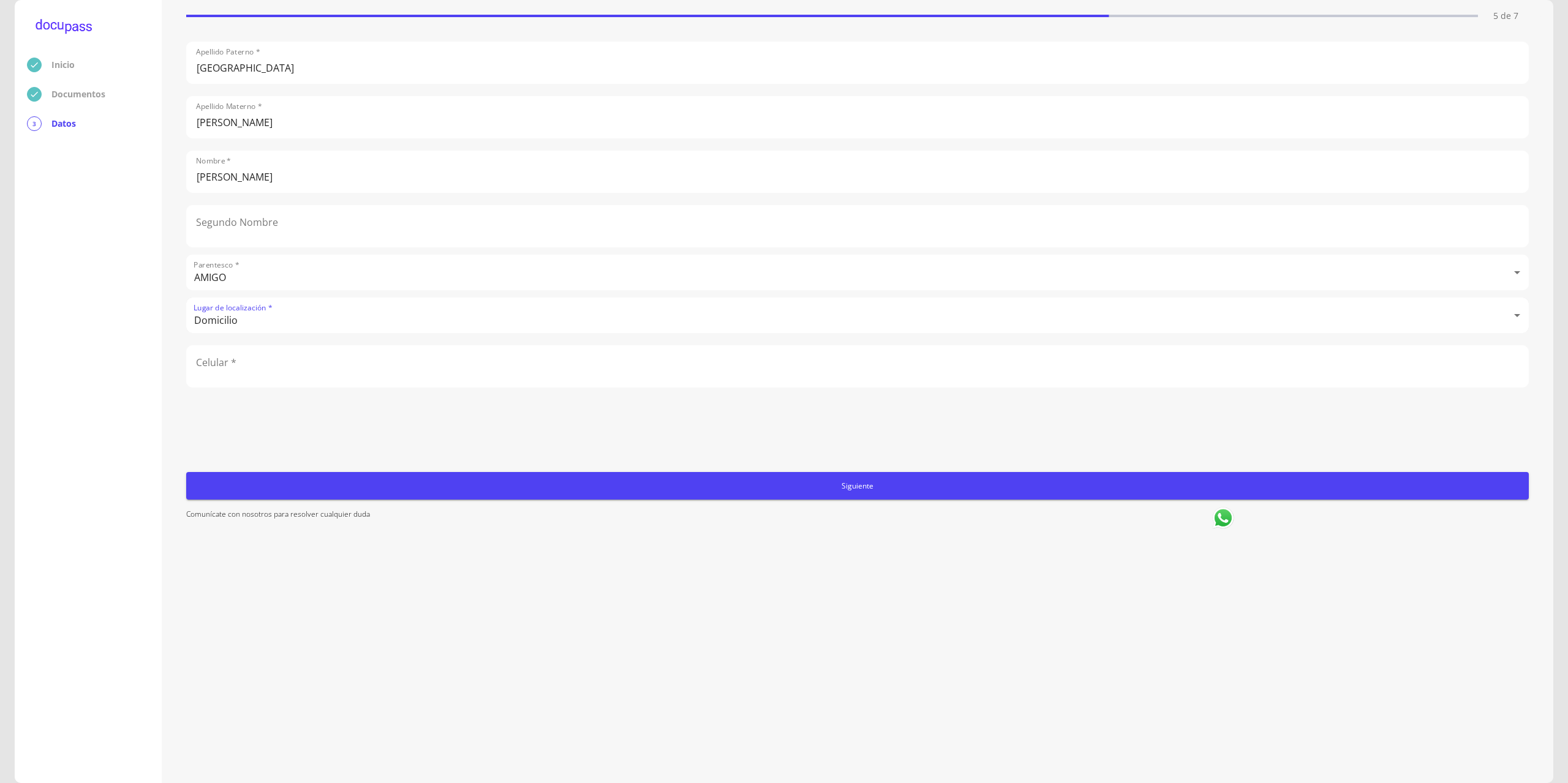
click at [243, 370] on input "number" at bounding box center [857, 366] width 1342 height 41
click at [303, 376] on input "number" at bounding box center [857, 366] width 1342 height 41
type input "9611778449"
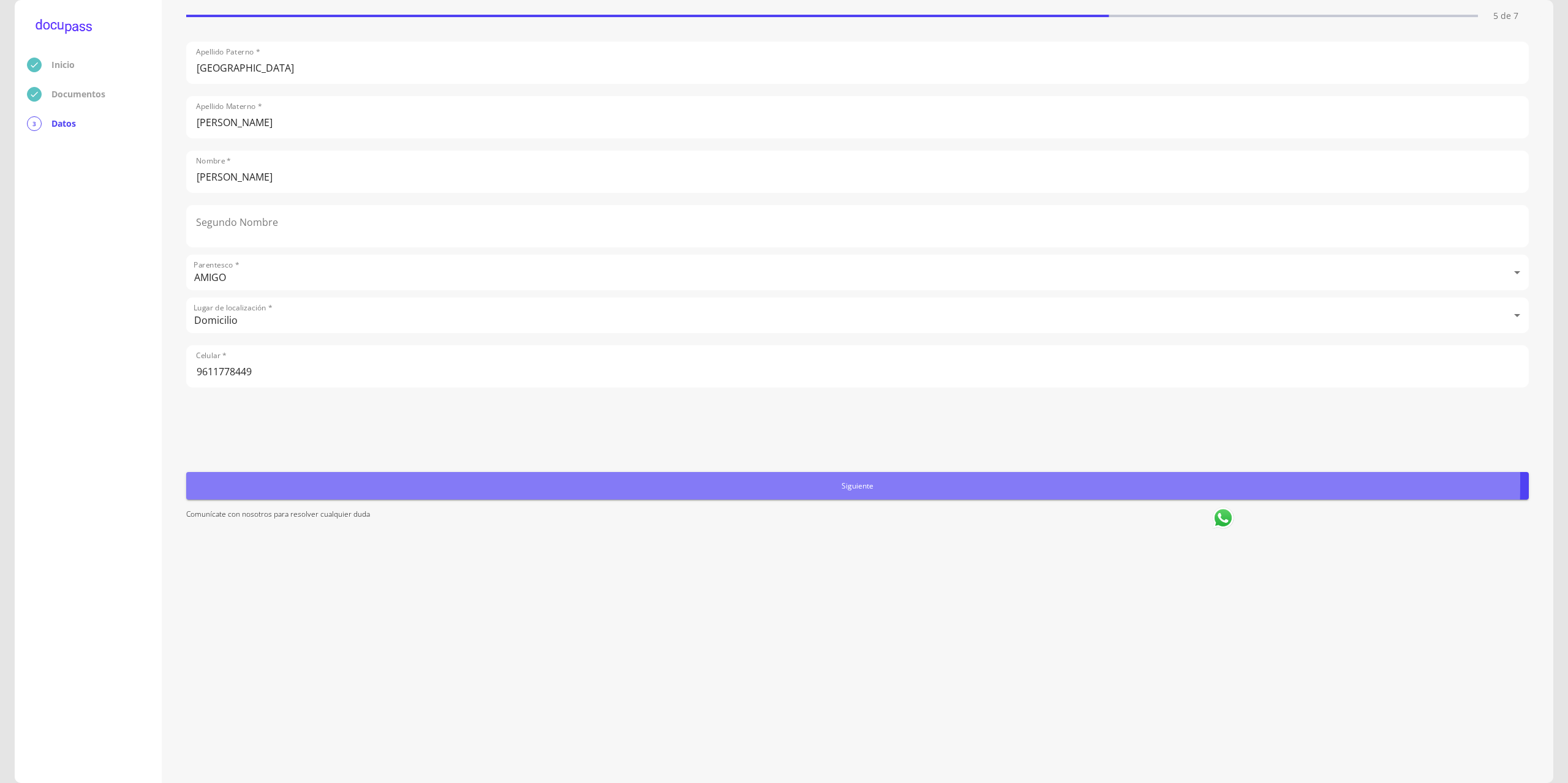
click at [553, 480] on span "Siguiente" at bounding box center [857, 486] width 1333 height 13
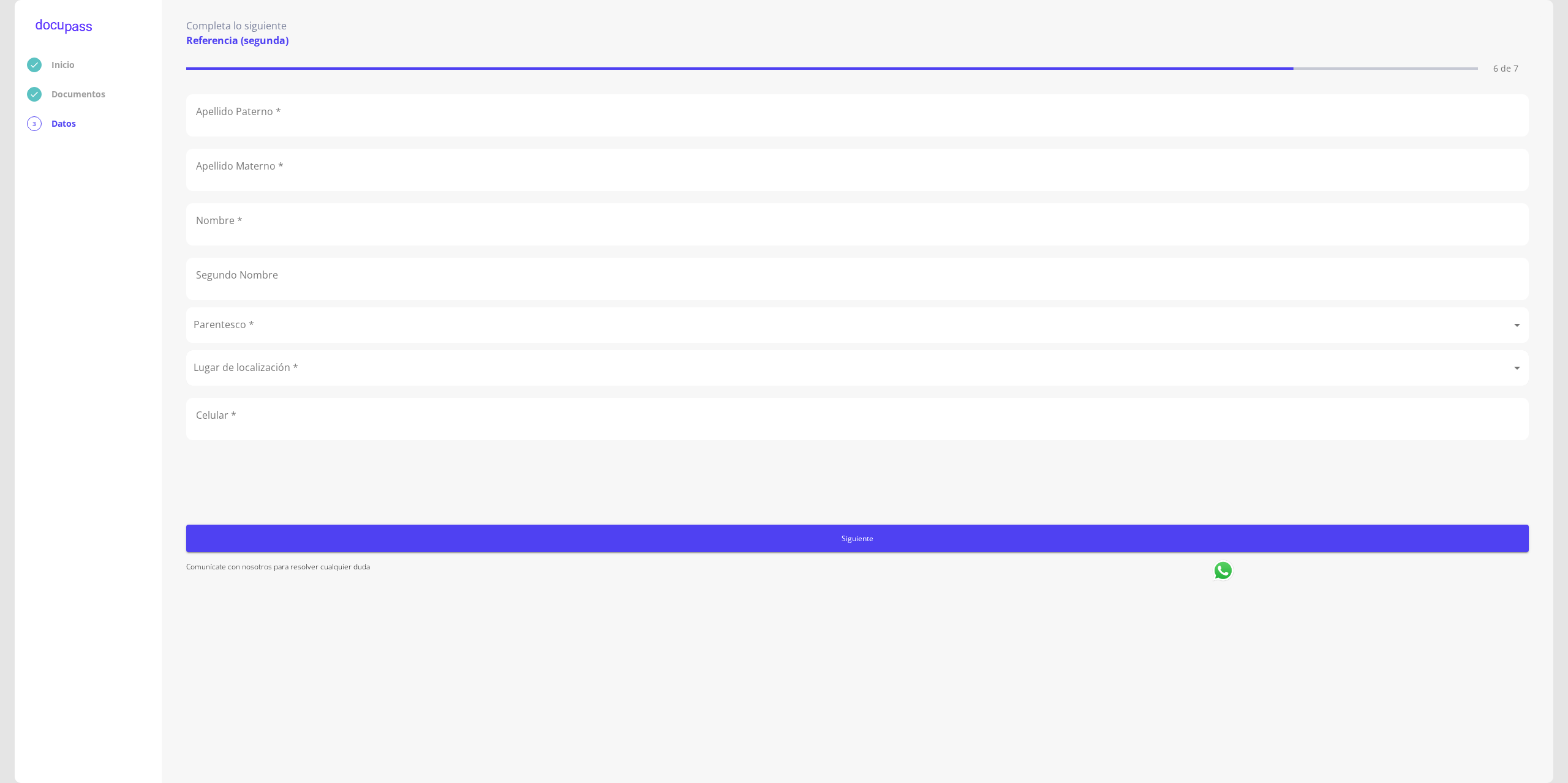
scroll to position [0, 0]
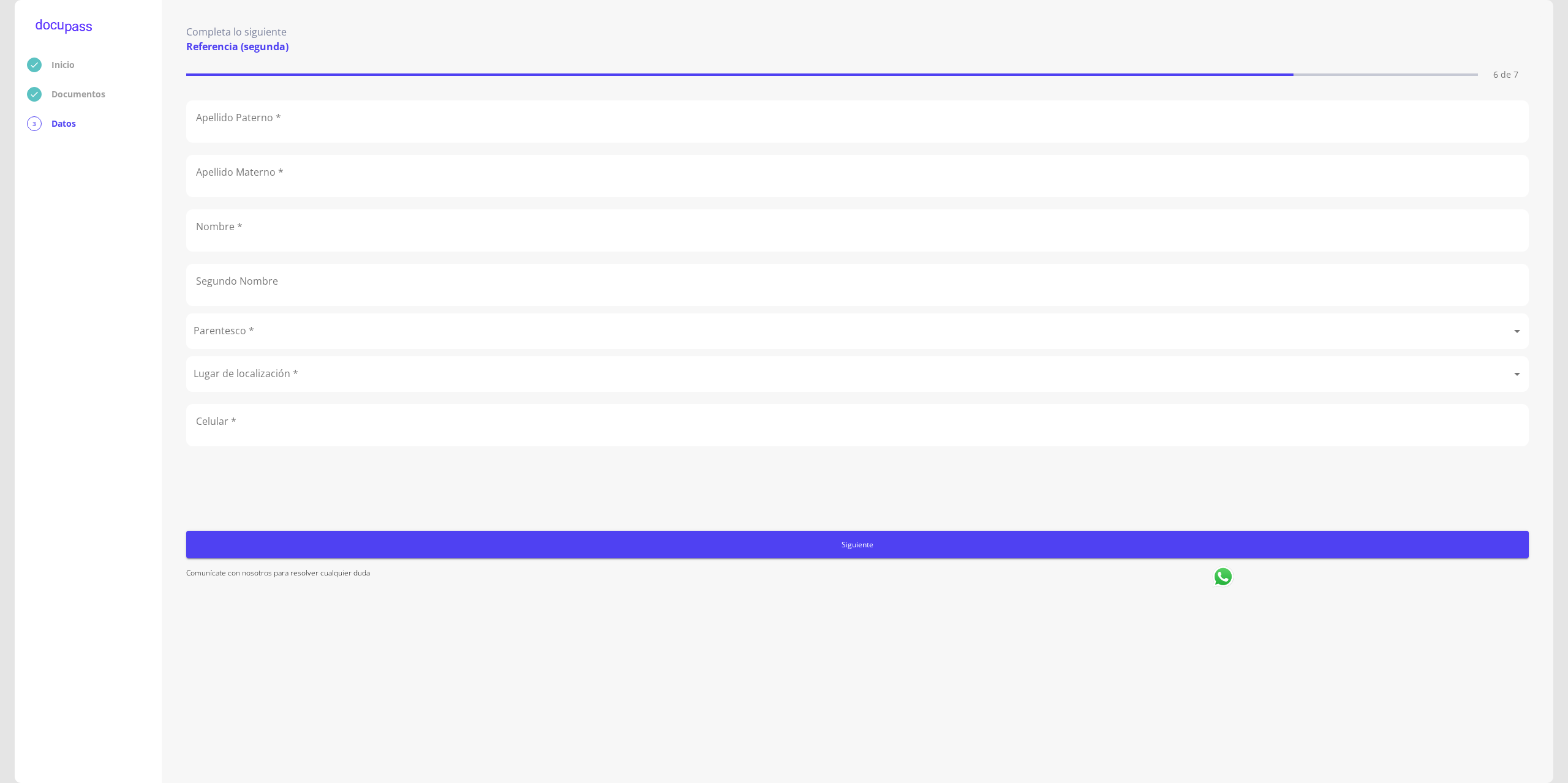
click at [314, 129] on input "text" at bounding box center [857, 121] width 1342 height 41
type input "Mendez"
type input "Avendaño"
type input "Delmar"
type input "[PERSON_NAME]"
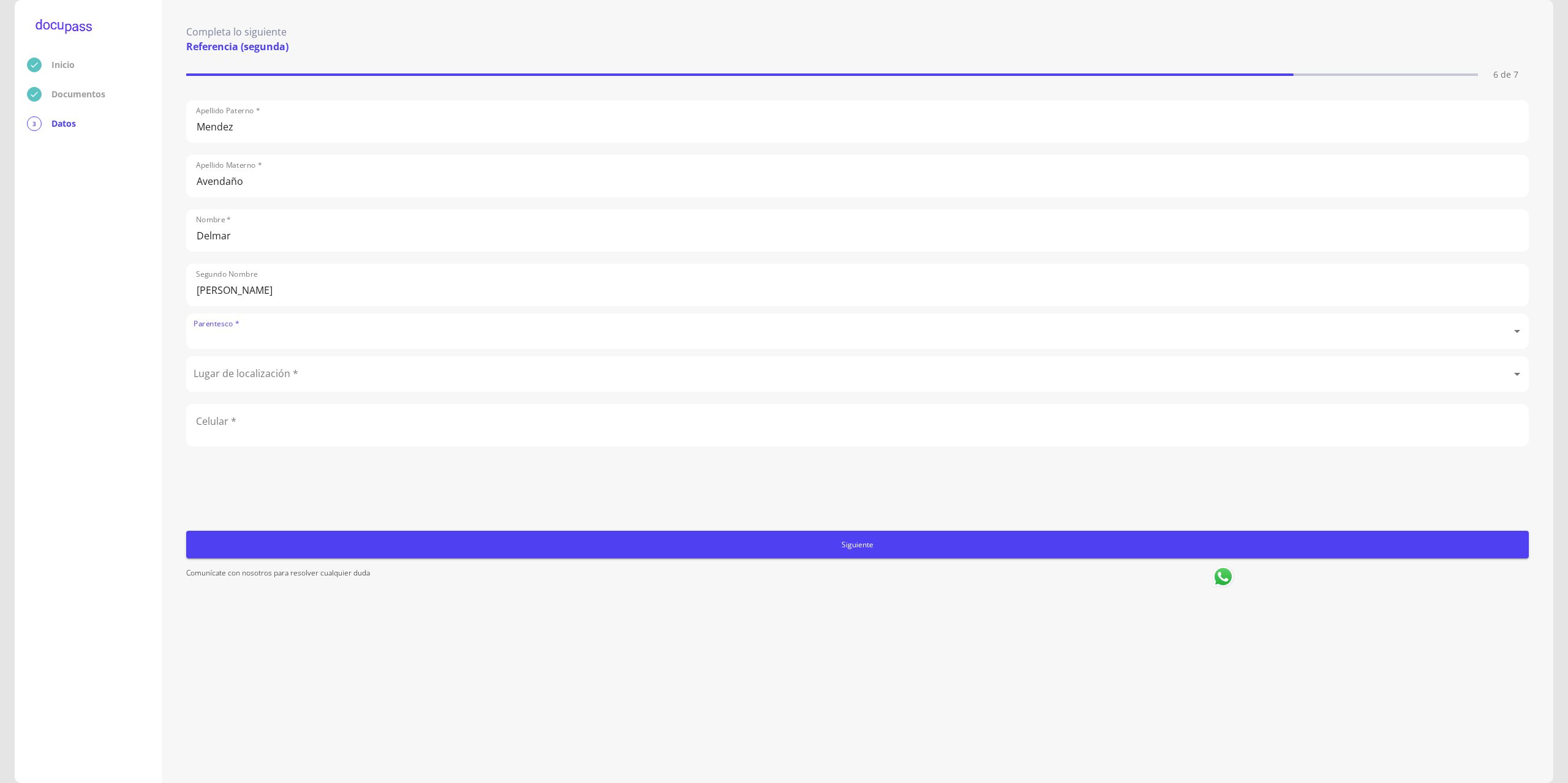
click at [264, 327] on body "Inicio Documentos 3 Datos Completa lo siguiente Referencia (segunda) 6 de 7 Ape…" at bounding box center [784, 392] width 1568 height 783
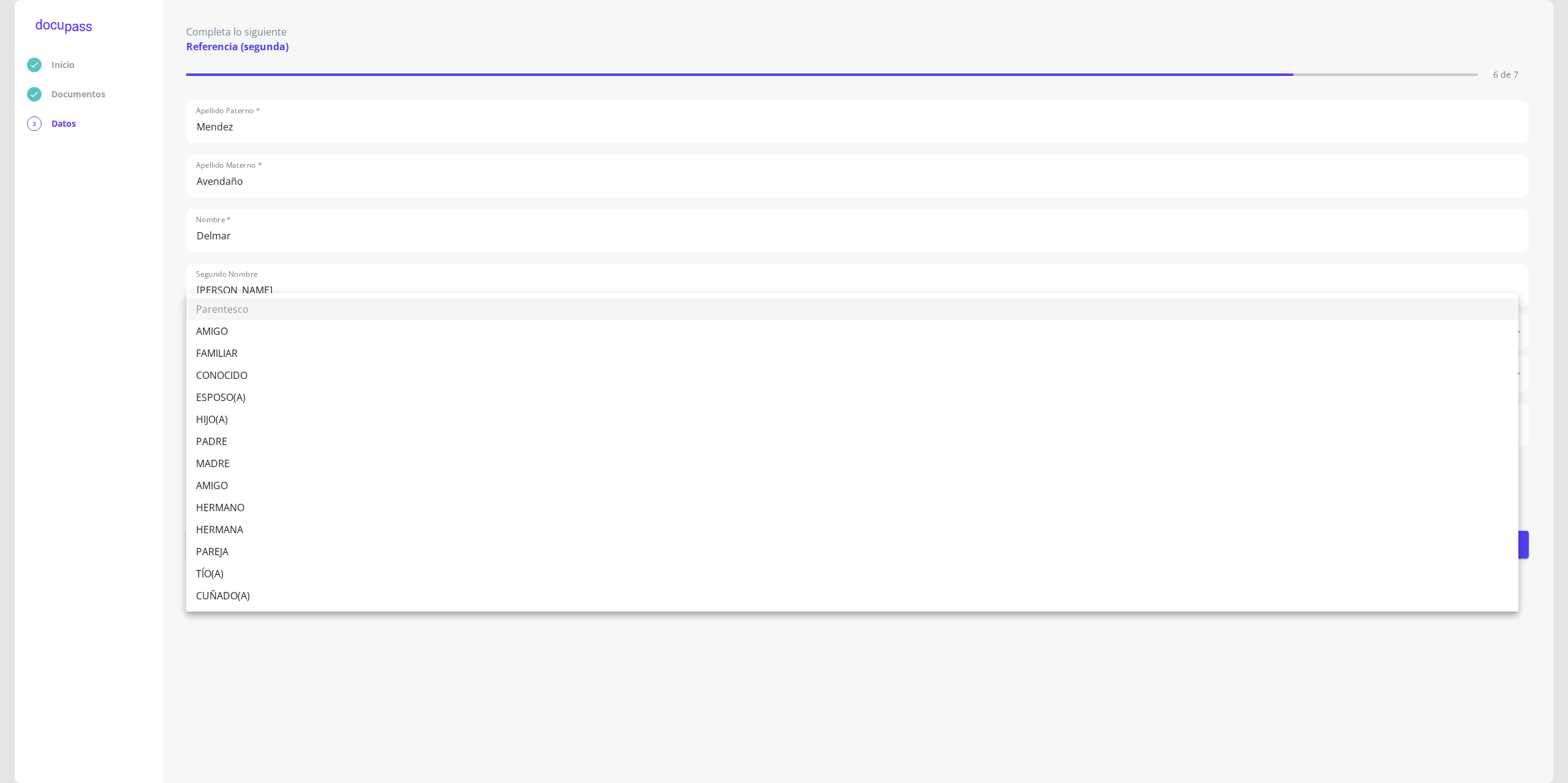
click at [228, 334] on li "AMIGO" at bounding box center [851, 332] width 1332 height 22
type input "AMIGO"
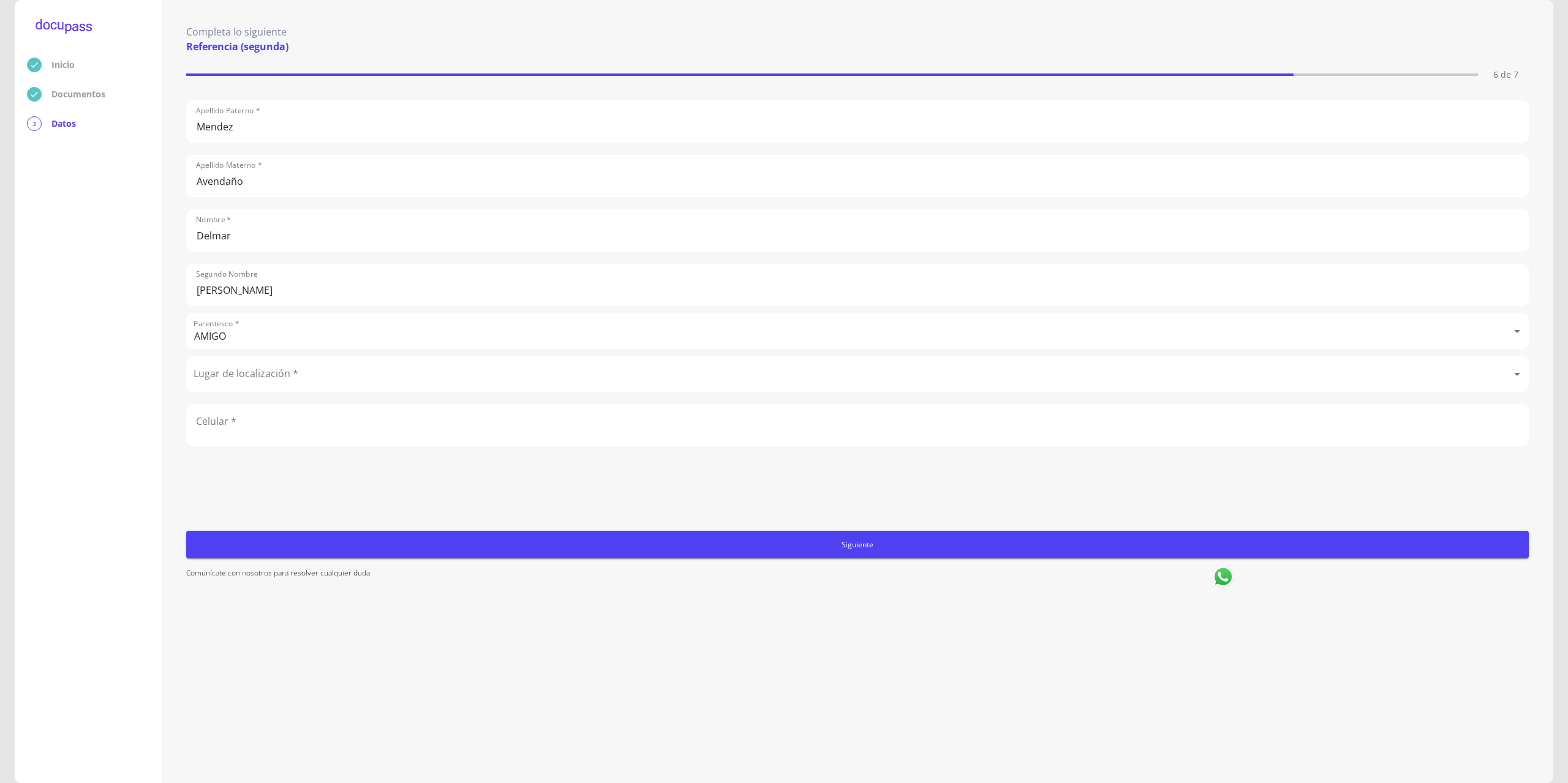
click at [242, 398] on div "Apellido Paterno * Mendez Apellido Materno * Avendaño Nombre * [PERSON_NAME] No…" at bounding box center [857, 294] width 1342 height 396
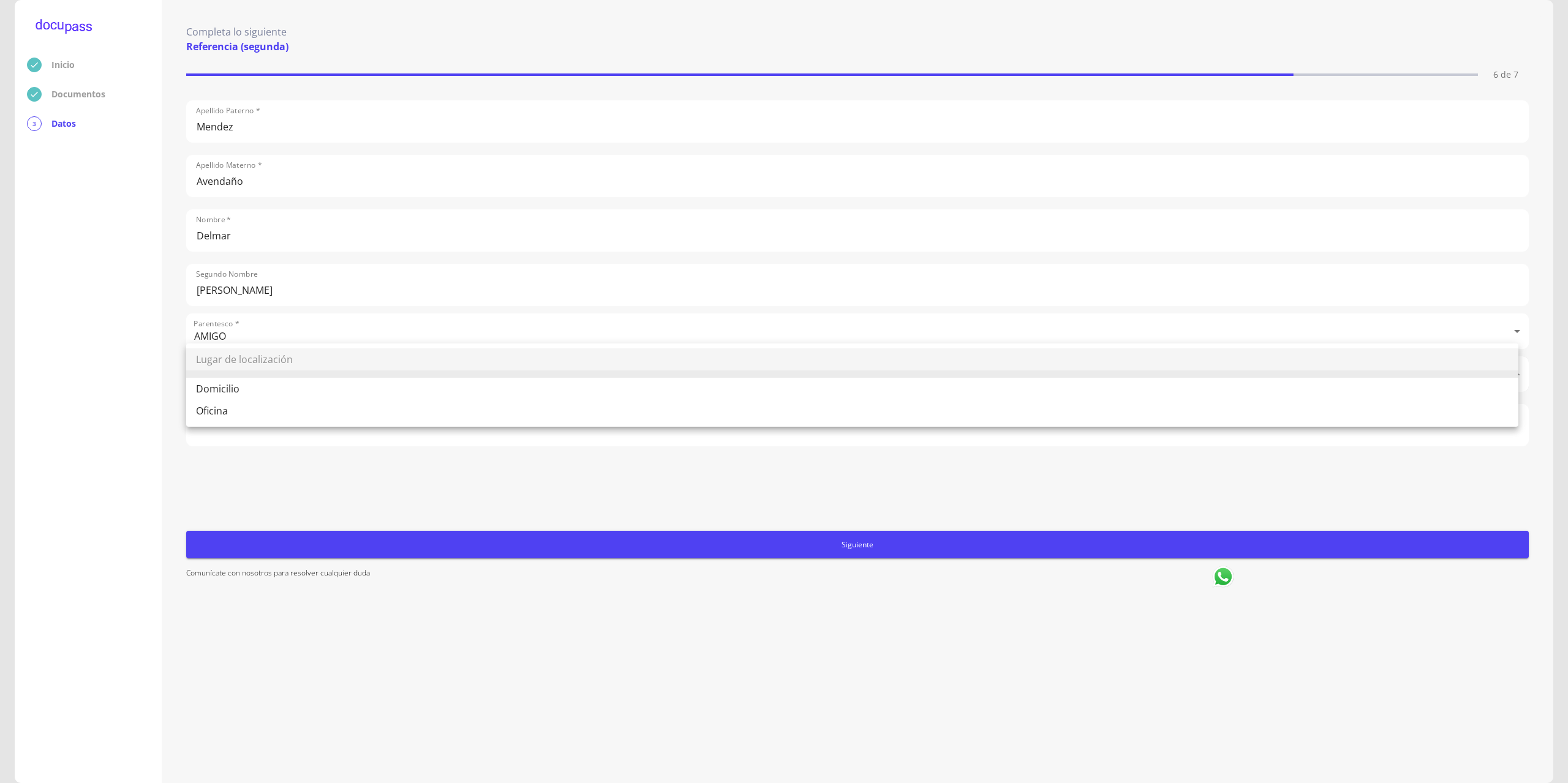
click at [245, 375] on body "Inicio Documentos 3 Datos Completa lo siguiente Referencia (segunda) 6 de 7 Ape…" at bounding box center [784, 392] width 1568 height 783
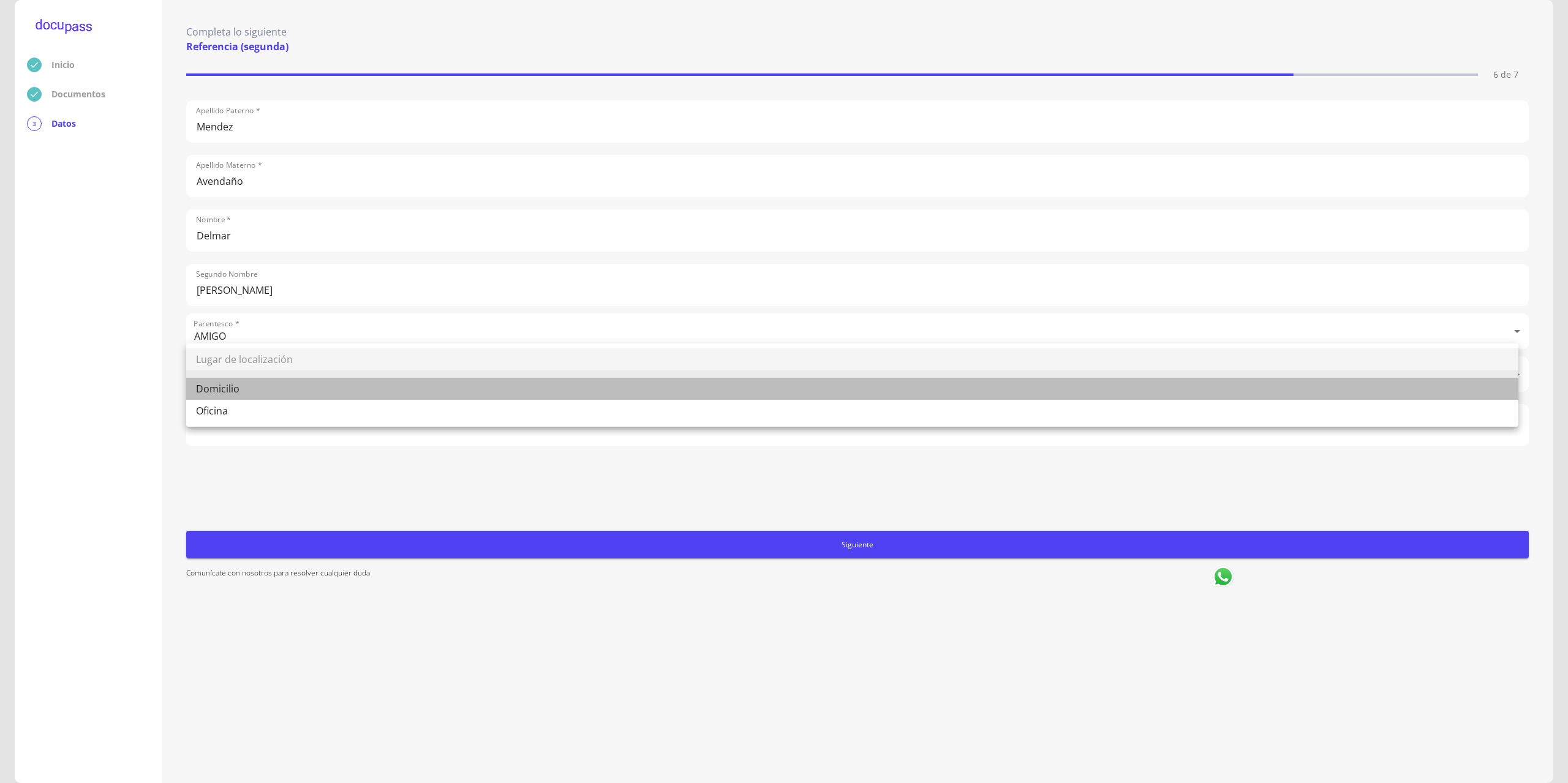
click at [235, 390] on li "Domicilio" at bounding box center [851, 389] width 1332 height 22
type input "Domicilio"
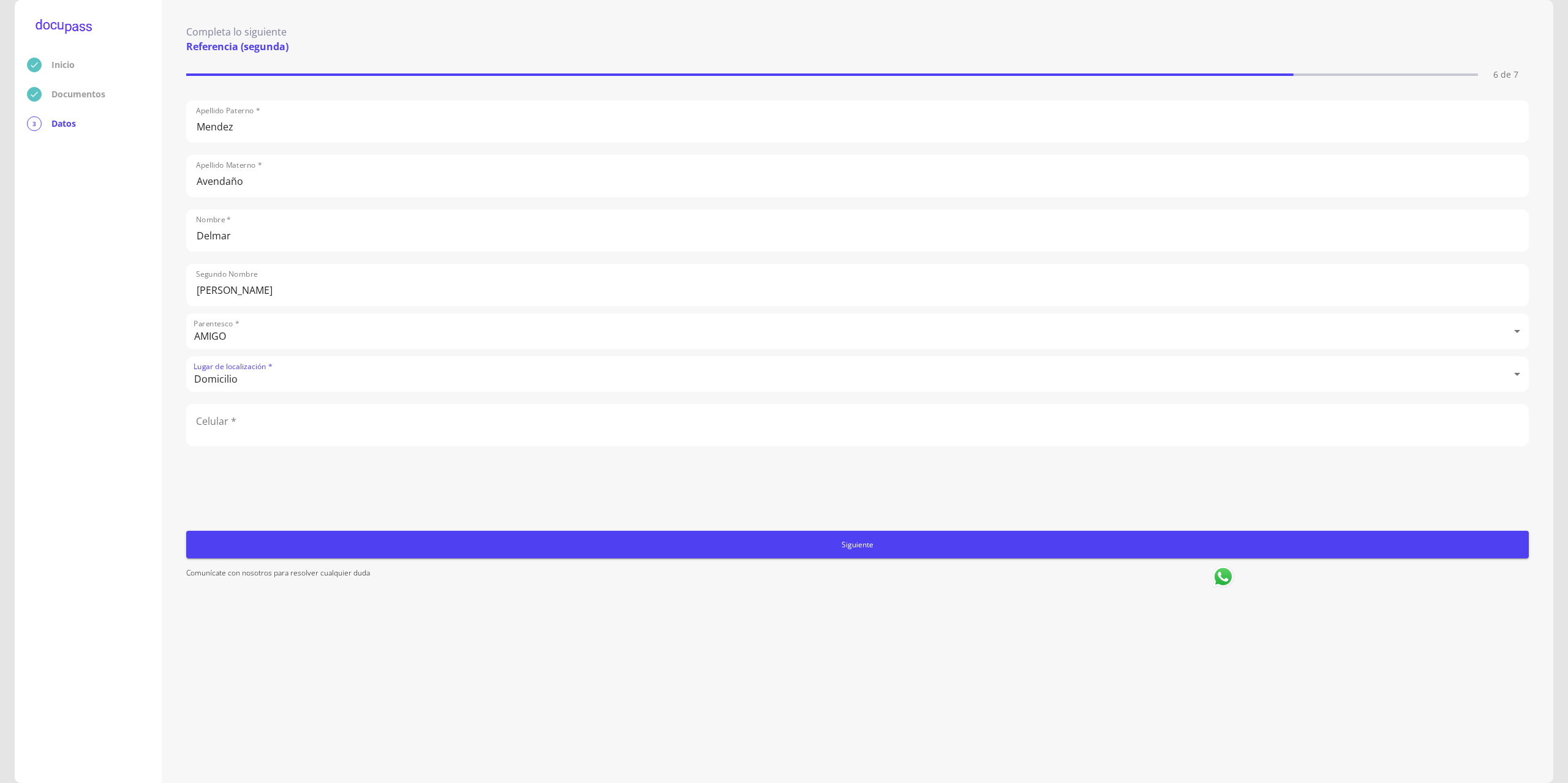
click at [235, 425] on input "number" at bounding box center [857, 424] width 1342 height 41
click at [264, 421] on input "number" at bounding box center [857, 424] width 1342 height 41
type input "9613756619"
click at [607, 545] on span "Siguiente" at bounding box center [857, 544] width 1333 height 13
click at [245, 124] on input "text" at bounding box center [857, 121] width 1342 height 41
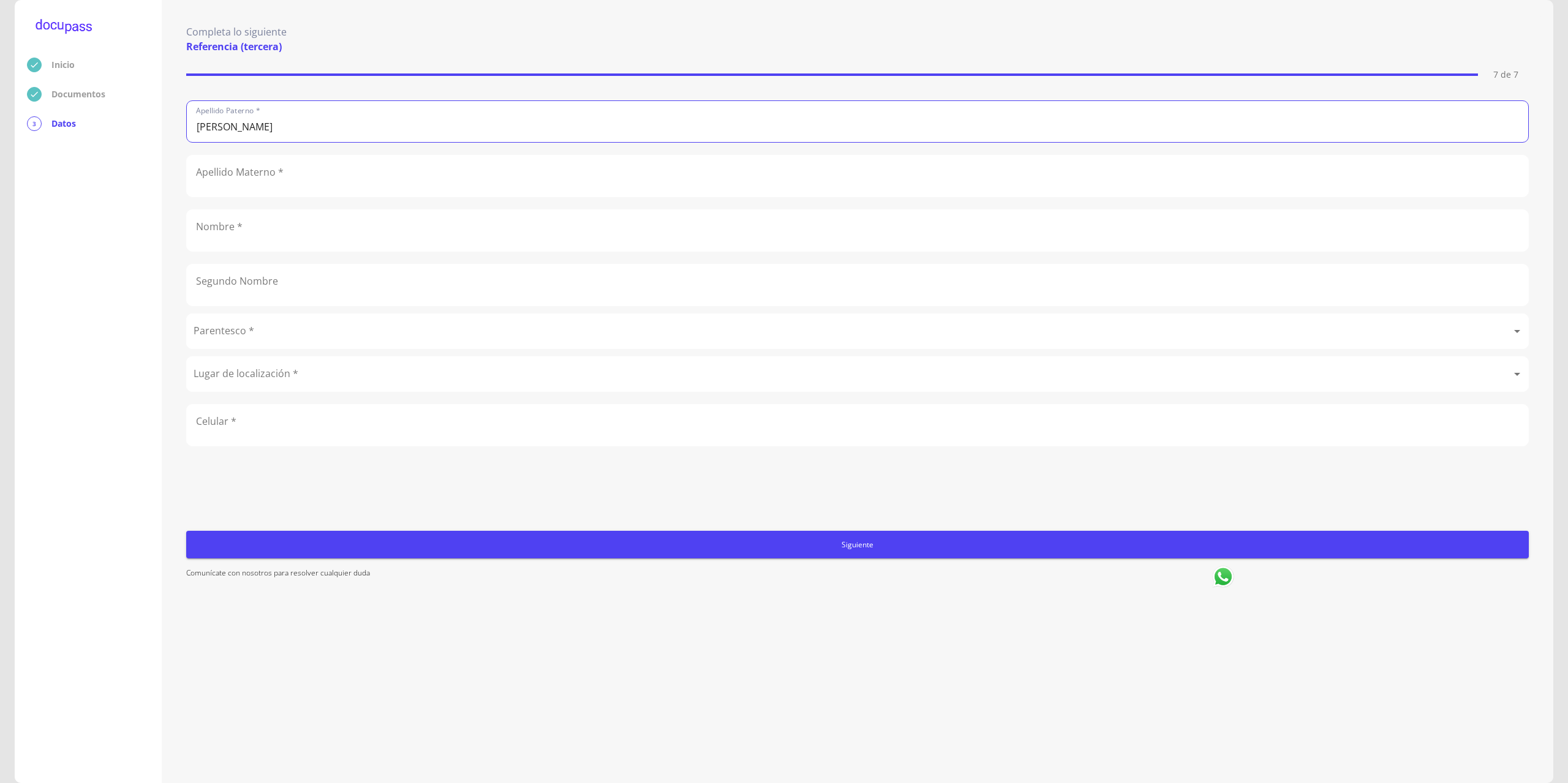
type input "[PERSON_NAME]"
type input "Cristhel"
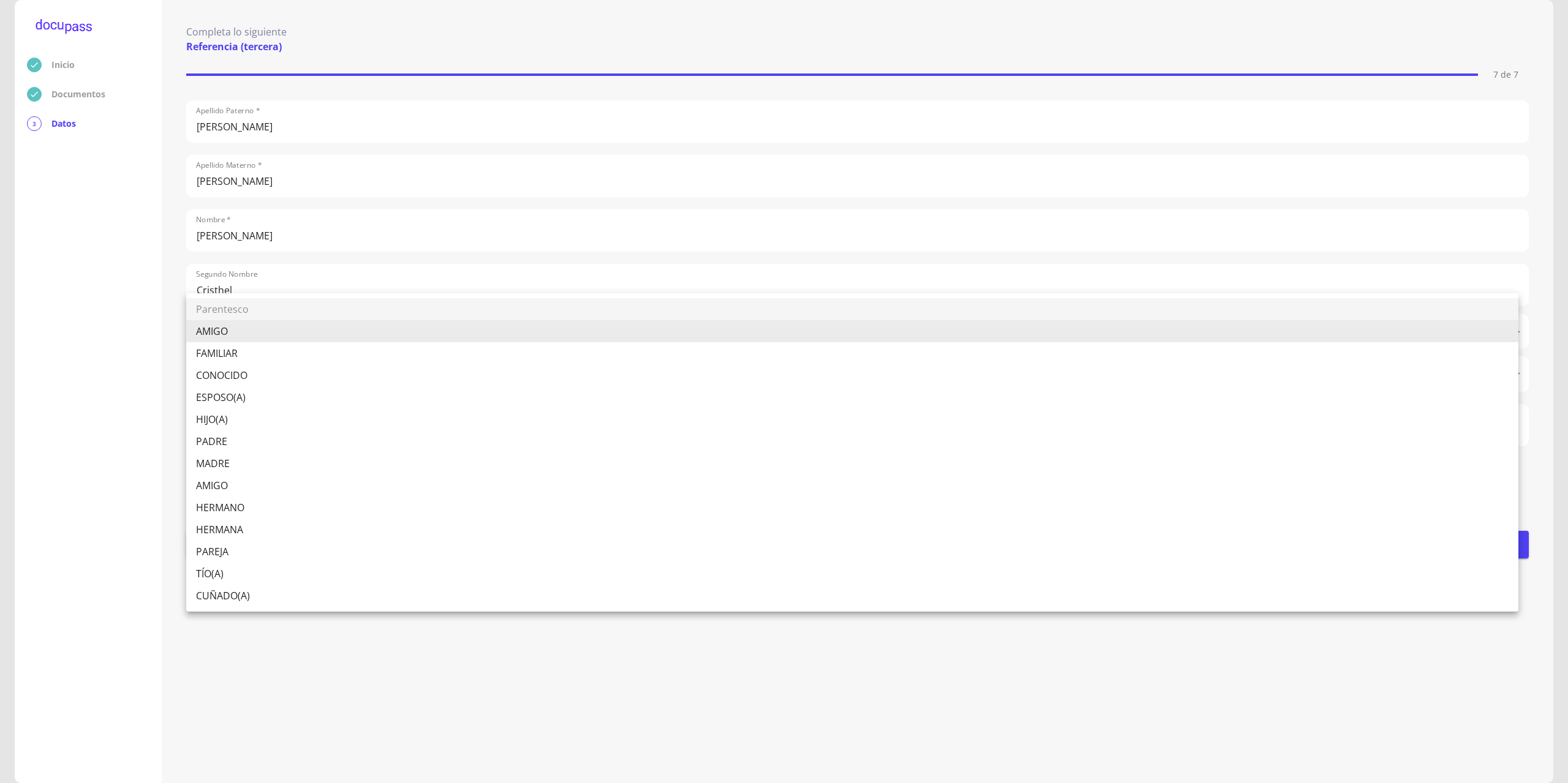
click at [218, 323] on body "Inicio Documentos 3 Datos Completa lo siguiente Referencia (tercera) 7 de 7 Ape…" at bounding box center [784, 392] width 1568 height 783
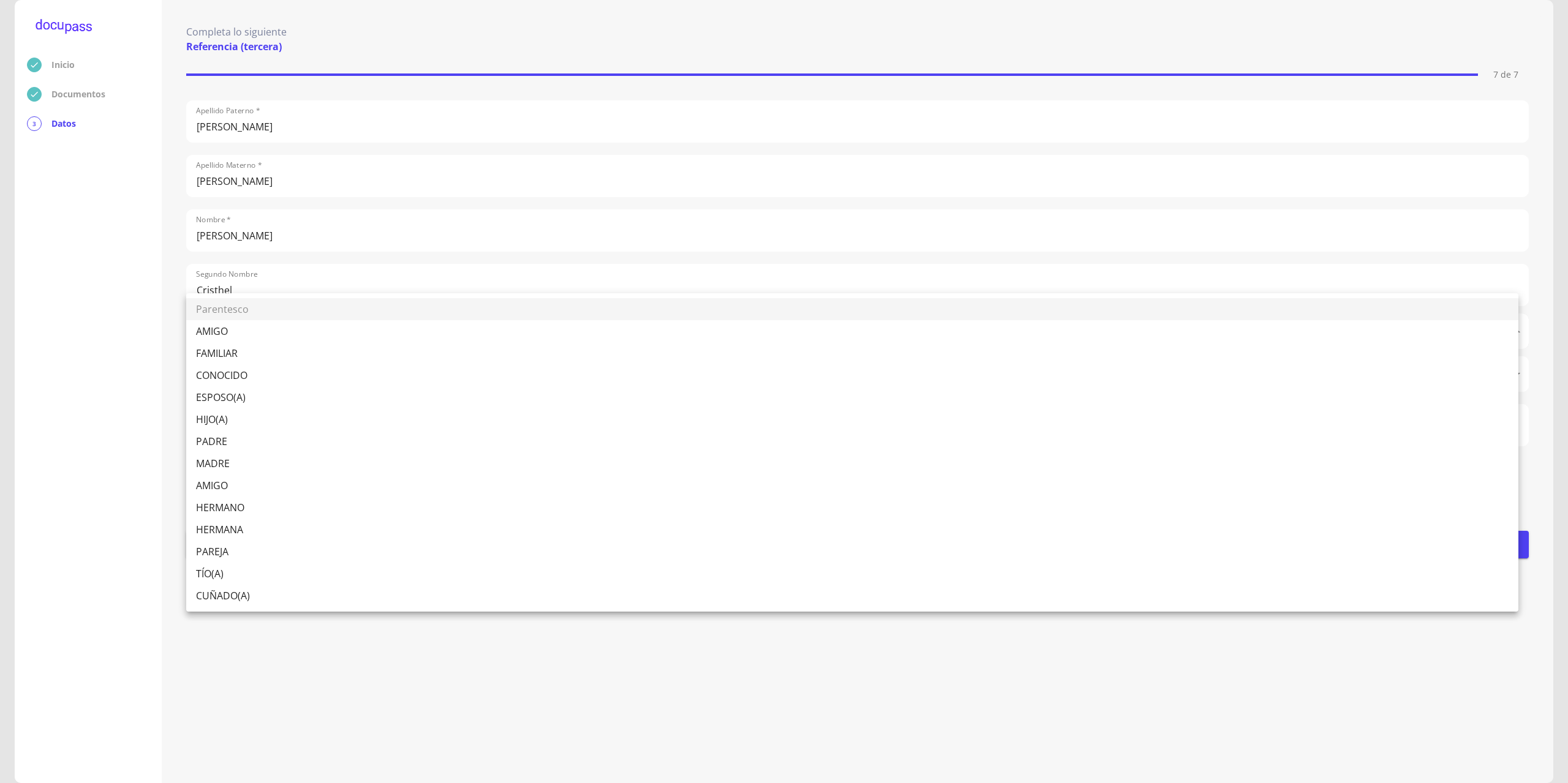
click at [236, 330] on li "AMIGO" at bounding box center [851, 332] width 1332 height 22
type input "AMIGO"
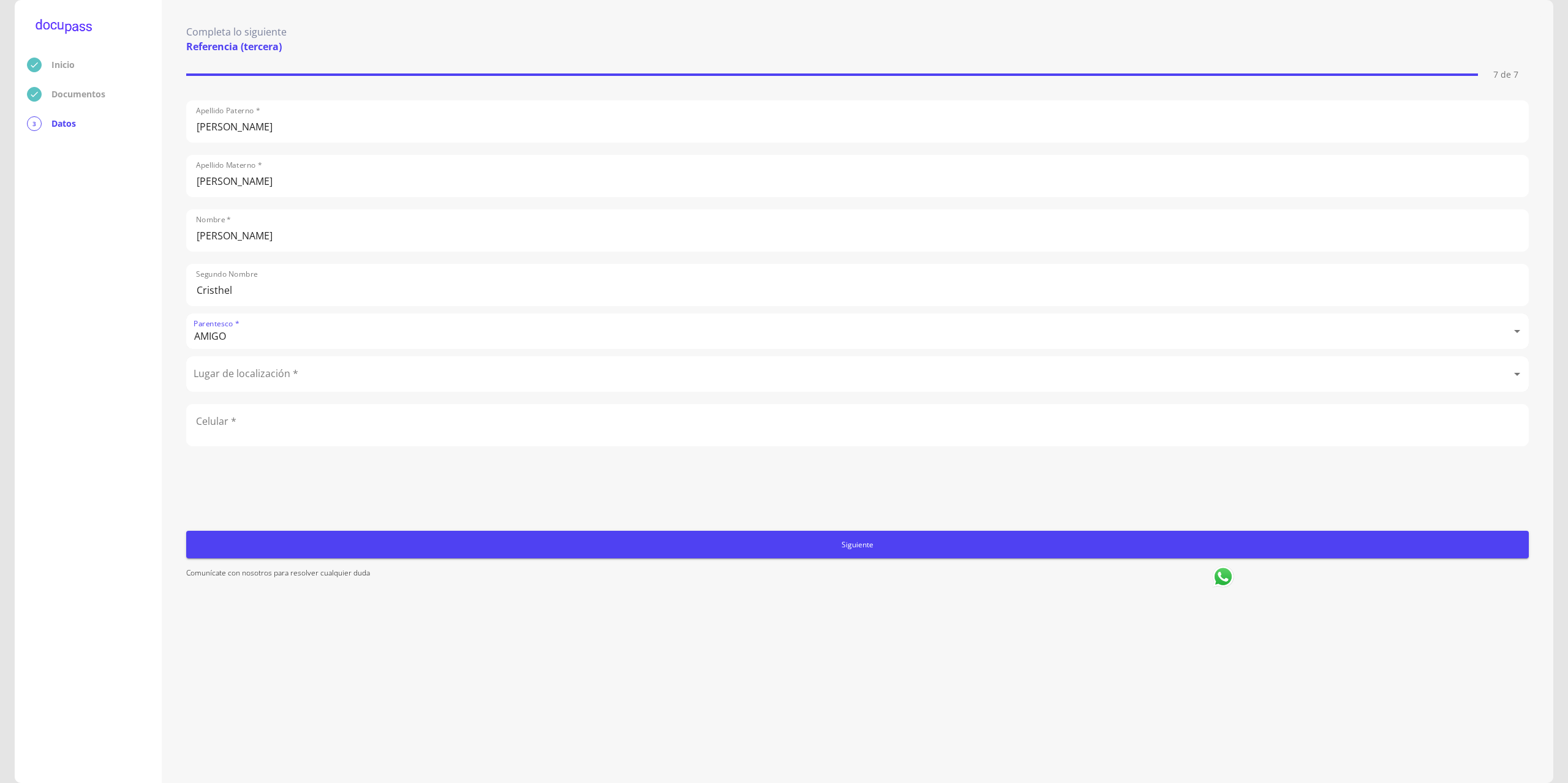
click at [245, 374] on body "Inicio Documentos 3 Datos Completa lo siguiente Referencia (tercera) 7 de 7 Ape…" at bounding box center [784, 392] width 1568 height 783
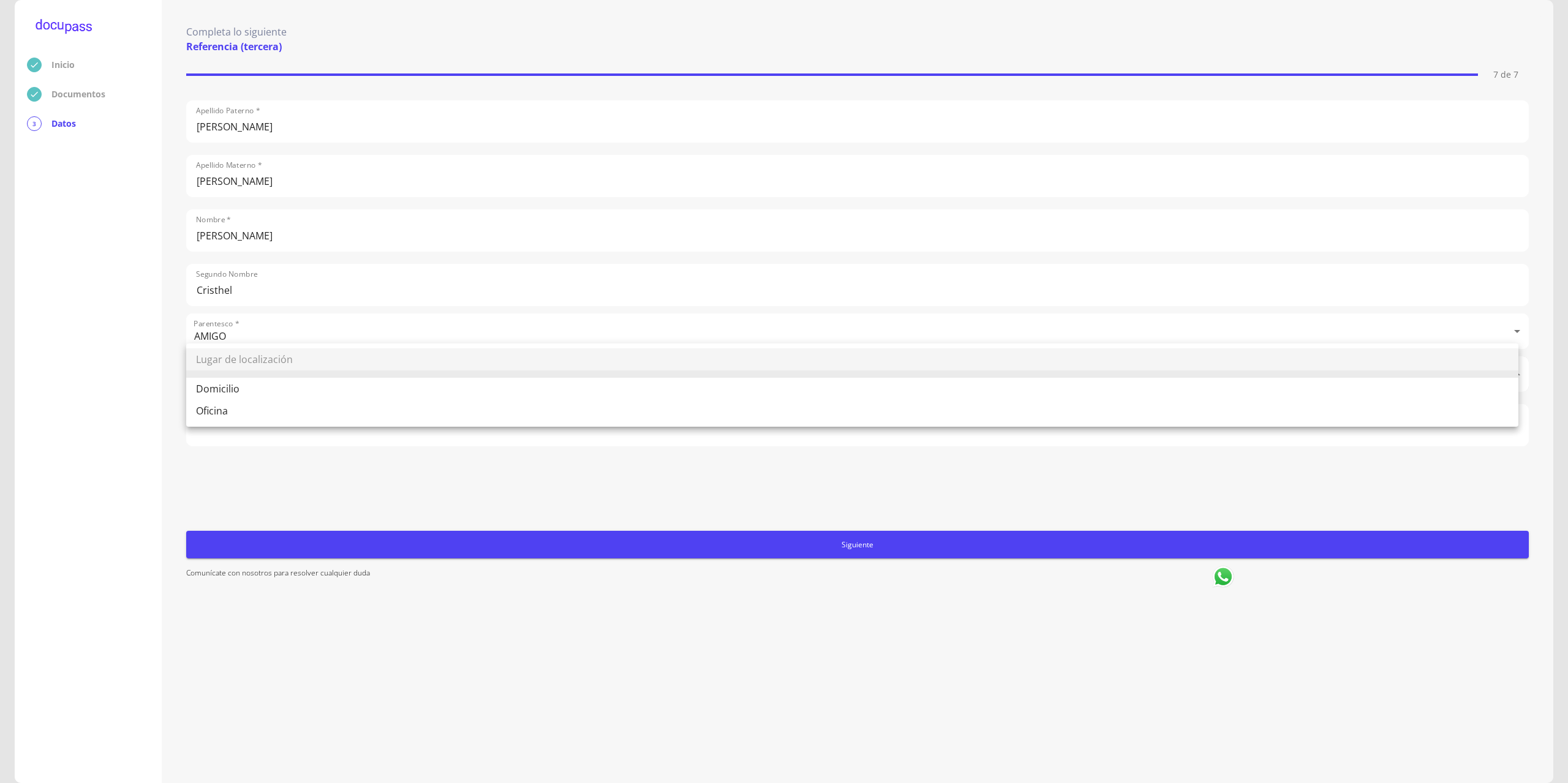
click at [236, 391] on li "Domicilio" at bounding box center [851, 389] width 1332 height 22
type input "Domicilio"
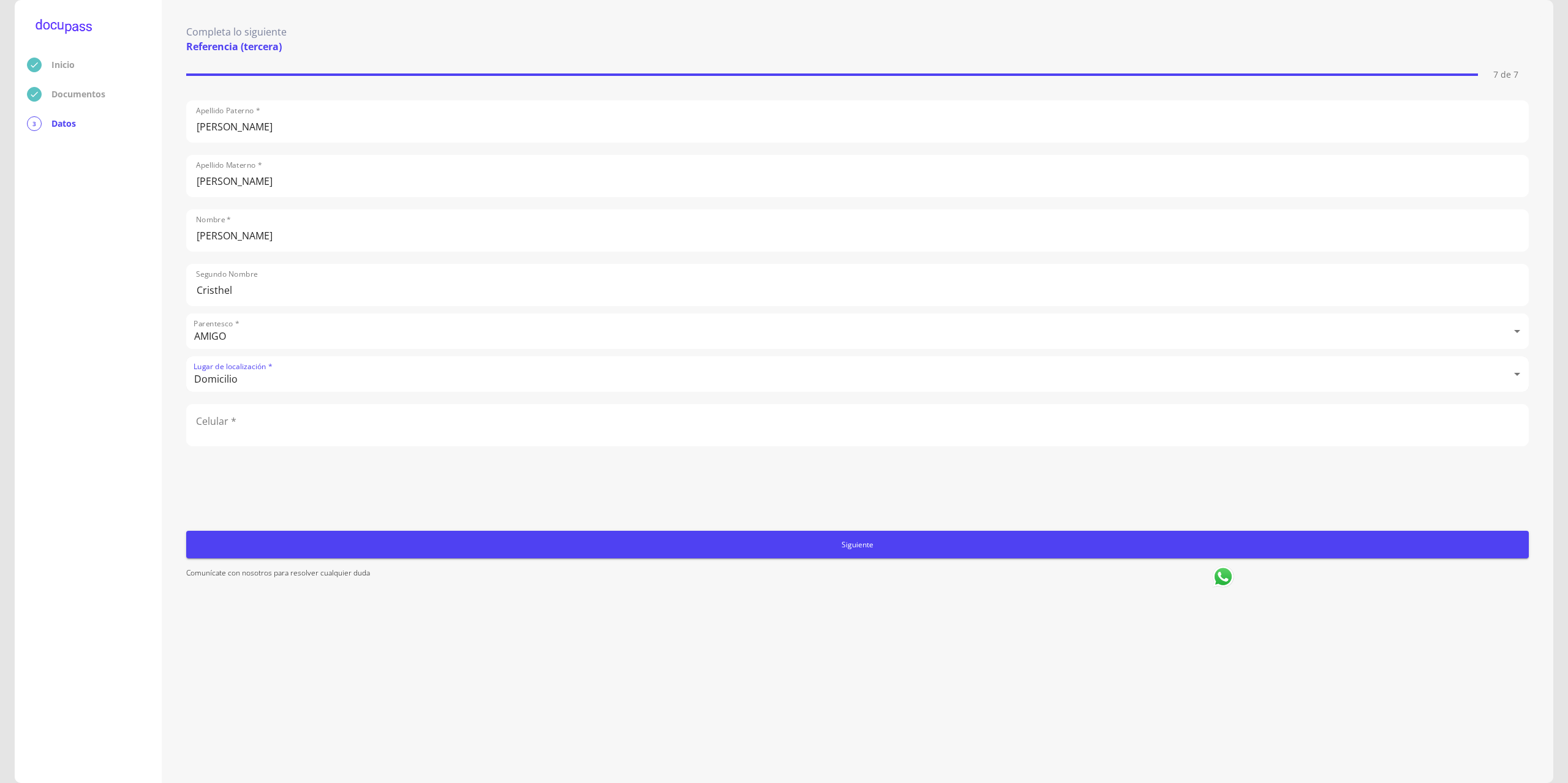
click at [242, 430] on input "number" at bounding box center [857, 424] width 1342 height 41
click at [302, 423] on input "number" at bounding box center [857, 424] width 1342 height 41
type input "9611021090"
click at [881, 547] on span "Siguiente" at bounding box center [857, 544] width 1333 height 13
